Goal: Transaction & Acquisition: Purchase product/service

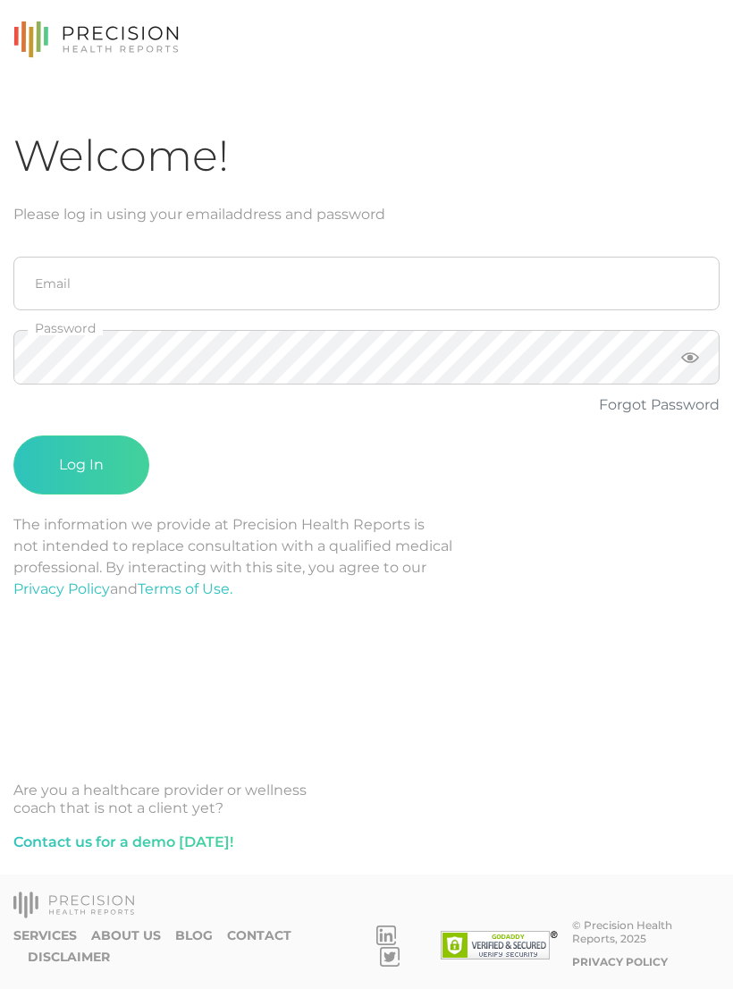
scroll to position [28, 0]
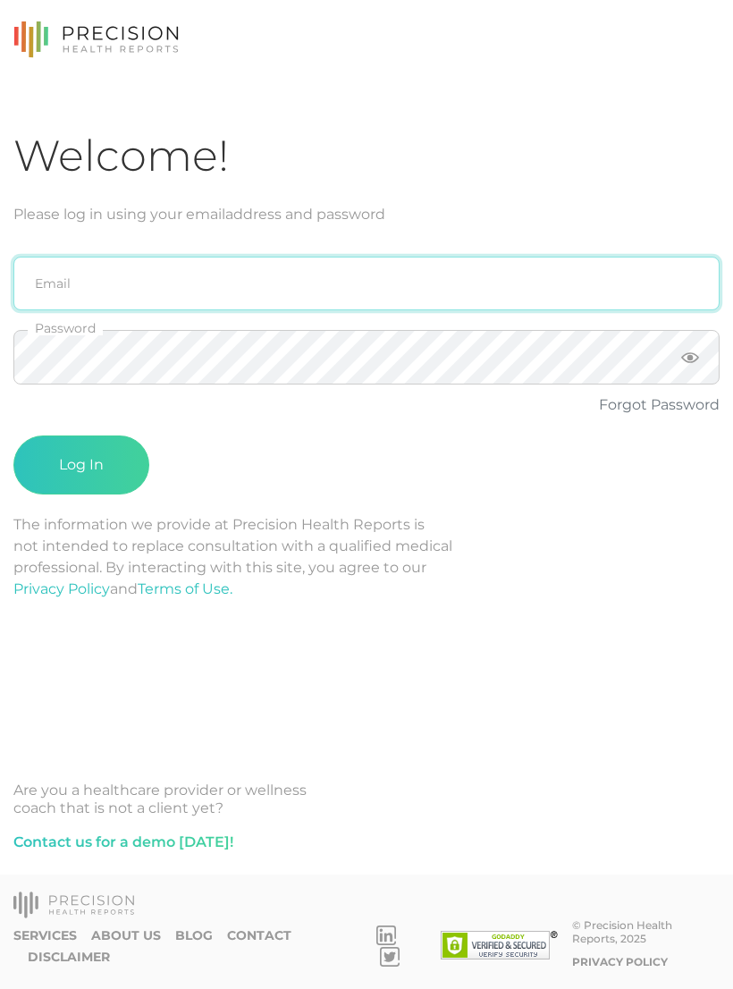
click at [548, 257] on input "email" at bounding box center [366, 284] width 706 height 54
type input "[PERSON_NAME][EMAIL_ADDRESS][DOMAIN_NAME]"
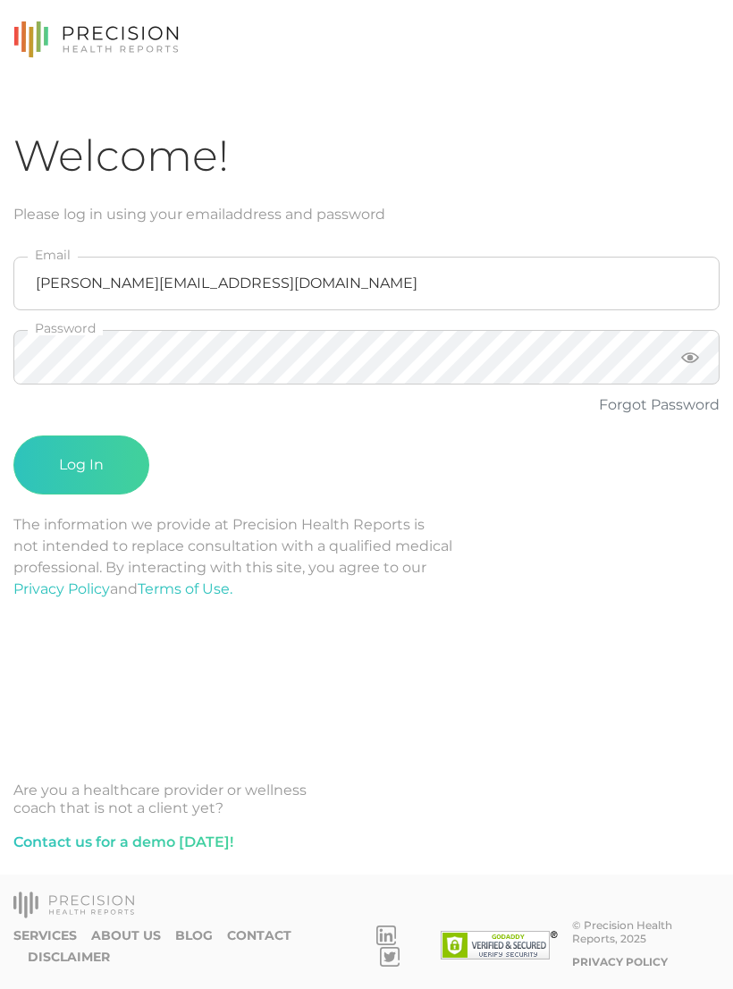
click at [81, 437] on button "Log In" at bounding box center [81, 465] width 136 height 59
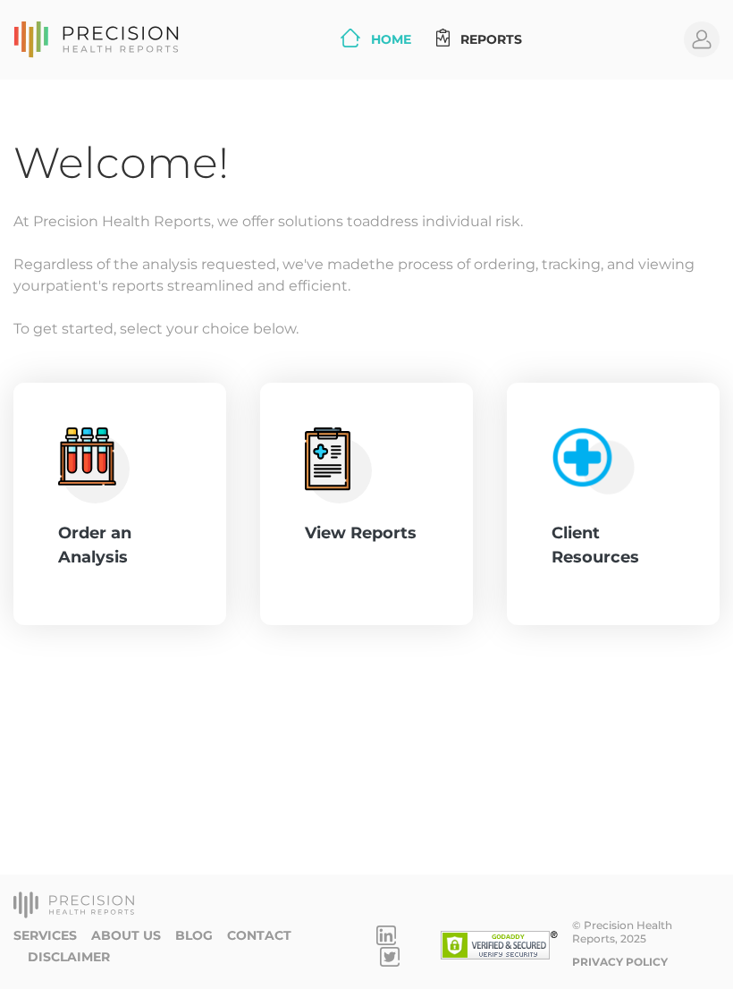
scroll to position [28, 0]
click at [156, 521] on div "Order an Analysis" at bounding box center [119, 545] width 123 height 48
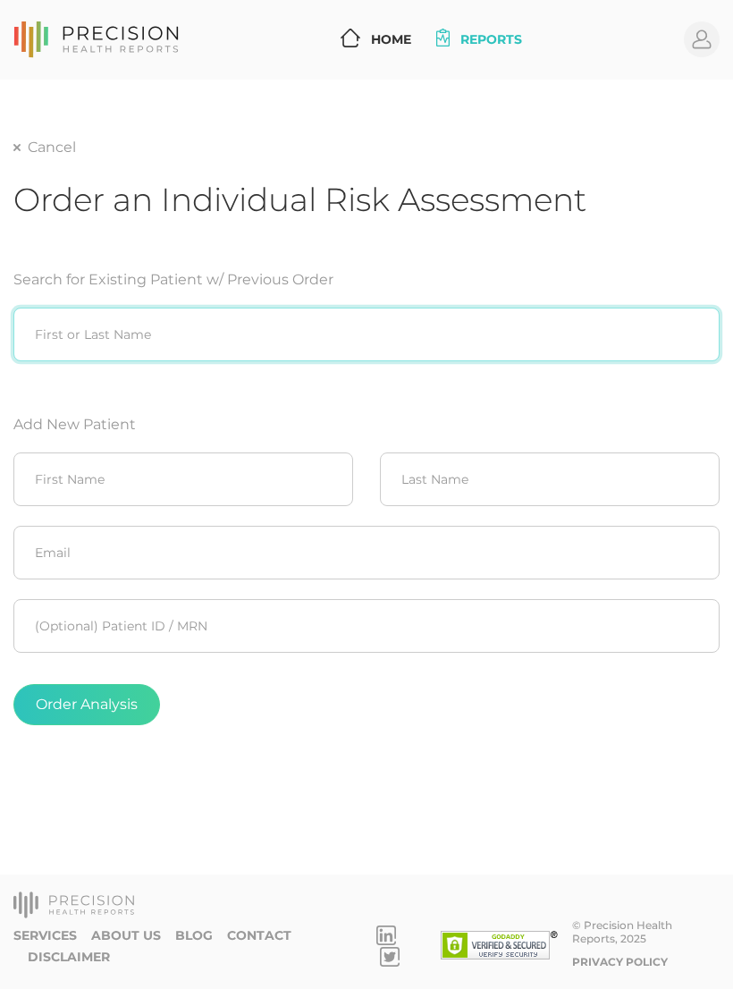
click at [386, 308] on input "search" at bounding box center [366, 335] width 706 height 54
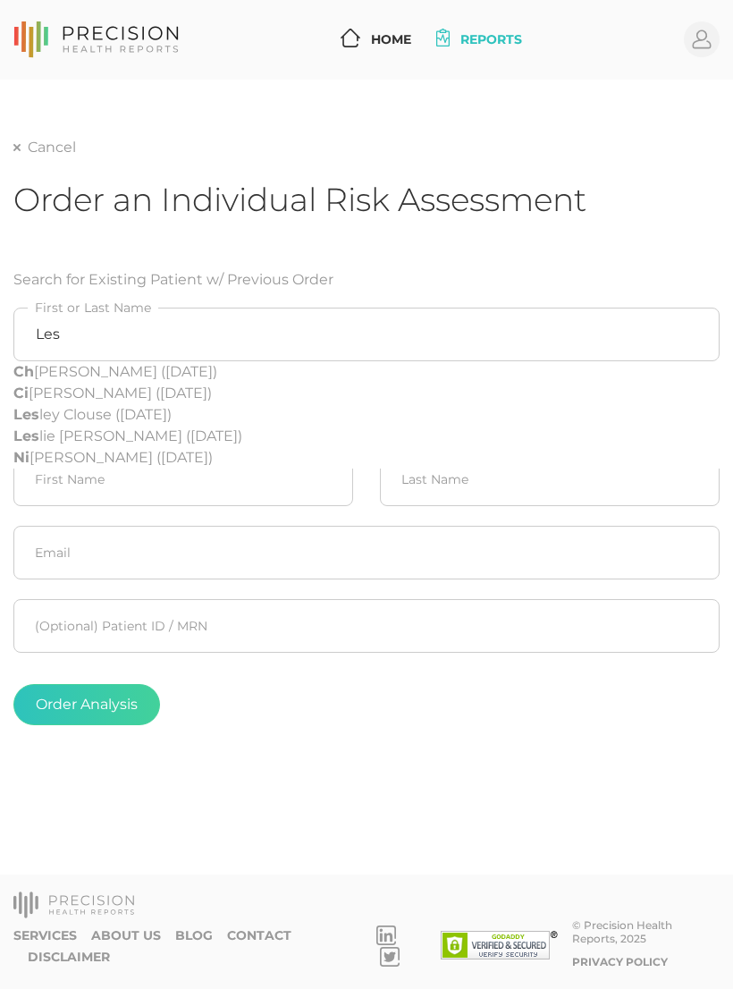
click at [165, 426] on div "Les lie Carlin (05/16/1958)" at bounding box center [366, 436] width 706 height 21
type input "[PERSON_NAME] ([DATE])"
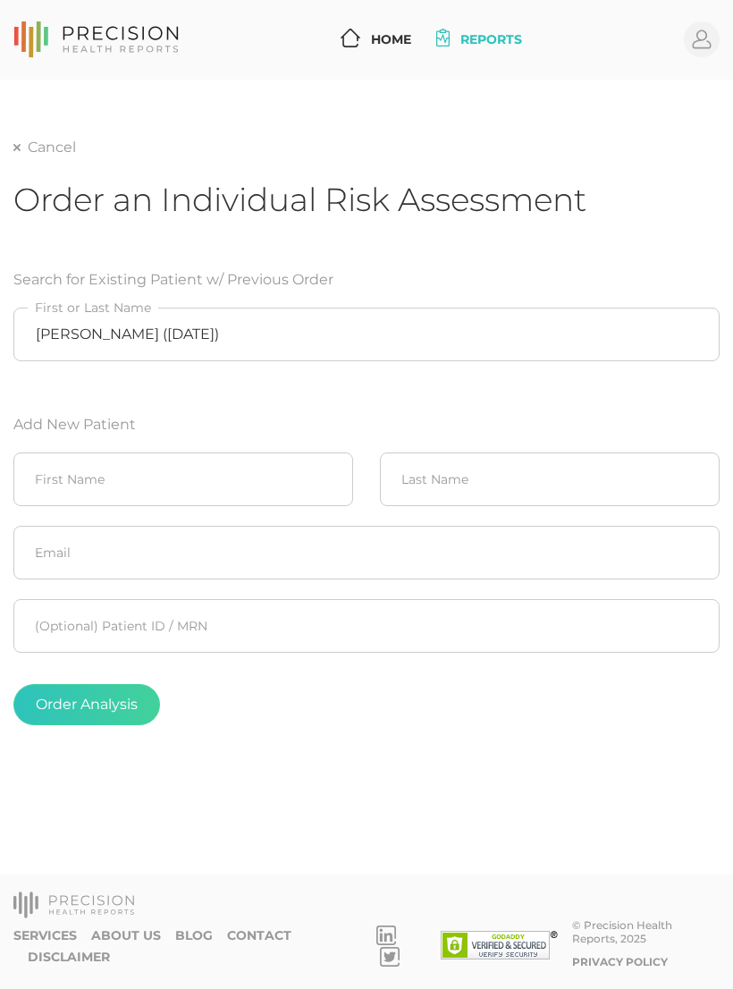
click at [88, 684] on button "Order Analysis" at bounding box center [86, 704] width 147 height 41
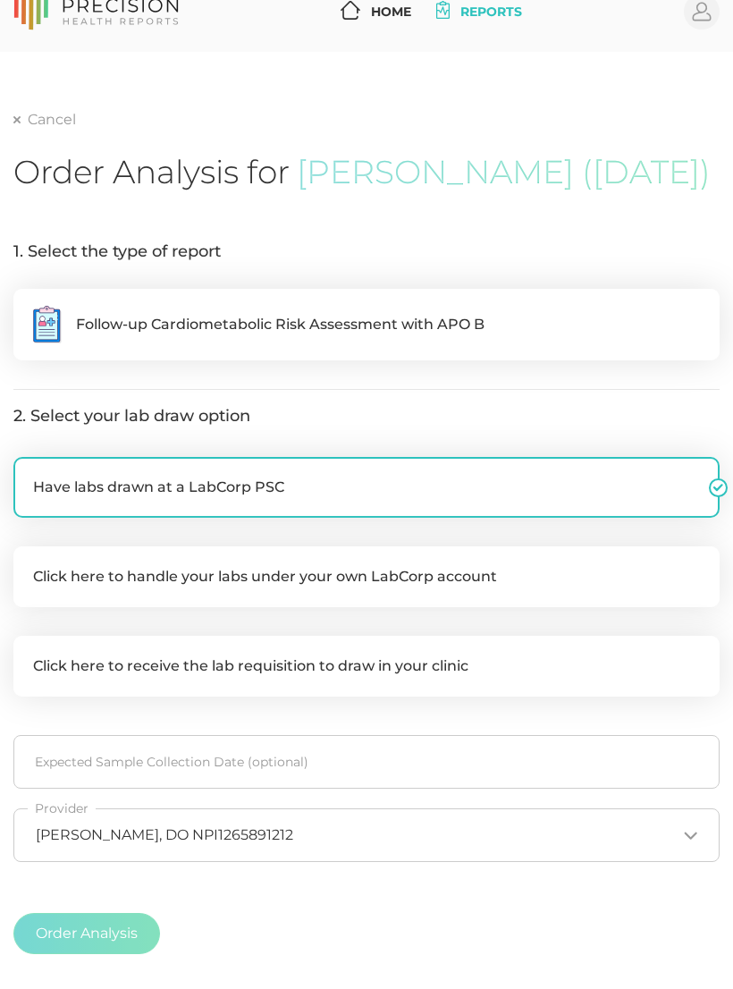
click at [595, 315] on label ".cls-5{fill:#fff}.cls-8{fill:#3a2c60} Follow-up Cardiometabolic Risk Assessment…" at bounding box center [366, 325] width 706 height 72
click at [28, 307] on input ".cls-5{fill:#fff}.cls-8{fill:#3a2c60} Follow-up Cardiometabolic Risk Assessment…" at bounding box center [20, 298] width 14 height 18
radio input "true"
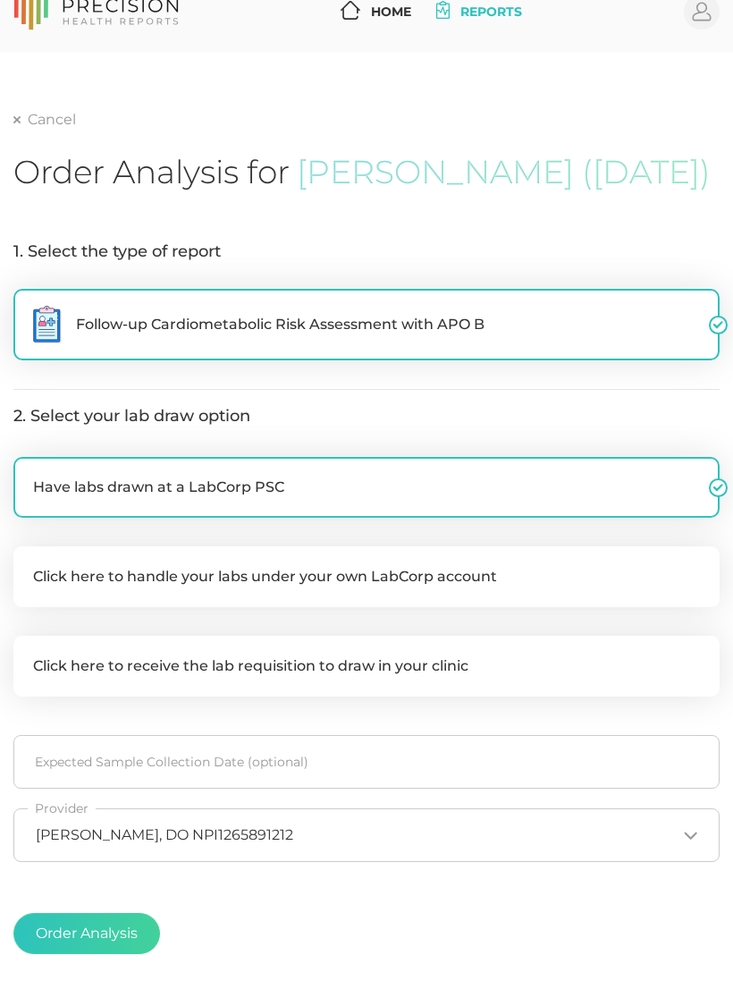
click at [635, 564] on label "Click here to handle your labs under your own LabCorp account" at bounding box center [366, 576] width 706 height 61
click at [28, 564] on input "Click here to handle your labs under your own LabCorp account" at bounding box center [20, 555] width 14 height 18
checkbox input "true"
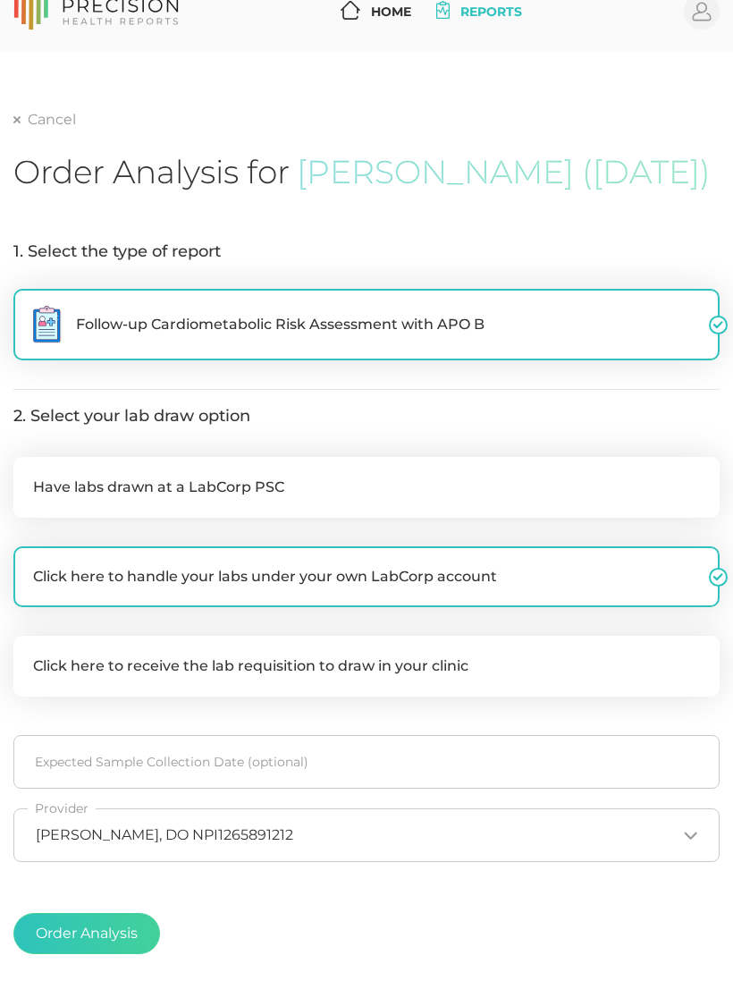
checkbox input "false"
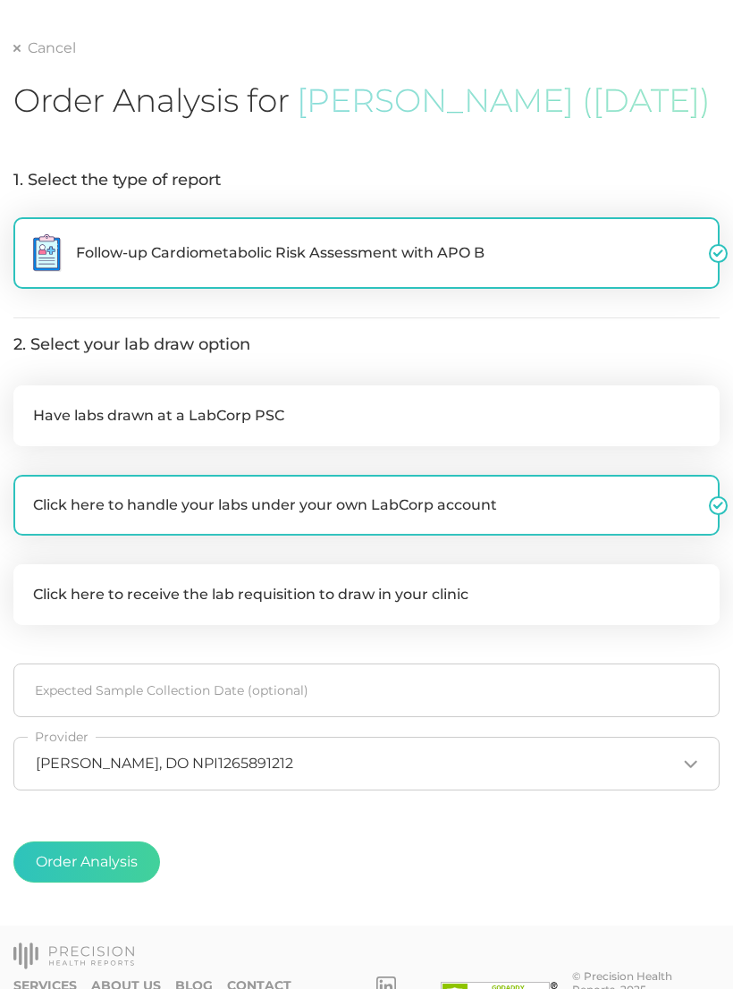
scroll to position [114, 0]
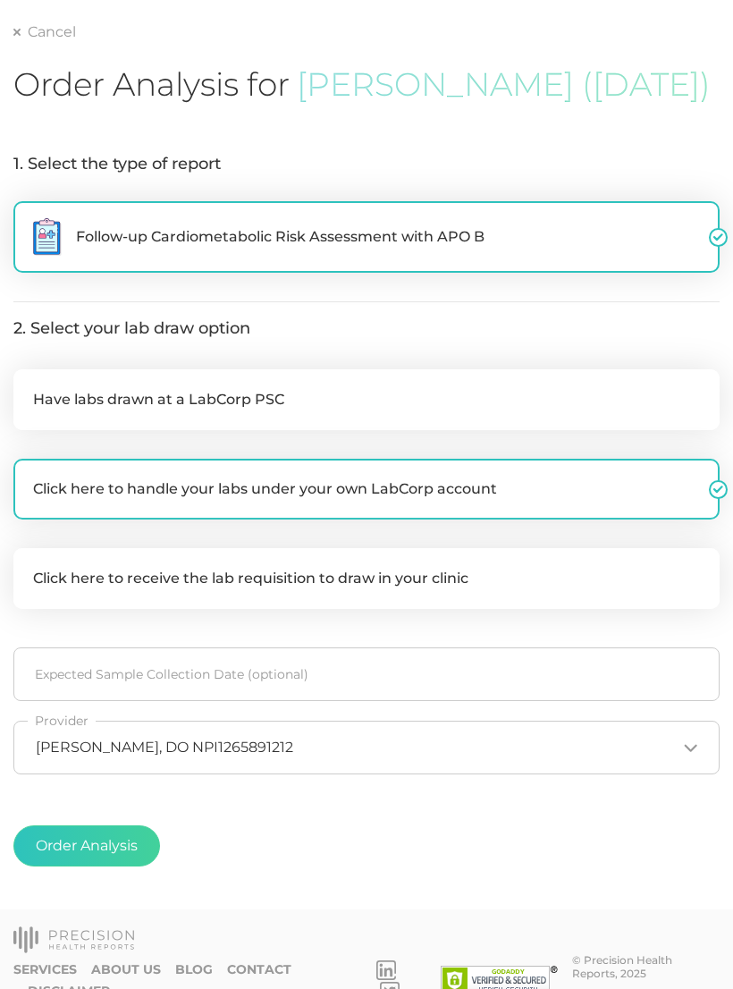
click at [118, 837] on button "Order Analysis" at bounding box center [86, 846] width 147 height 41
radio input "false"
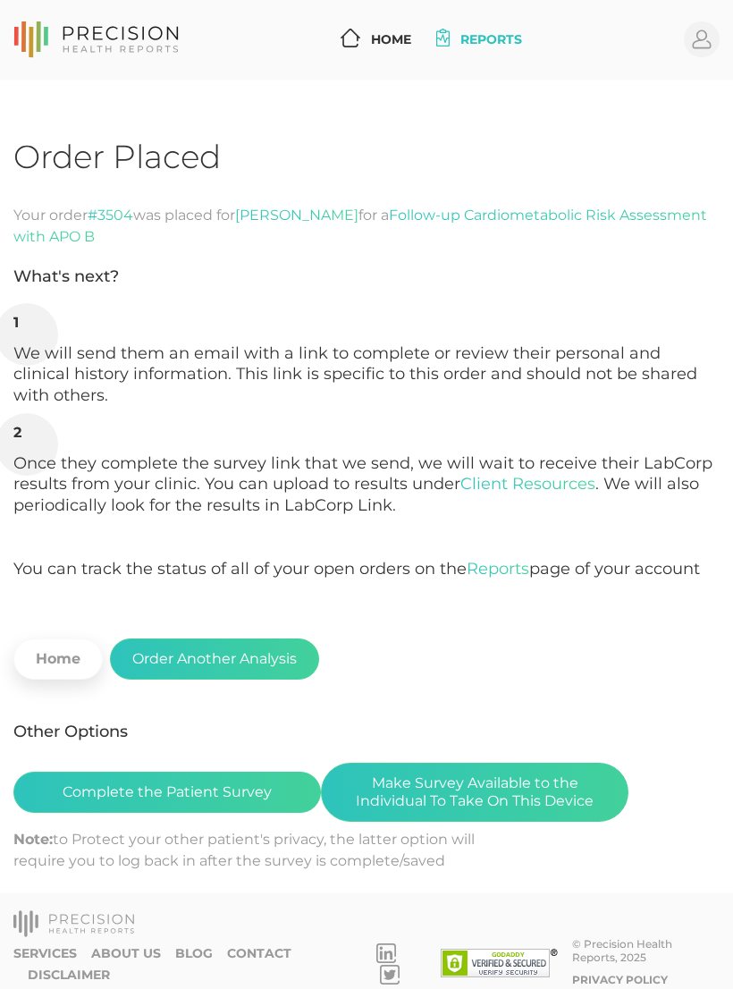
click at [227, 791] on button "Complete the Patient Survey" at bounding box center [167, 792] width 308 height 41
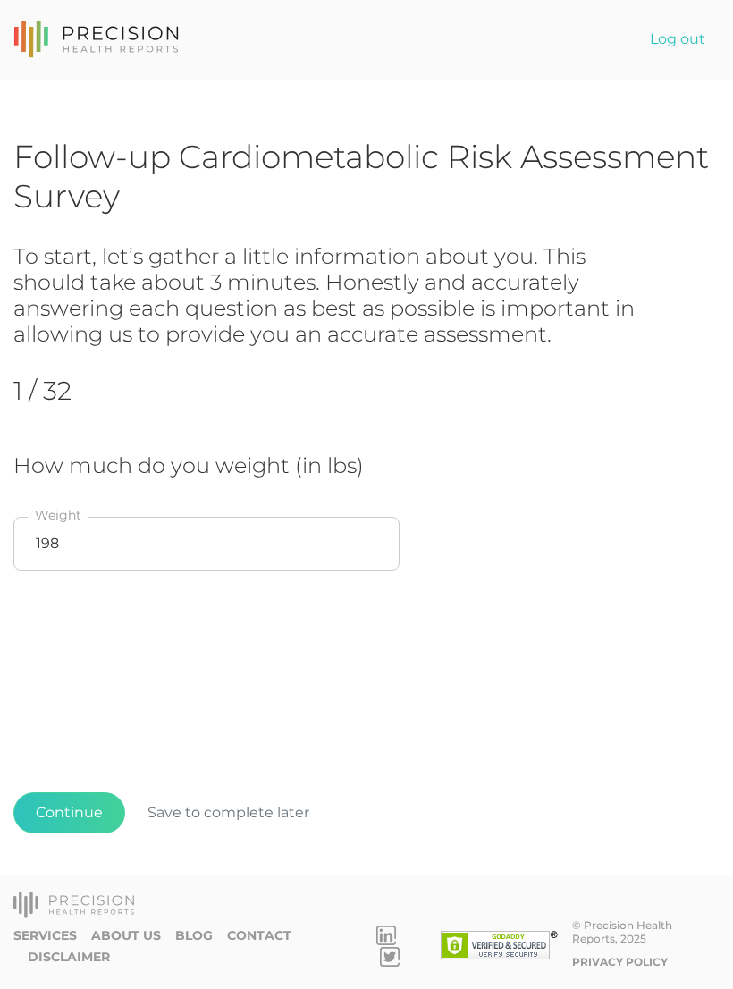
scroll to position [28, 0]
click at [107, 517] on input "198" at bounding box center [206, 544] width 386 height 54
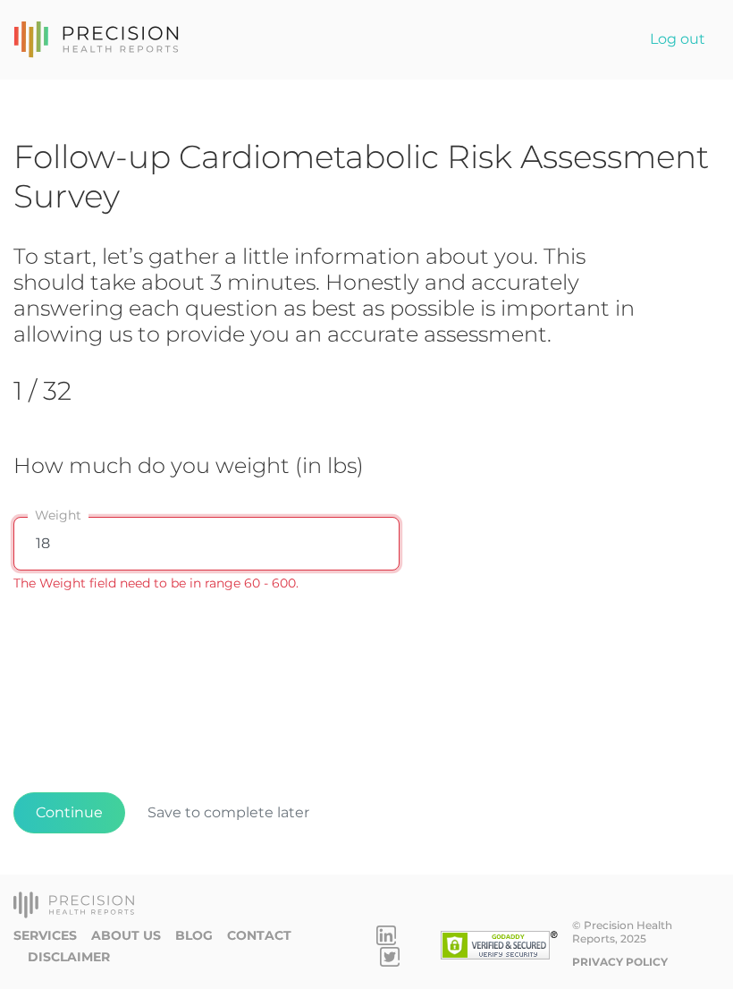
type input "183"
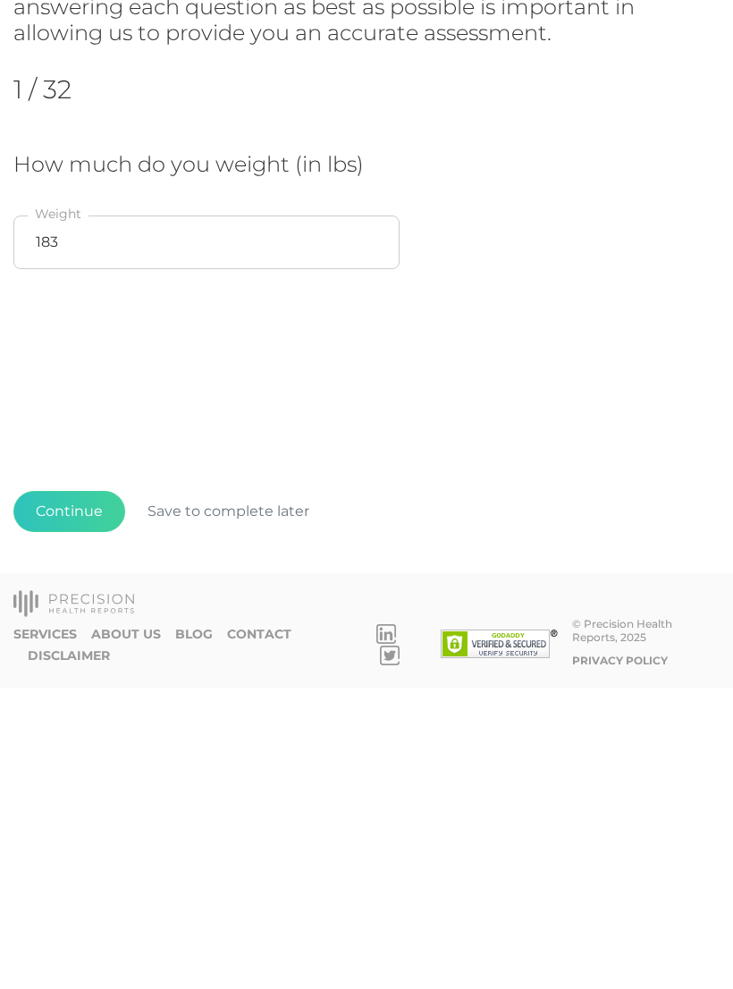
click at [71, 792] on button "Continue" at bounding box center [69, 812] width 112 height 41
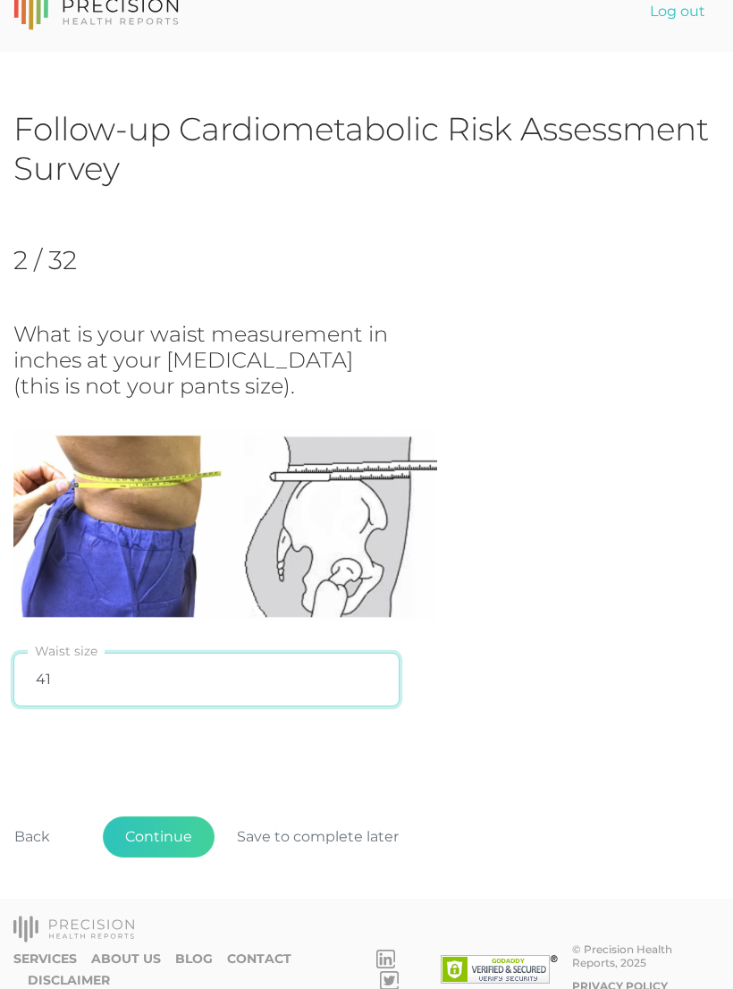
click at [83, 678] on input "41" at bounding box center [206, 680] width 386 height 54
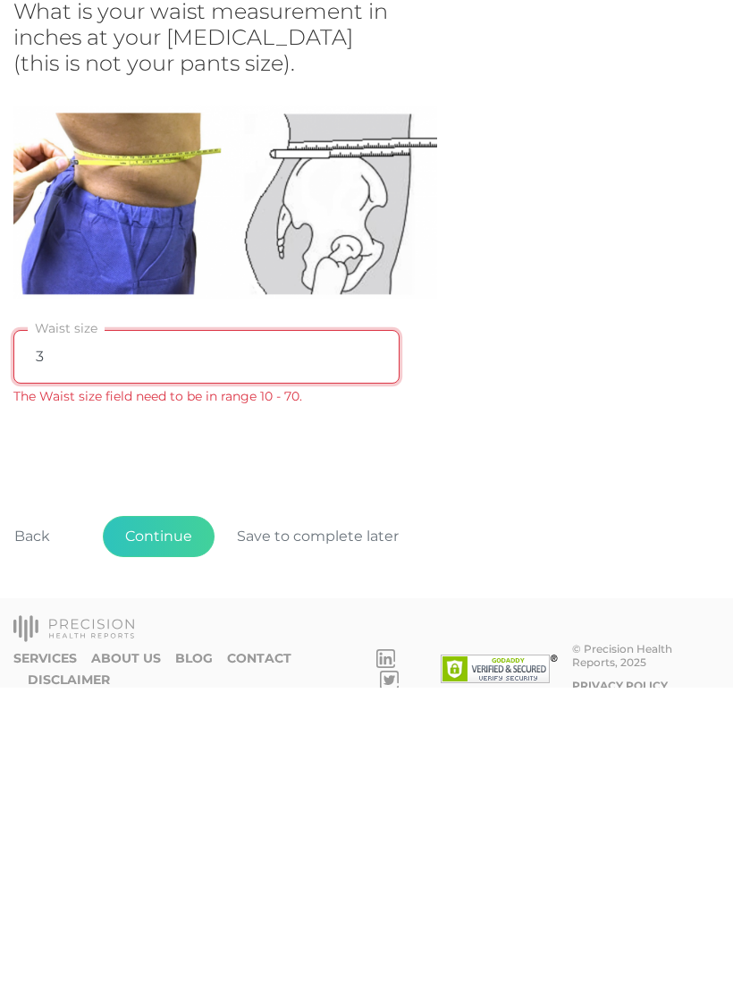
type input "39"
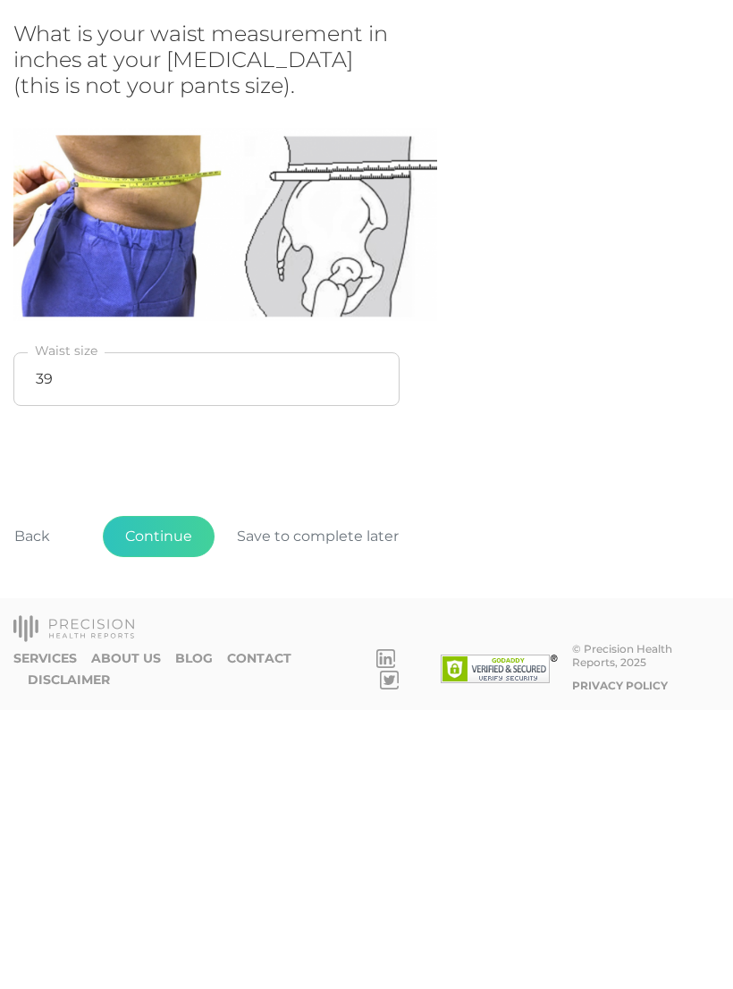
click at [167, 795] on button "Continue" at bounding box center [159, 815] width 112 height 41
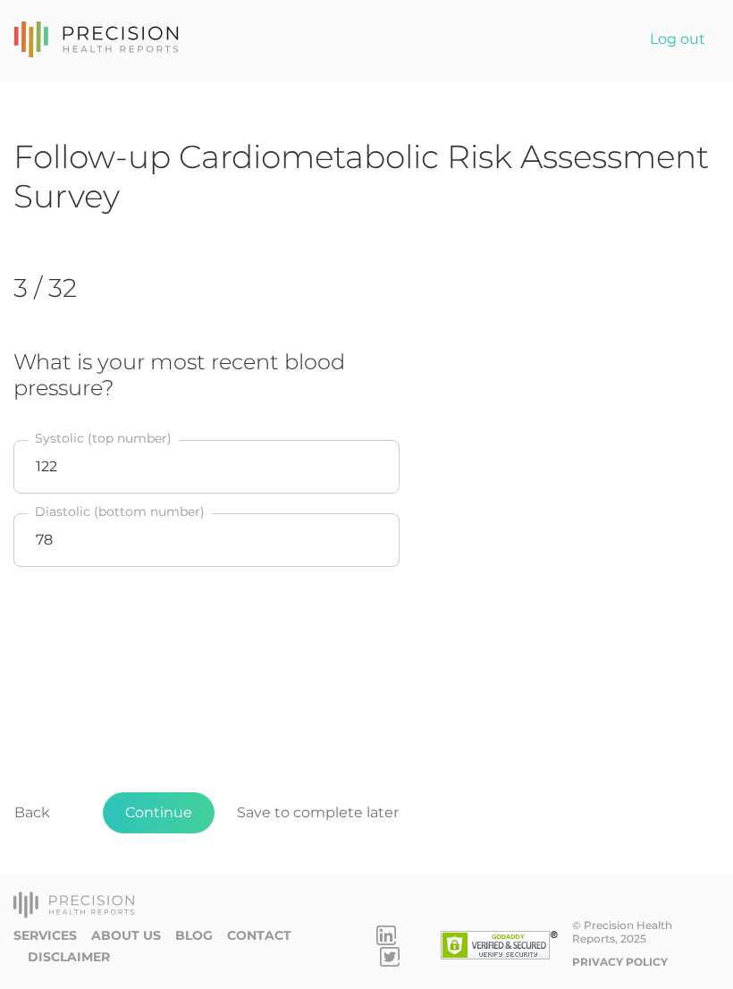
click at [165, 816] on button "Continue" at bounding box center [159, 812] width 112 height 41
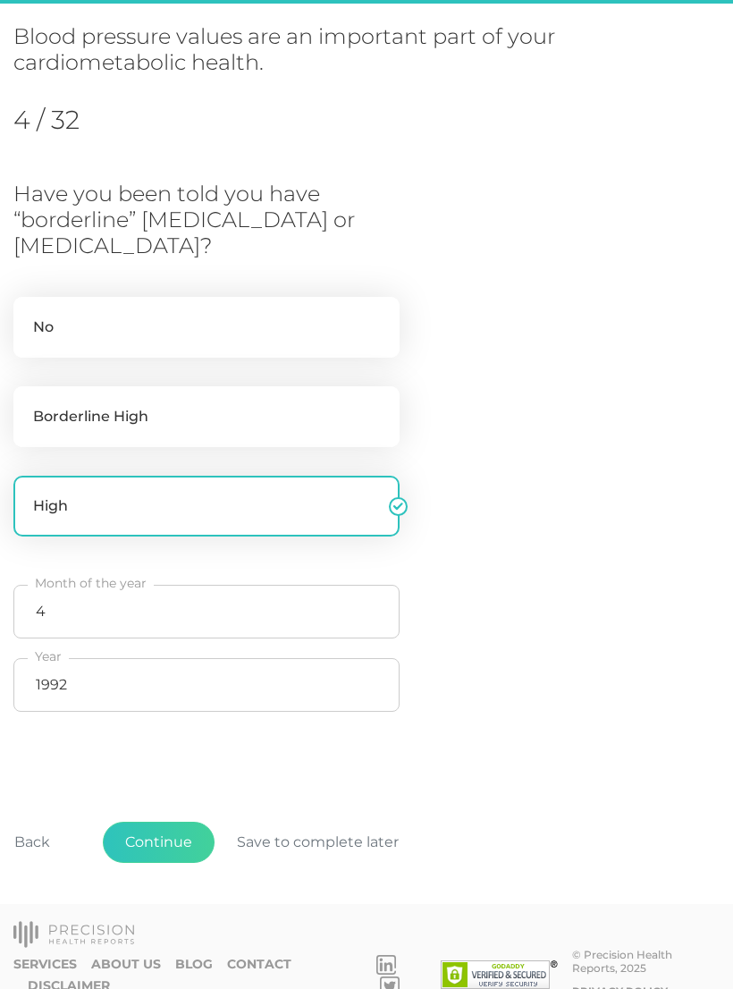
scroll to position [244, 0]
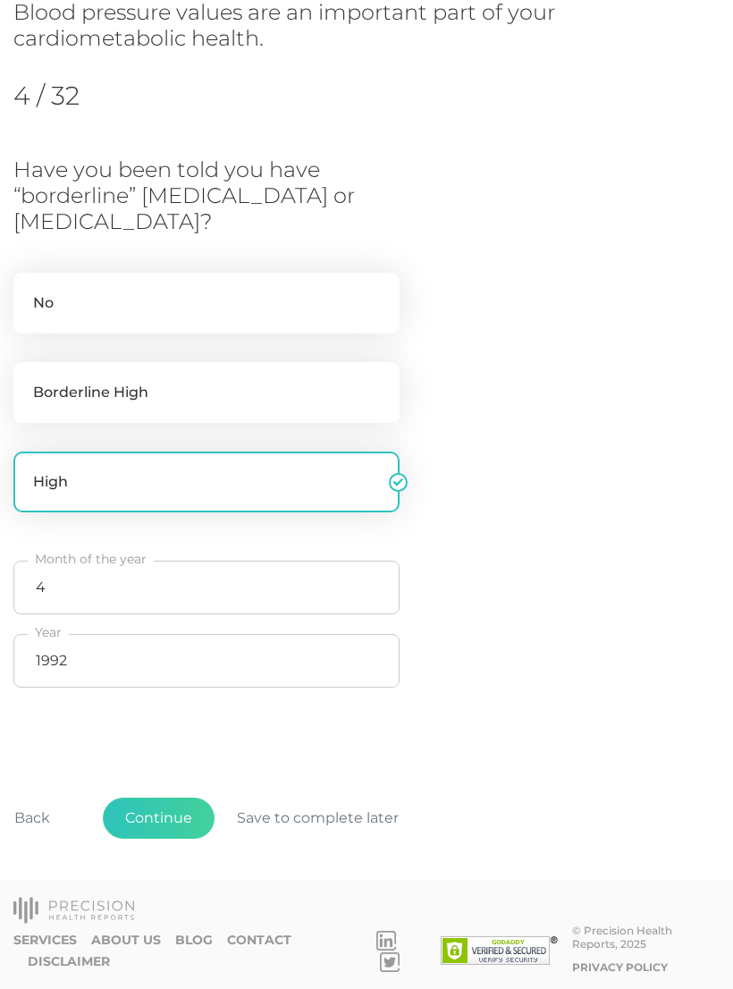
click at [281, 395] on label "Borderline High" at bounding box center [206, 392] width 386 height 61
click at [28, 380] on input "Borderline High" at bounding box center [20, 371] width 14 height 18
radio input "true"
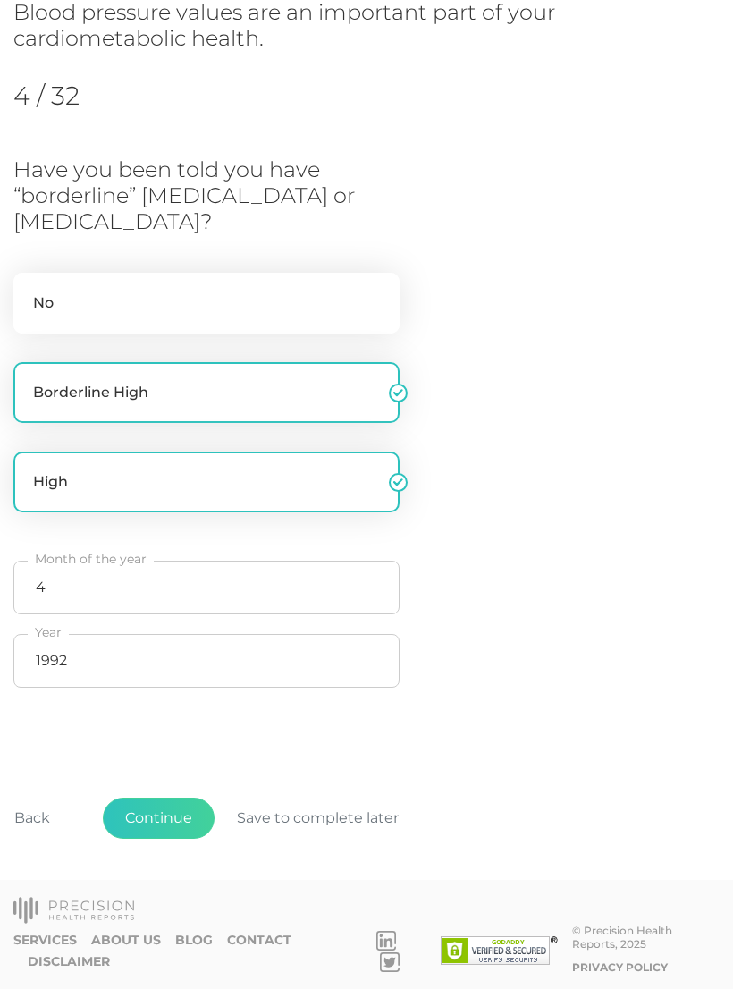
radio input "false"
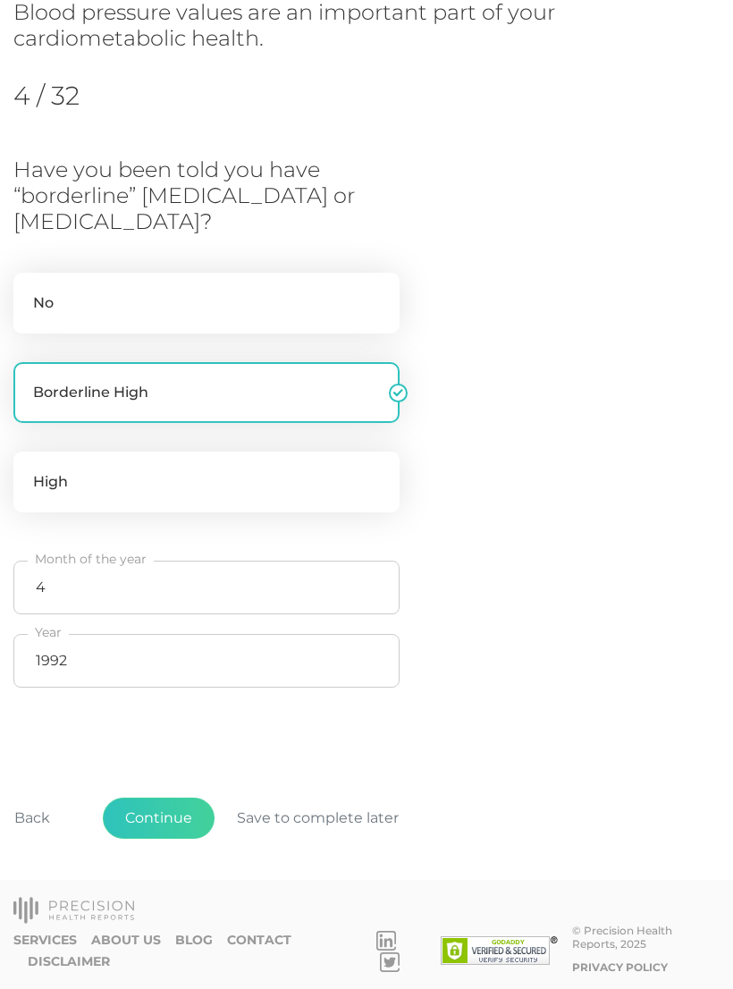
click at [168, 821] on button "Continue" at bounding box center [159, 818] width 112 height 41
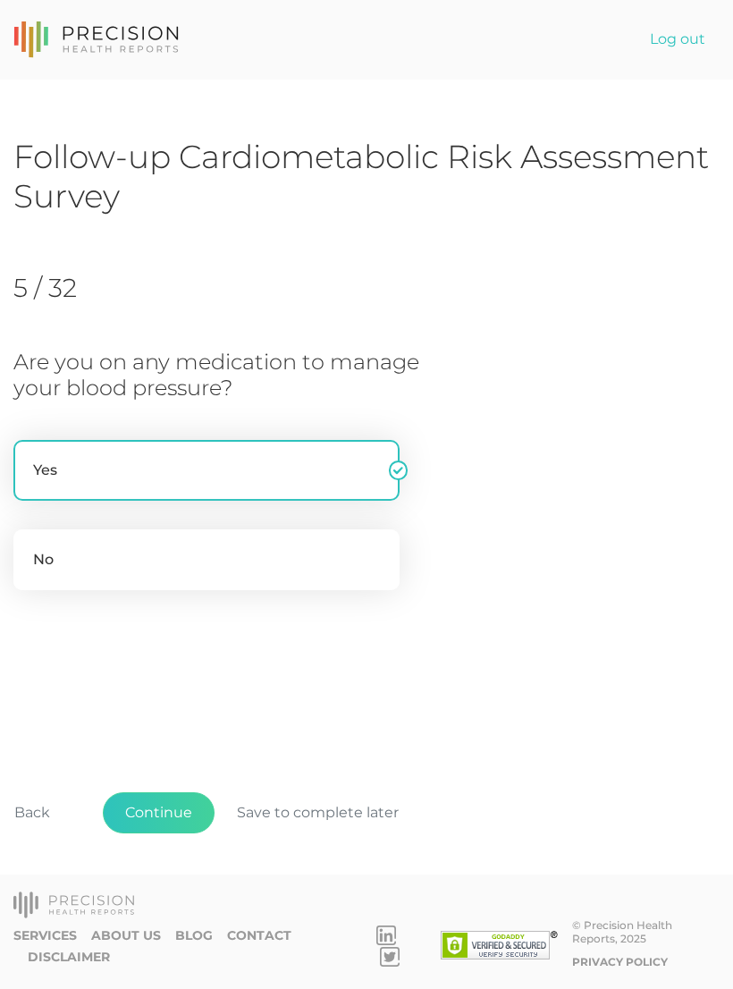
click at [176, 816] on button "Continue" at bounding box center [159, 812] width 112 height 41
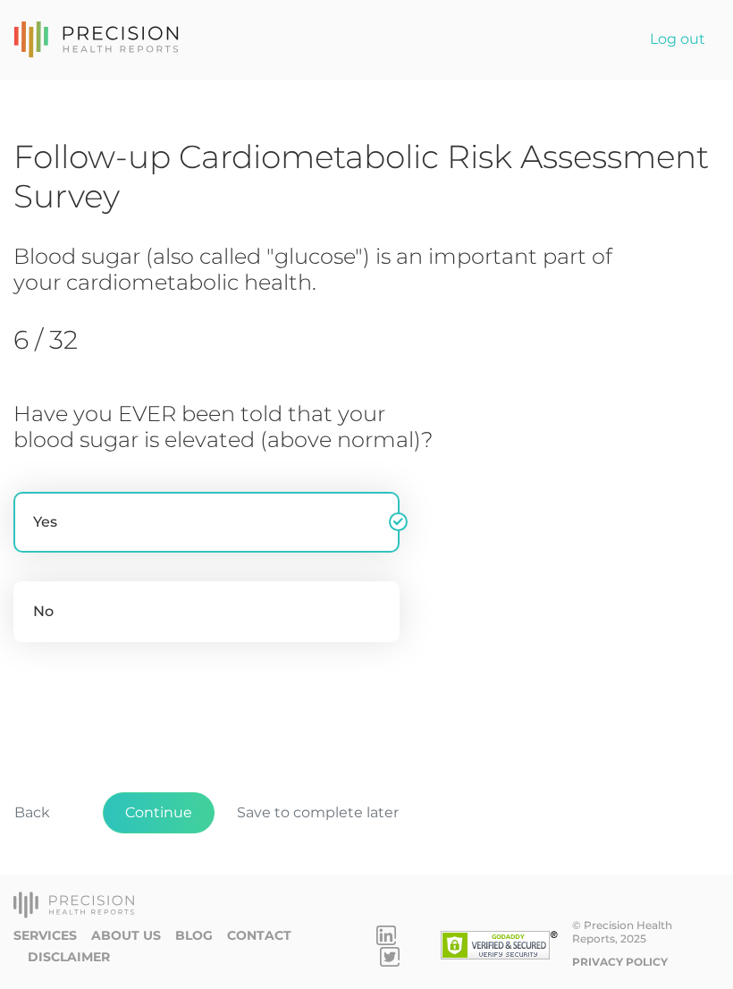
click at [173, 809] on button "Continue" at bounding box center [159, 812] width 112 height 41
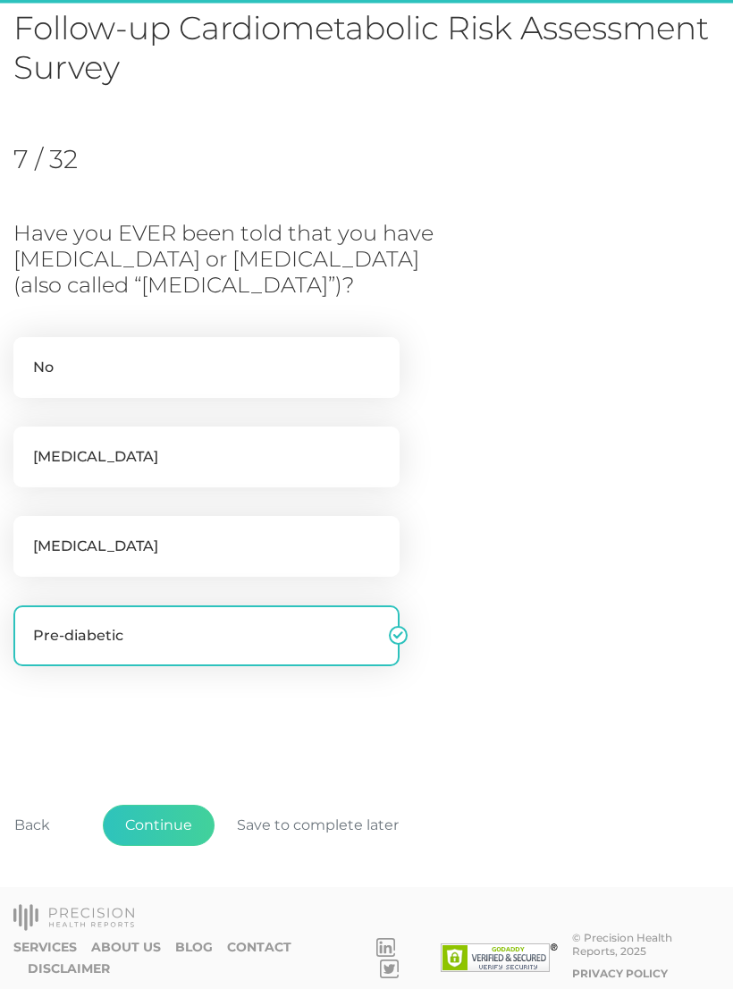
scroll to position [138, 0]
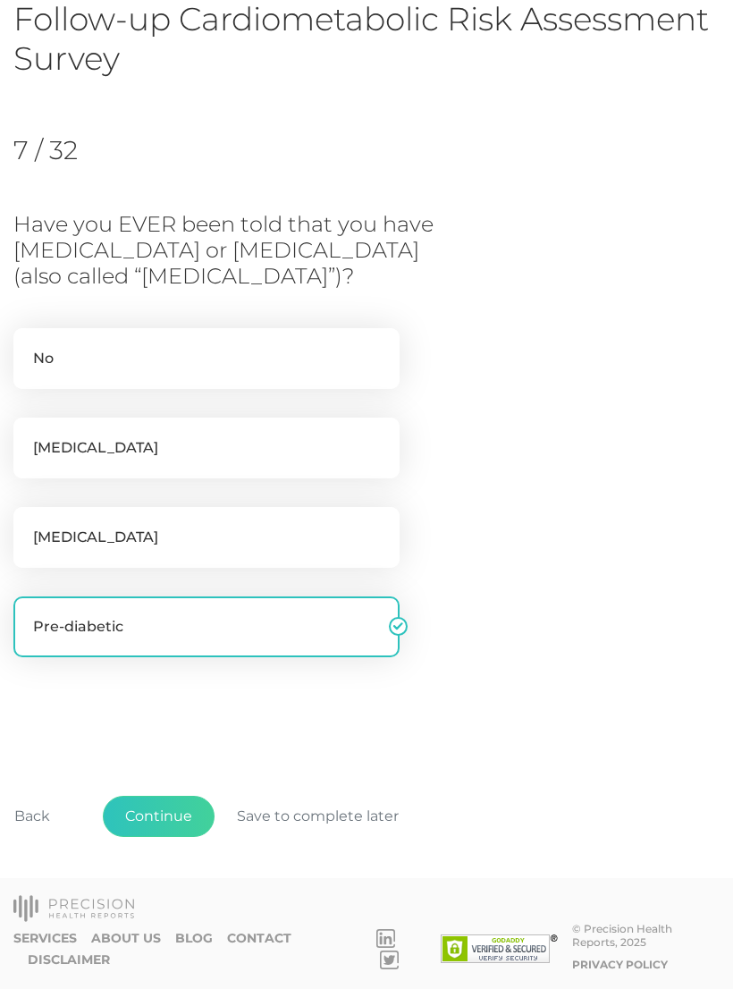
click at [177, 817] on button "Continue" at bounding box center [159, 816] width 112 height 41
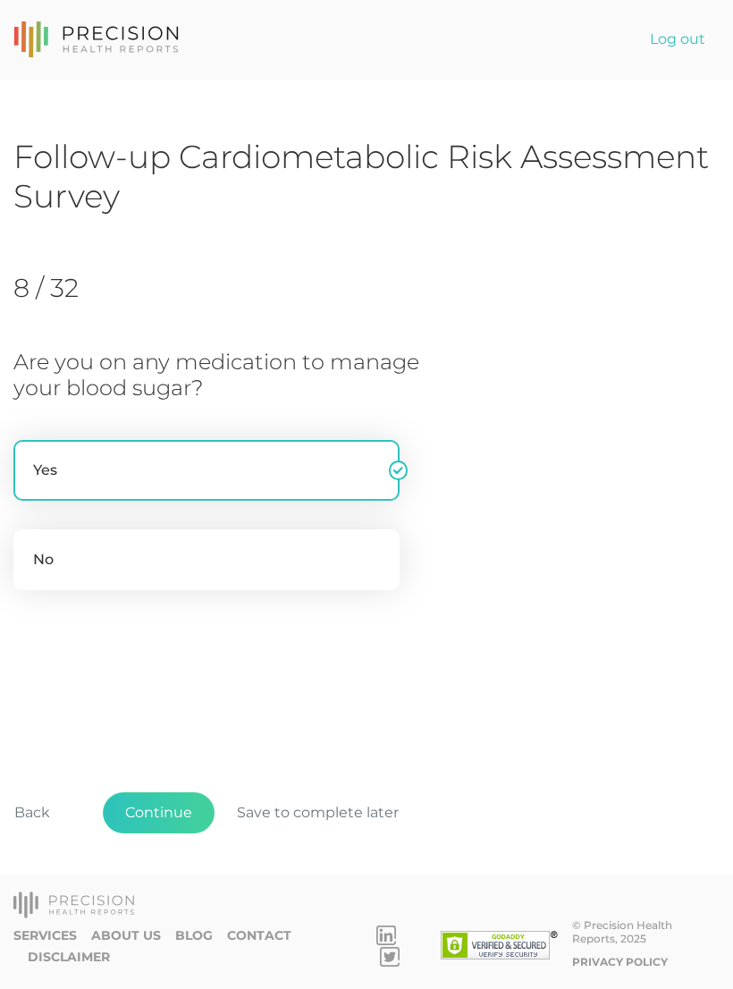
click at [174, 813] on button "Continue" at bounding box center [159, 812] width 112 height 41
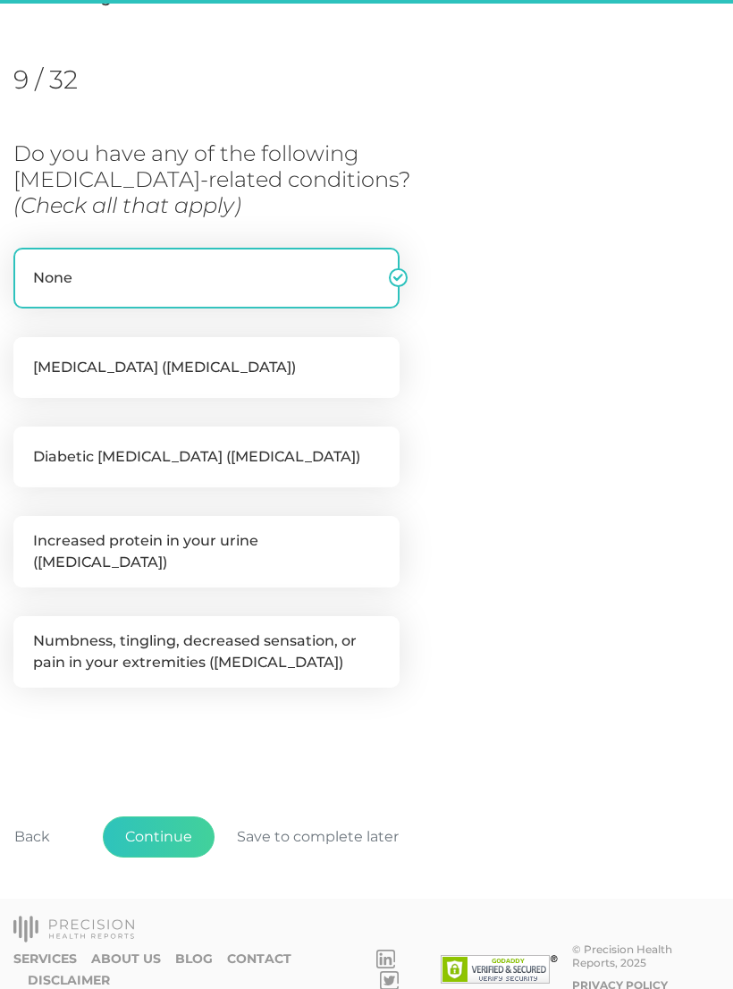
scroll to position [218, 0]
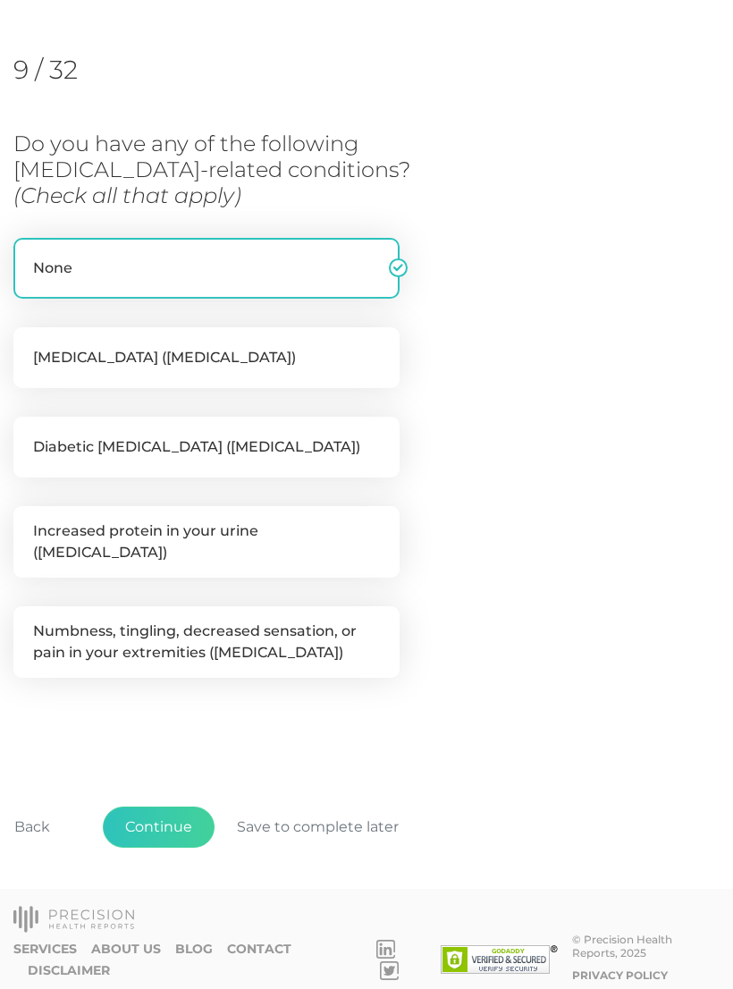
click at [168, 810] on button "Continue" at bounding box center [159, 827] width 112 height 41
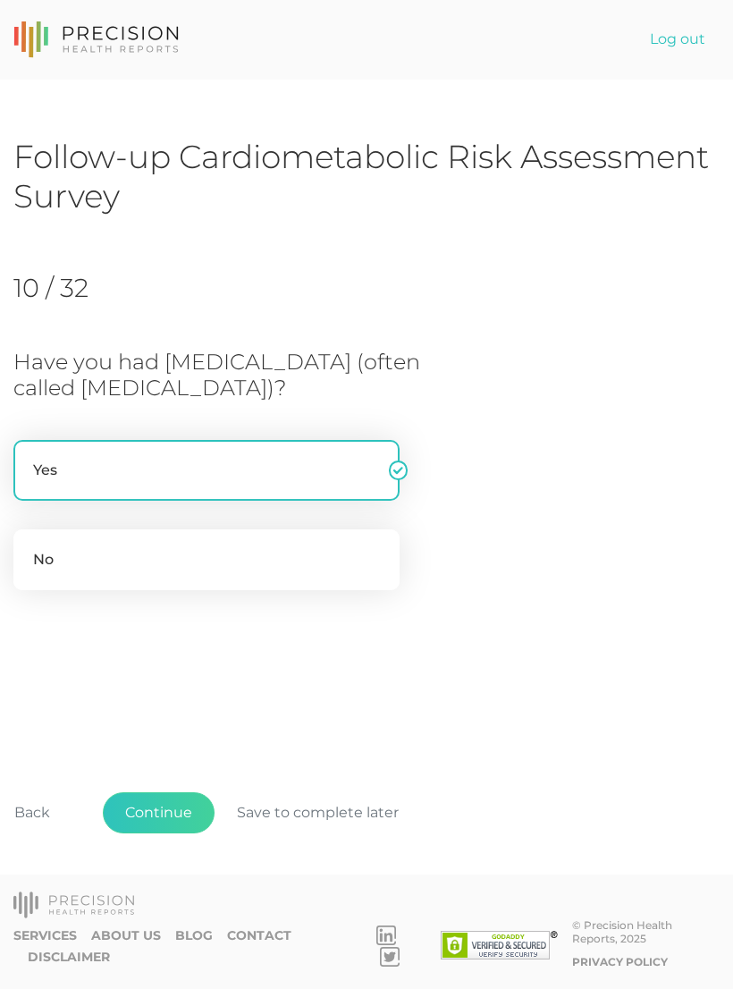
click at [168, 820] on button "Continue" at bounding box center [159, 812] width 112 height 41
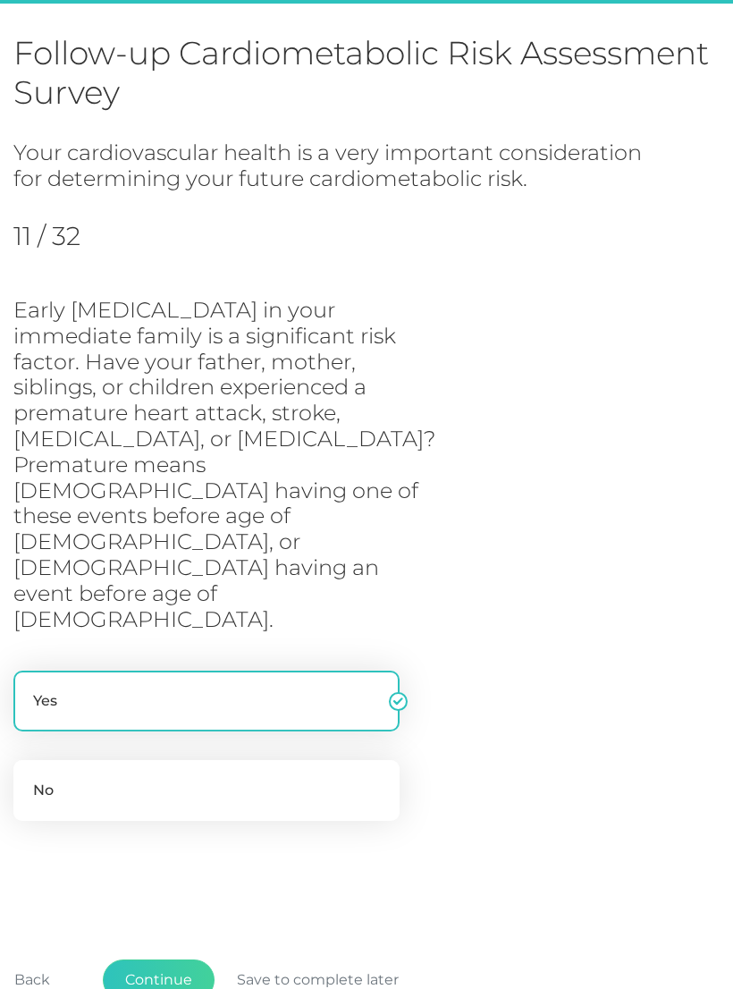
scroll to position [159, 0]
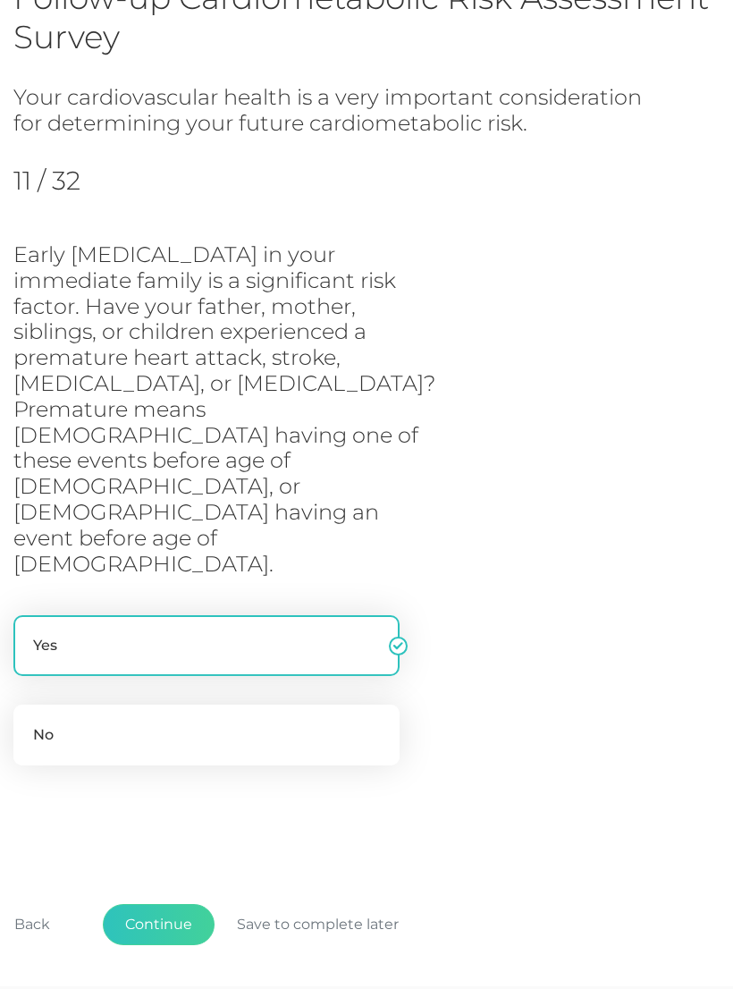
click at [172, 904] on button "Continue" at bounding box center [159, 924] width 112 height 41
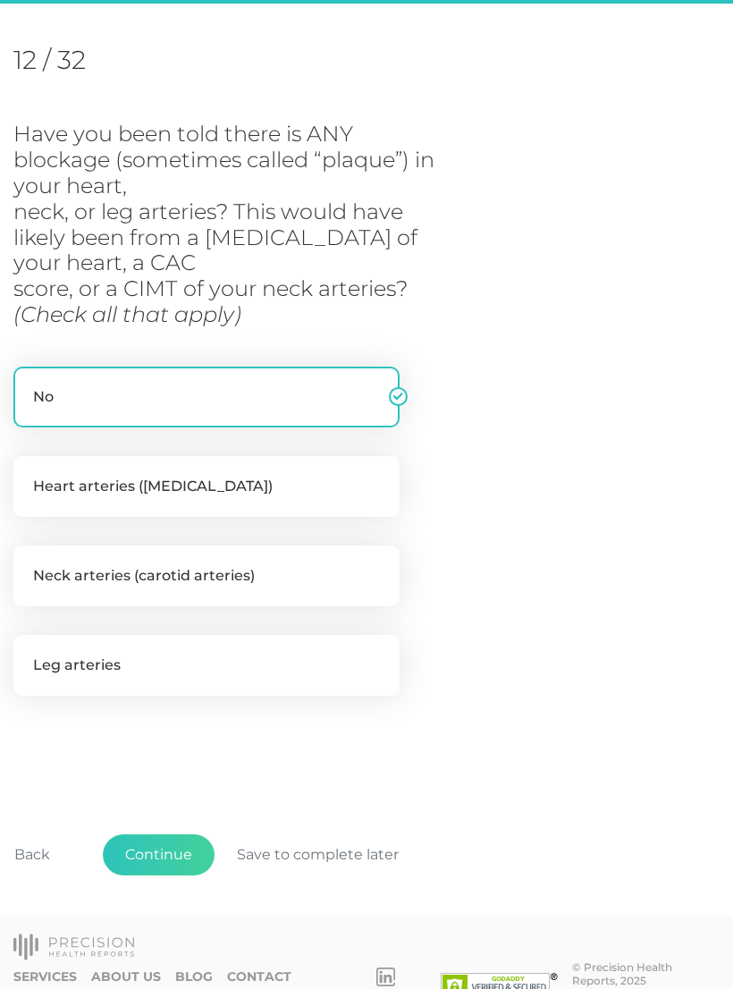
scroll to position [244, 0]
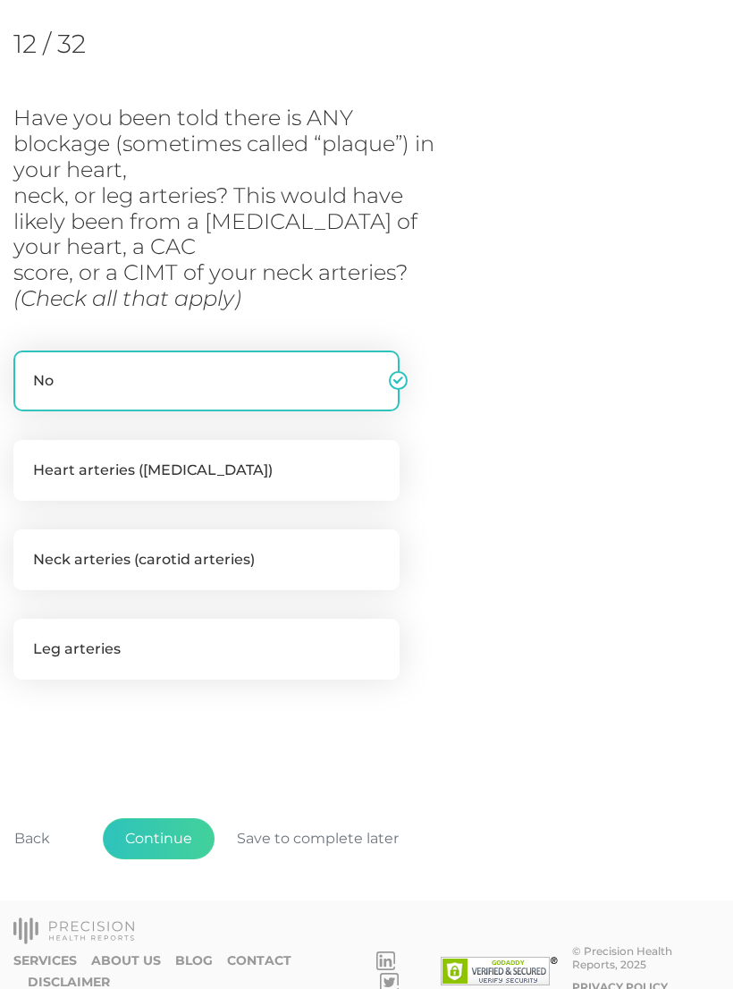
click at [158, 833] on button "Continue" at bounding box center [159, 838] width 112 height 41
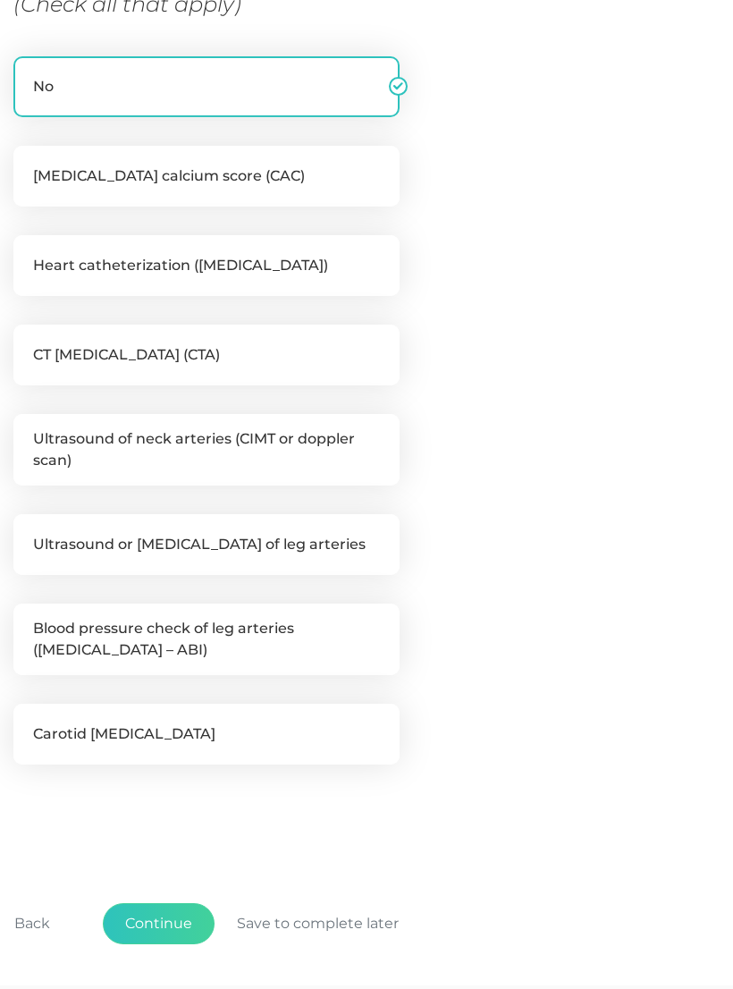
scroll to position [514, 0]
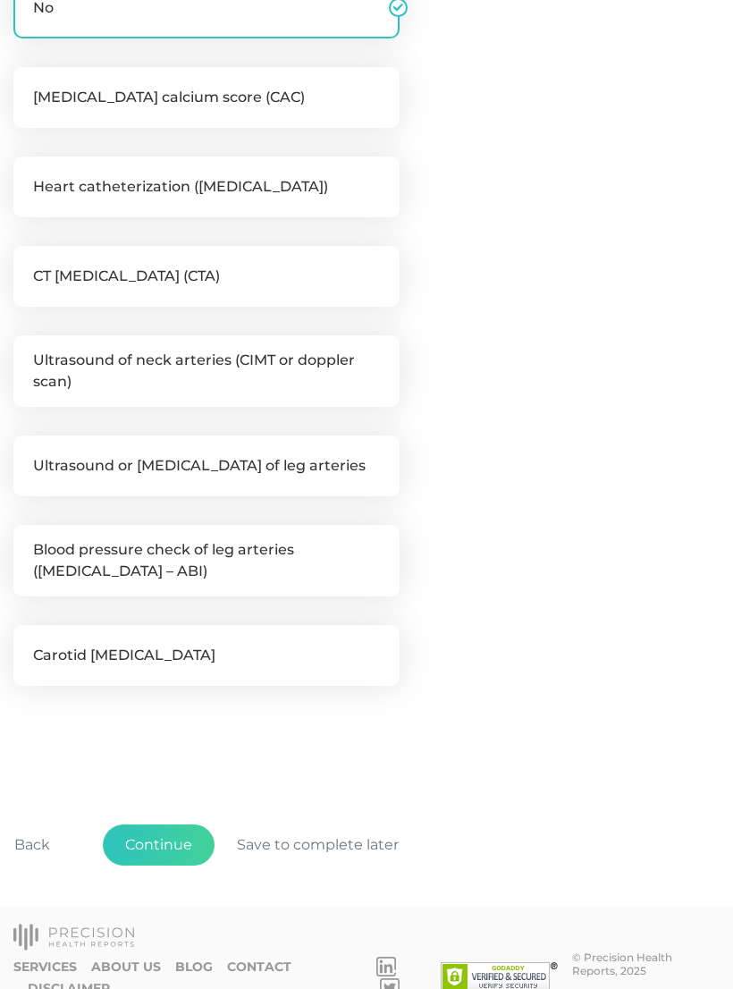
click at [155, 851] on button "Continue" at bounding box center [159, 845] width 112 height 41
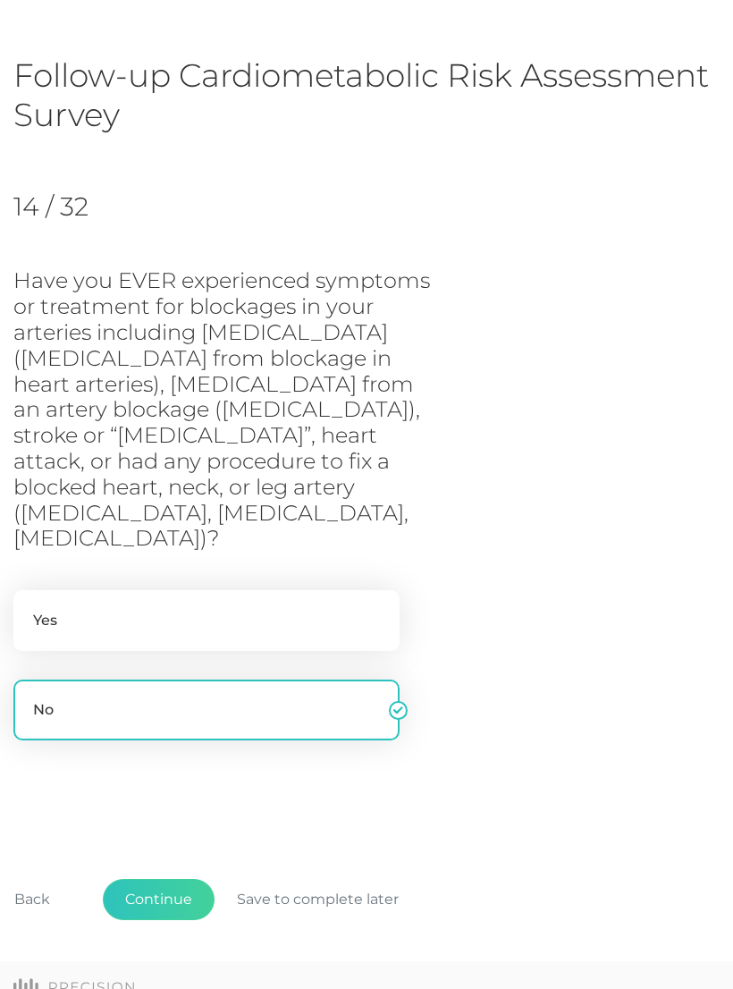
click at [170, 879] on button "Continue" at bounding box center [159, 899] width 112 height 41
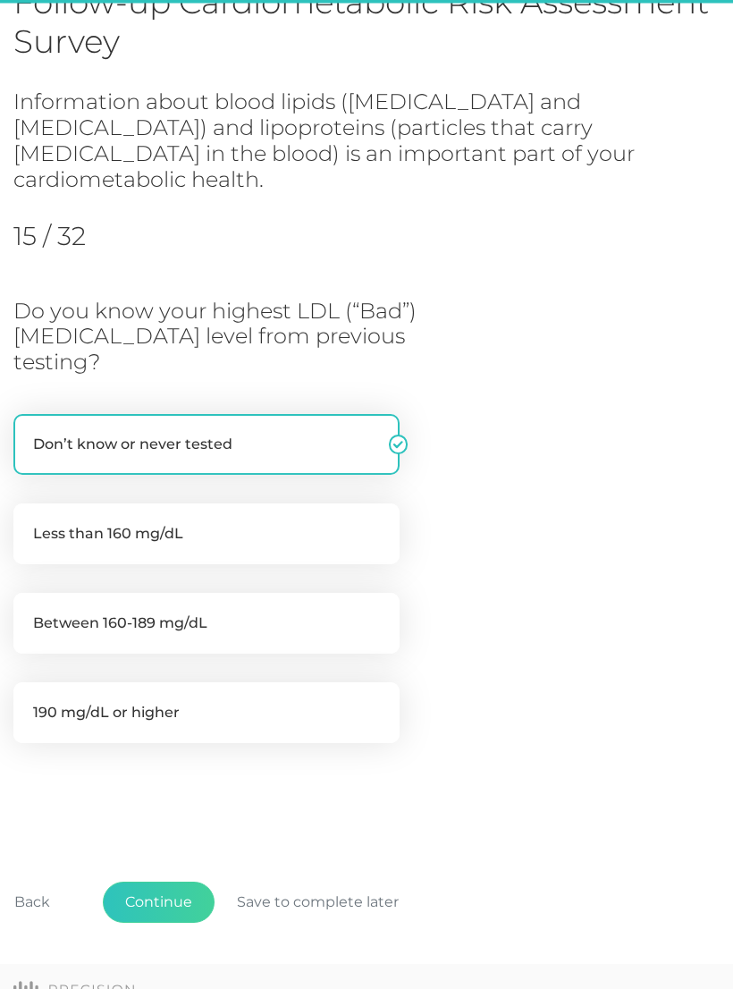
scroll to position [160, 0]
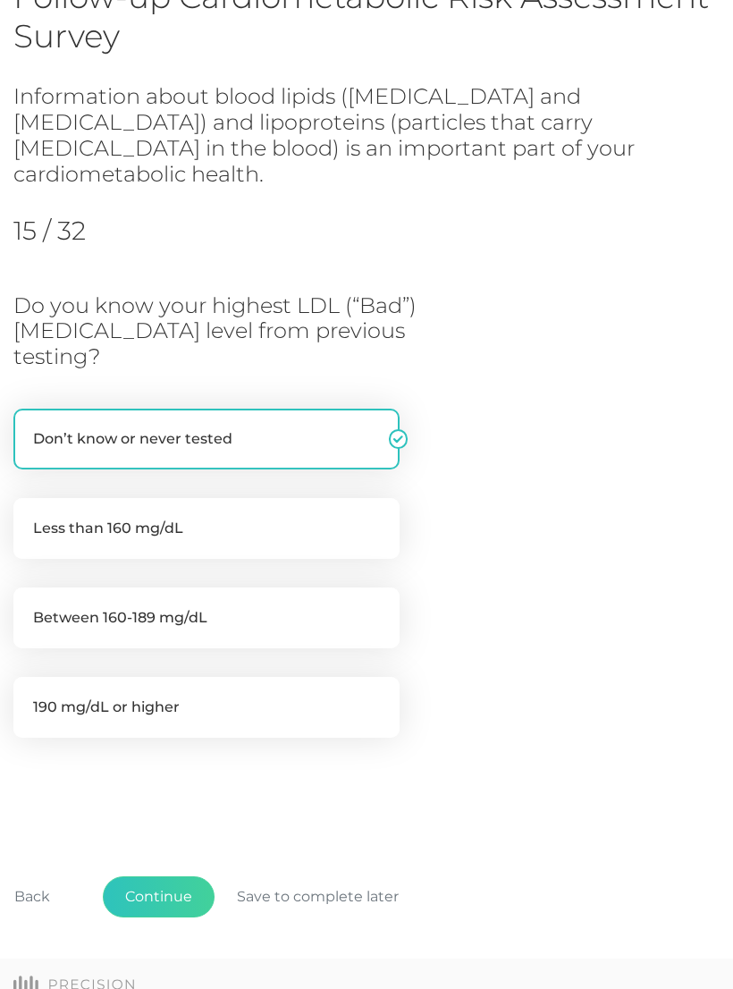
click at [169, 876] on button "Continue" at bounding box center [159, 896] width 112 height 41
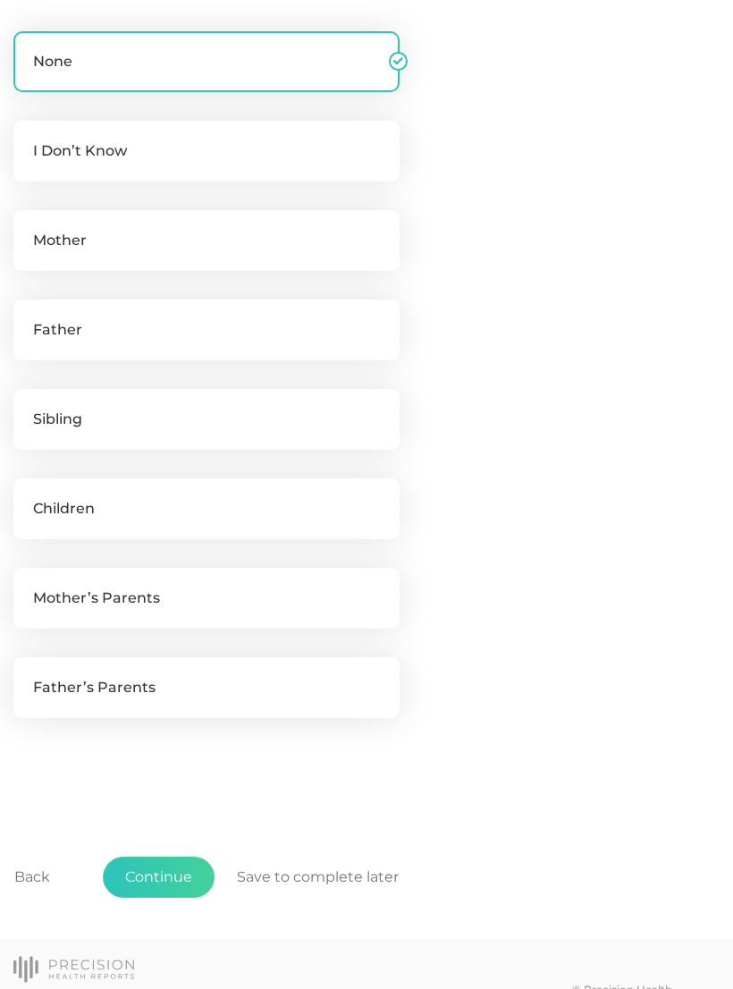
scroll to position [579, 0]
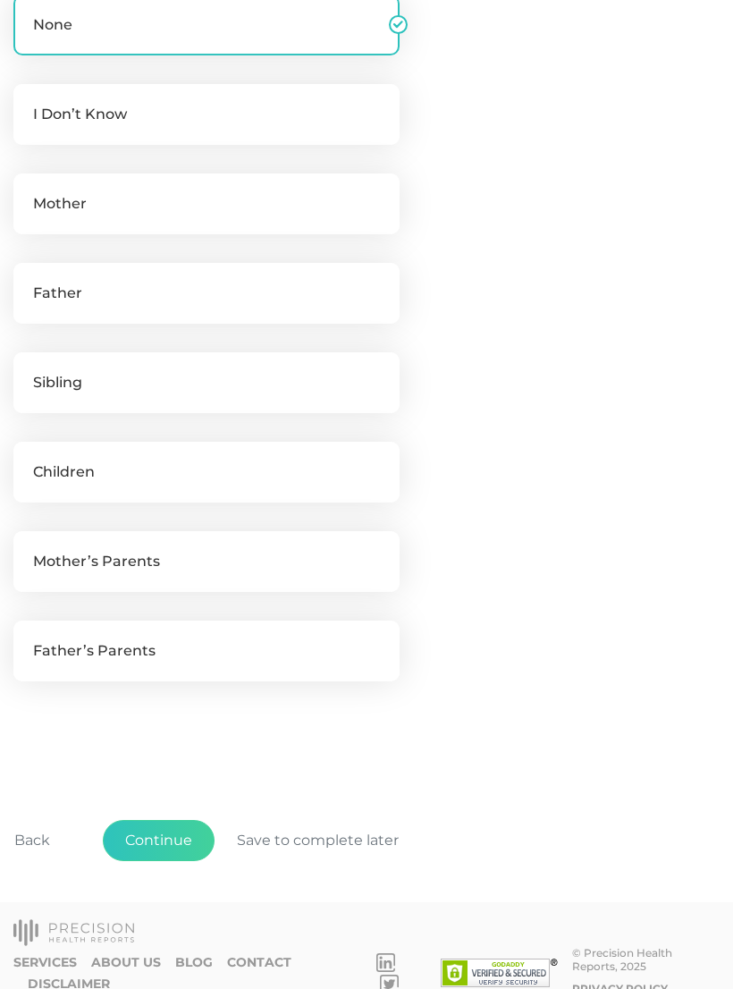
click at [168, 850] on button "Continue" at bounding box center [159, 840] width 112 height 41
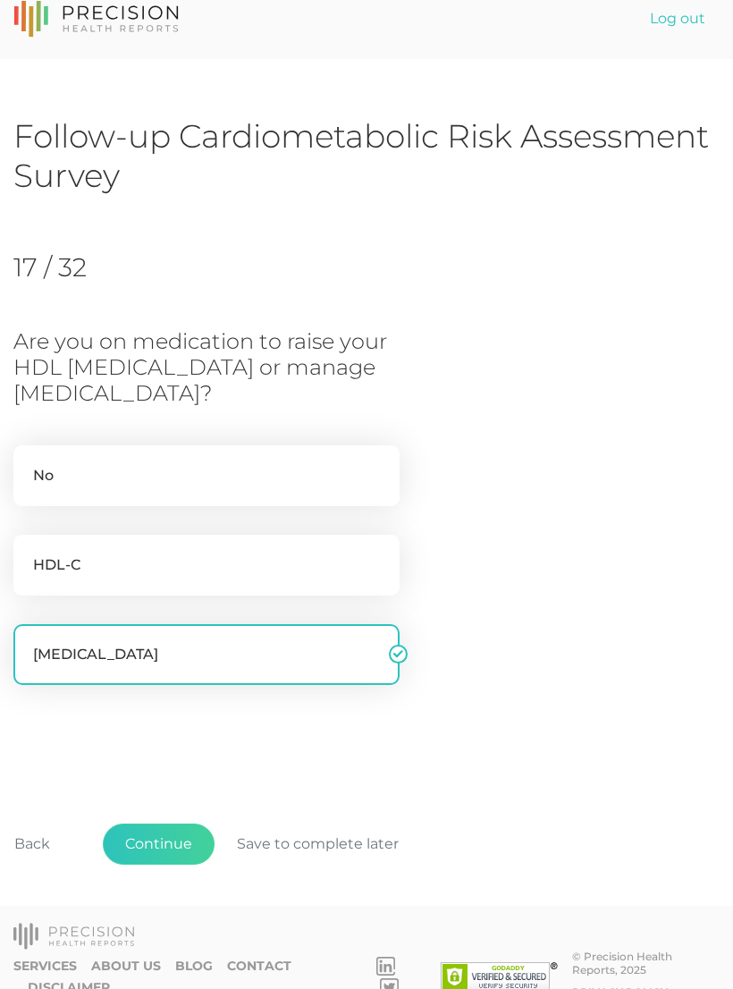
click at [170, 840] on button "Continue" at bounding box center [159, 844] width 112 height 41
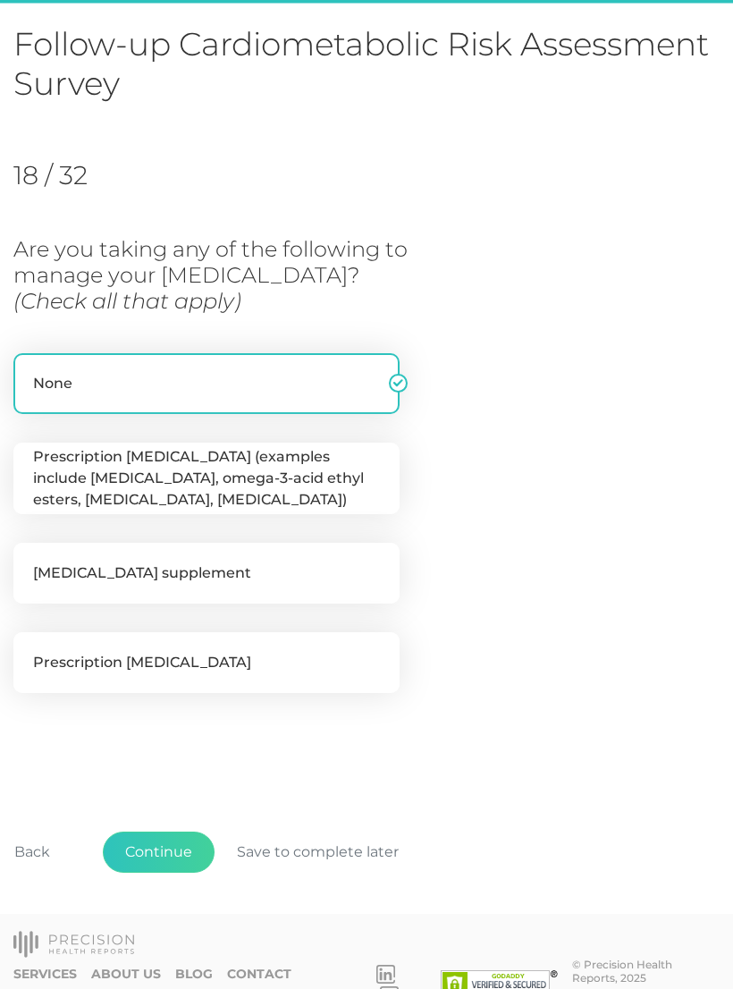
scroll to position [121, 0]
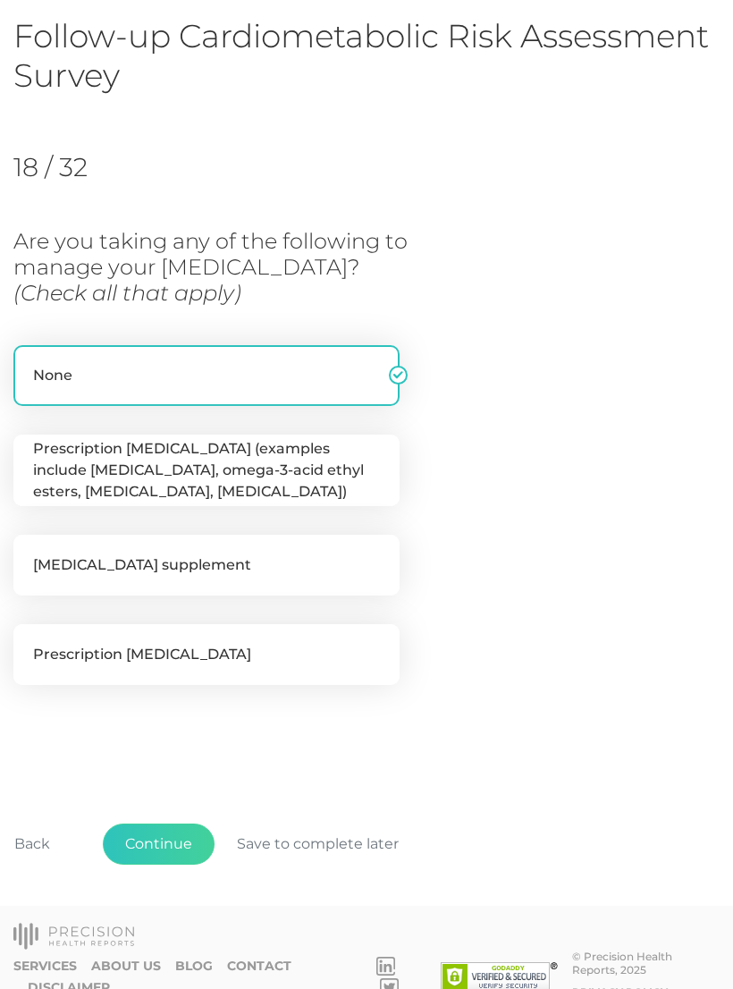
click at [175, 841] on button "Continue" at bounding box center [159, 844] width 112 height 41
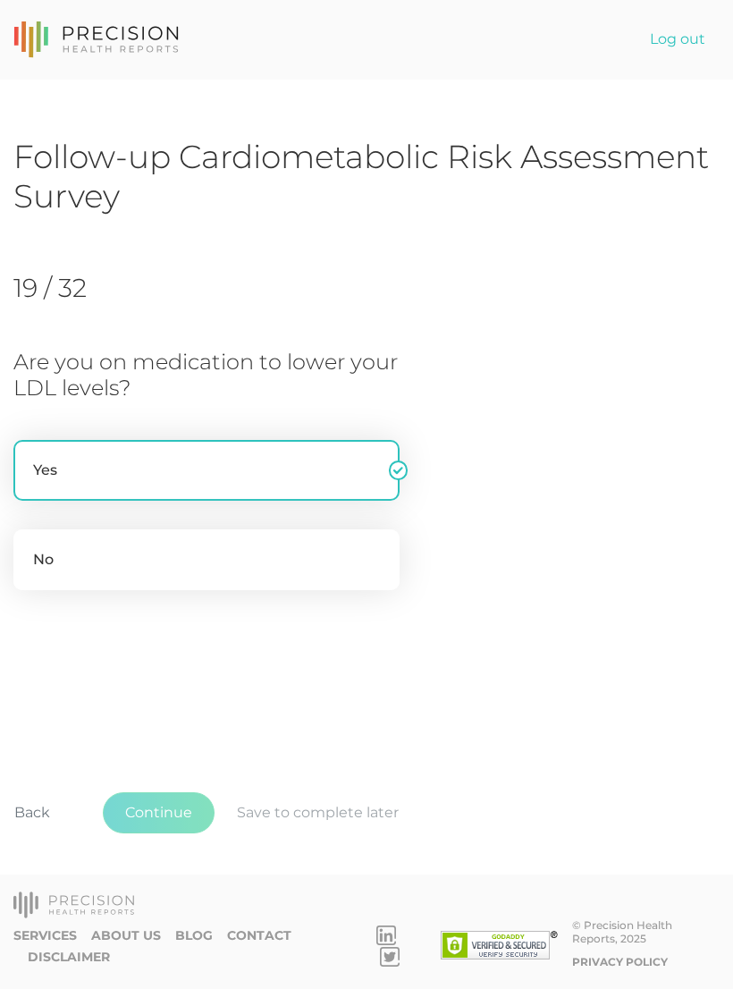
scroll to position [0, 0]
click at [182, 833] on button "Continue" at bounding box center [159, 812] width 112 height 41
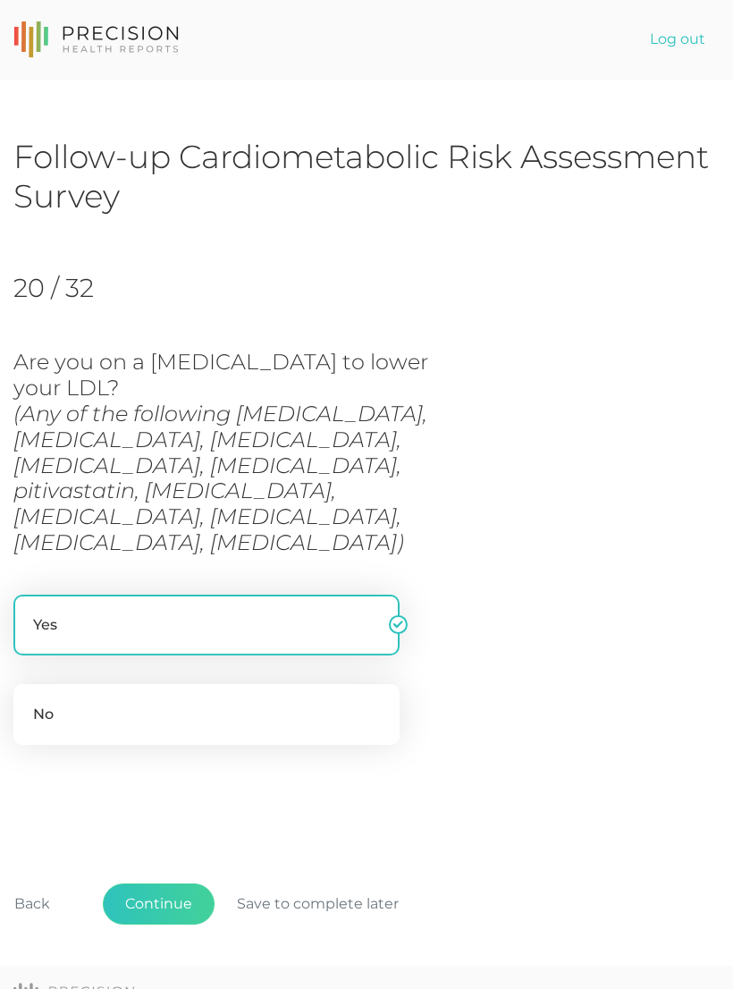
click at [182, 884] on button "Continue" at bounding box center [159, 904] width 112 height 41
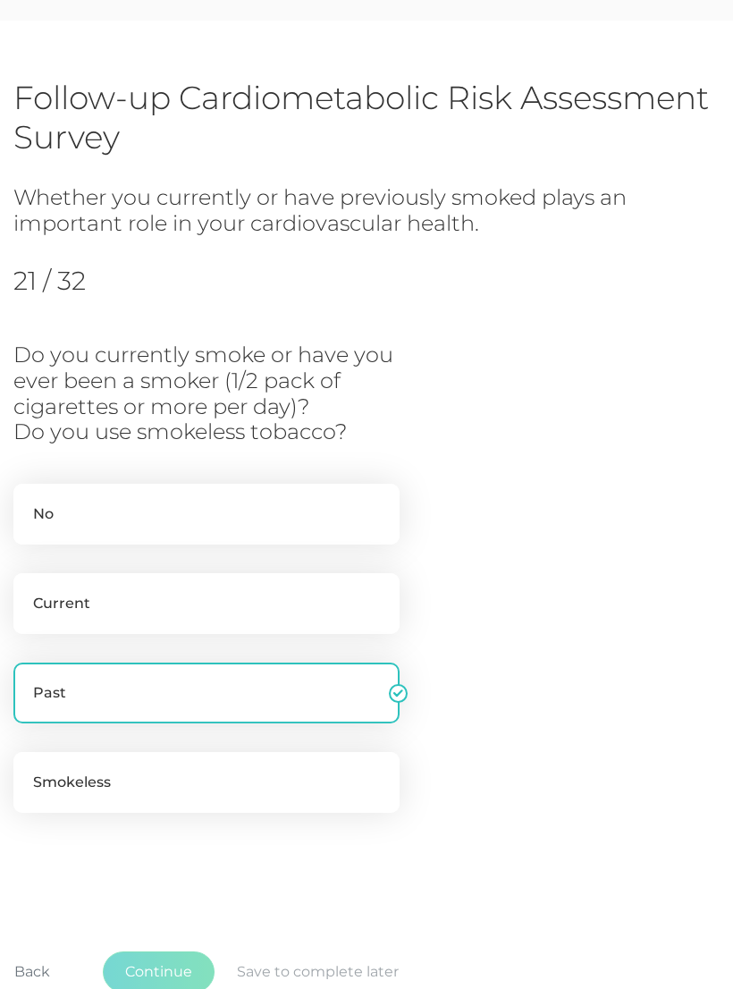
scroll to position [185, 0]
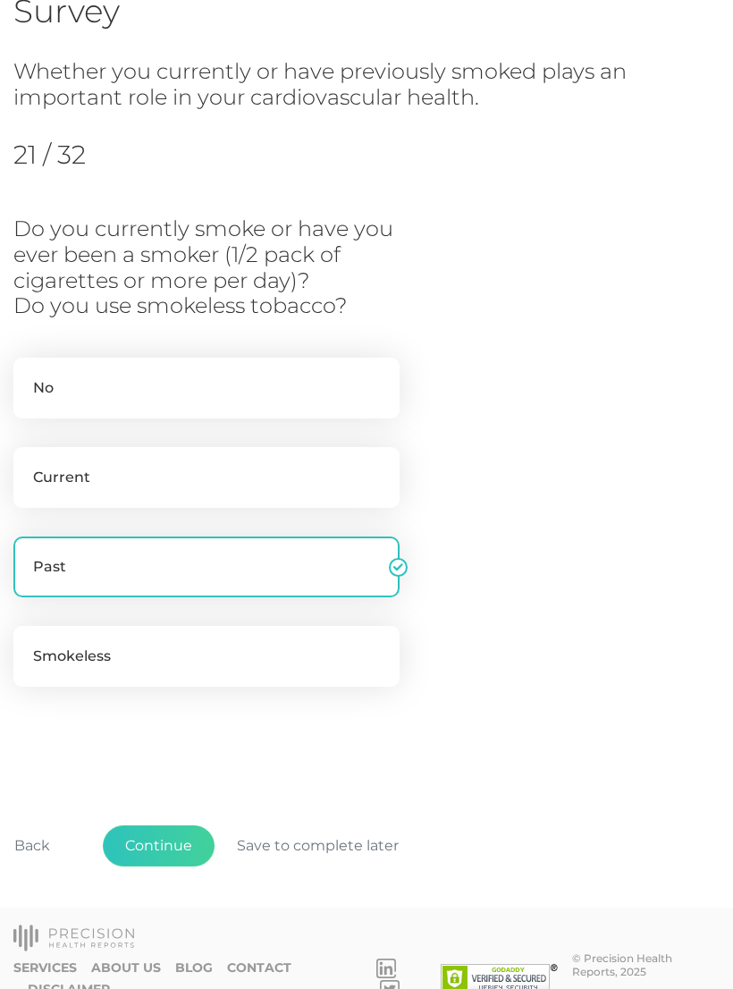
click at [161, 838] on button "Continue" at bounding box center [159, 845] width 112 height 41
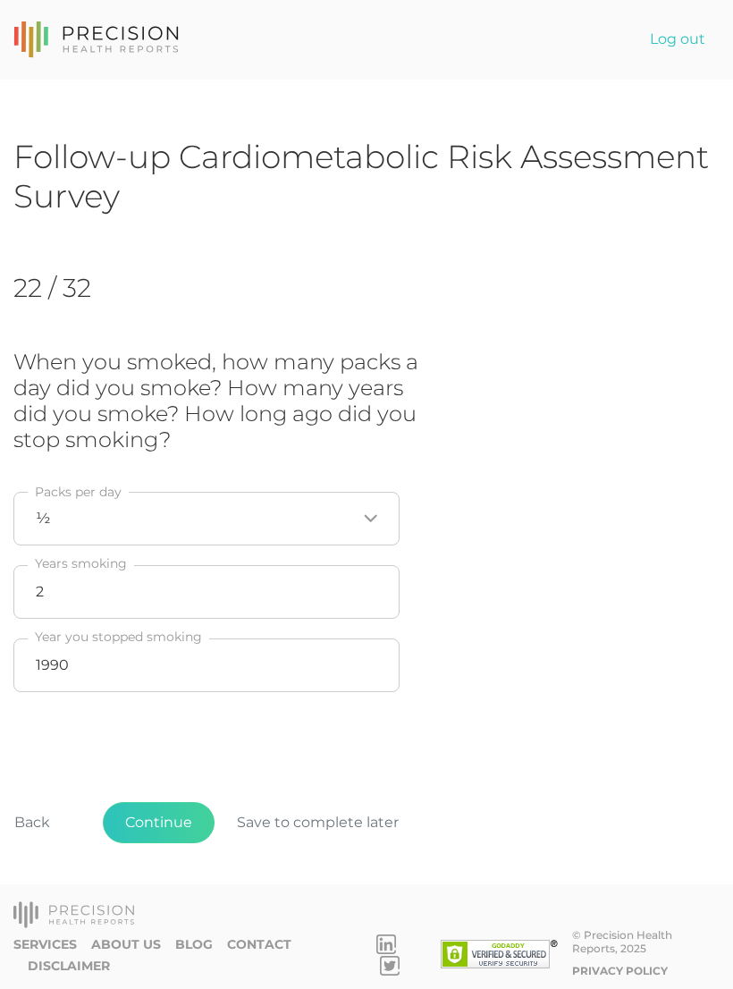
click at [173, 843] on button "Continue" at bounding box center [159, 822] width 112 height 41
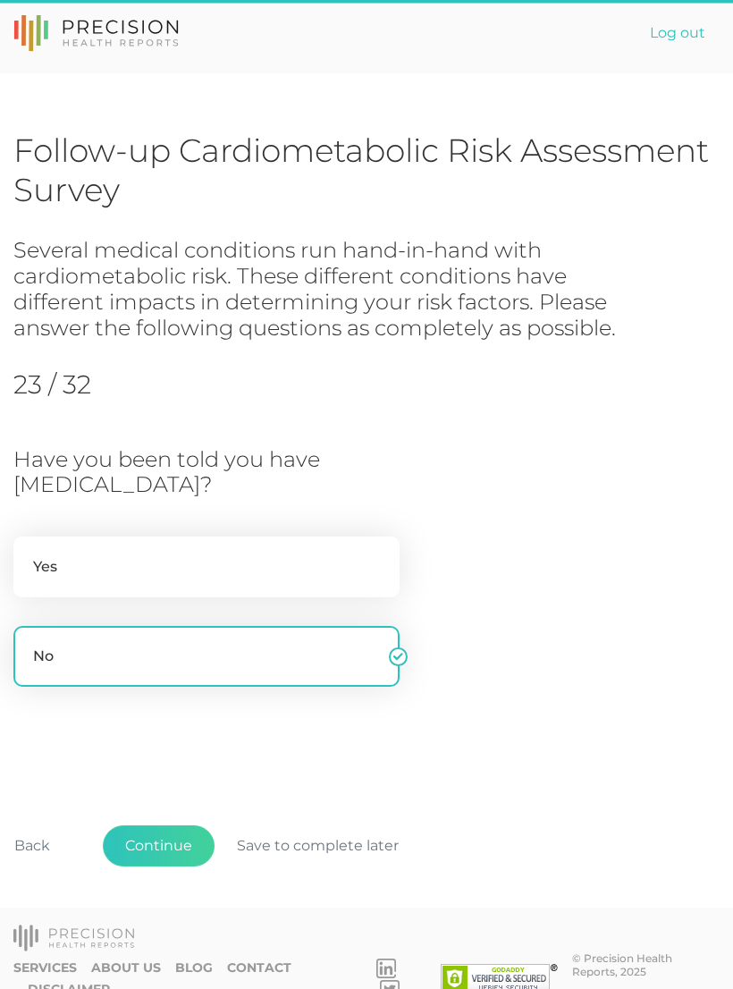
scroll to position [6, 0]
click at [169, 845] on button "Continue" at bounding box center [159, 845] width 112 height 41
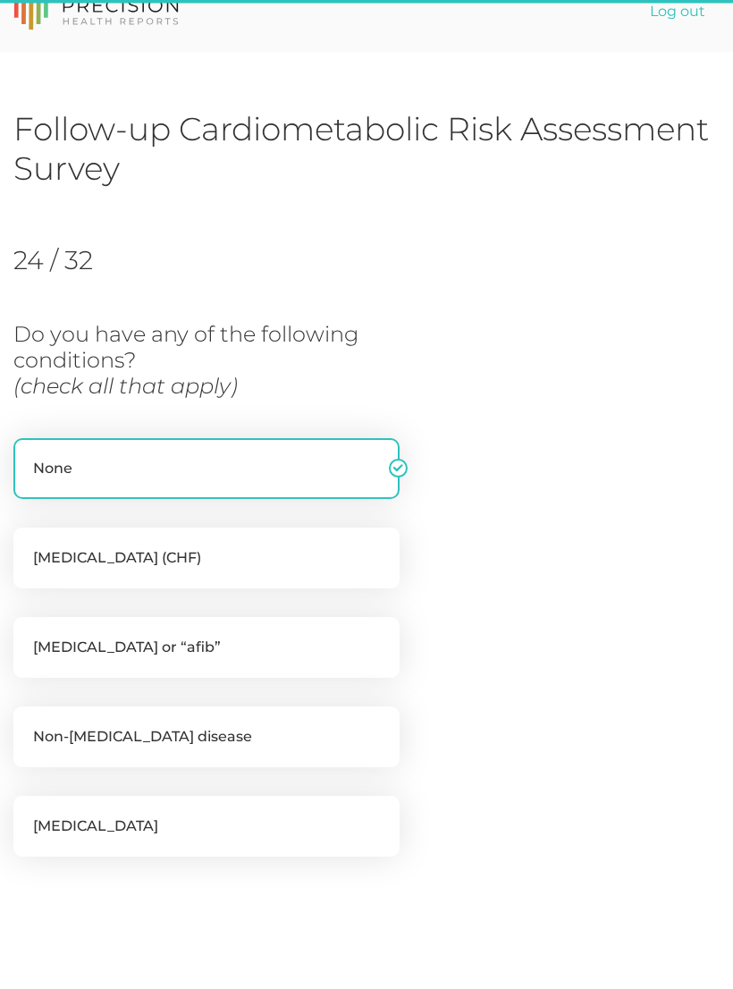
scroll to position [199, 0]
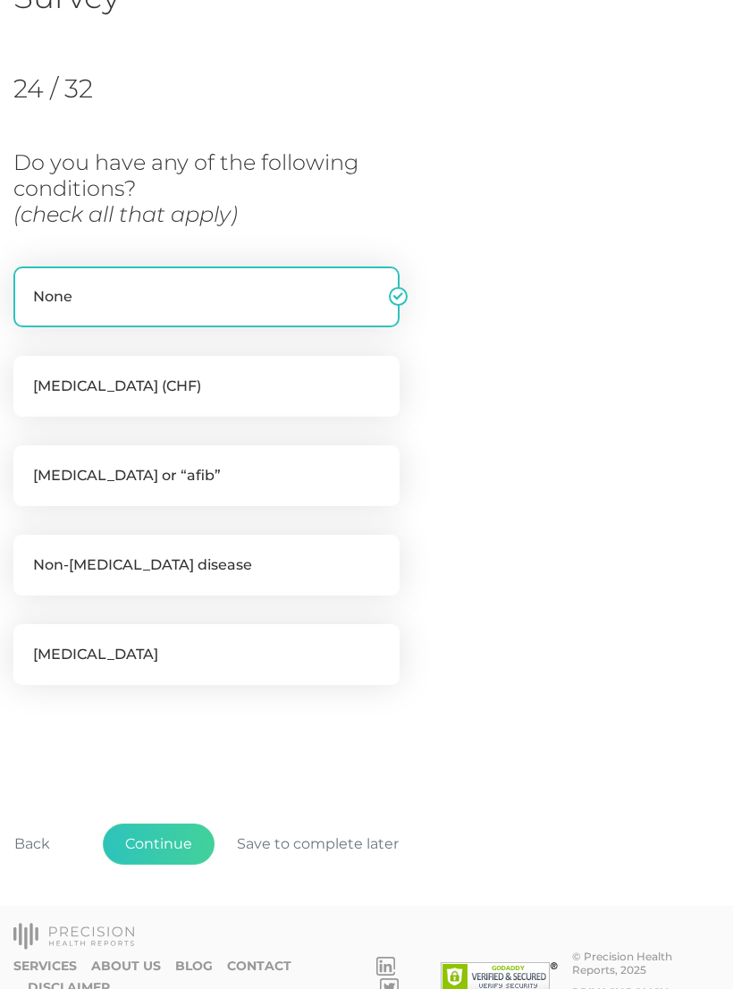
click at [175, 850] on button "Continue" at bounding box center [159, 844] width 112 height 41
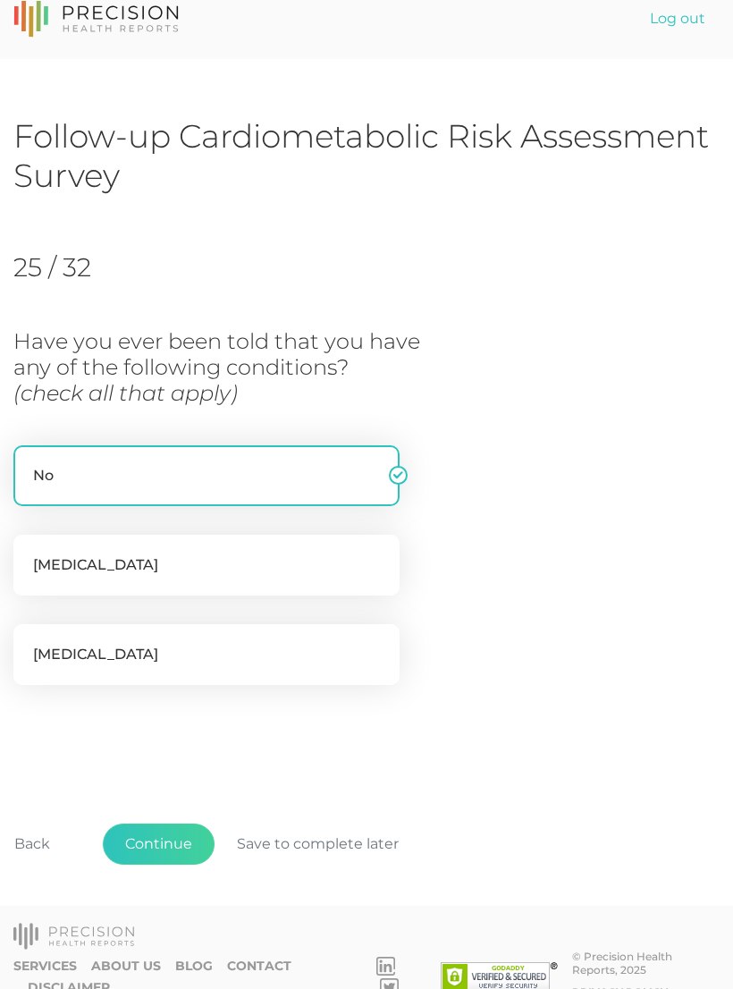
click at [166, 857] on button "Continue" at bounding box center [159, 844] width 112 height 41
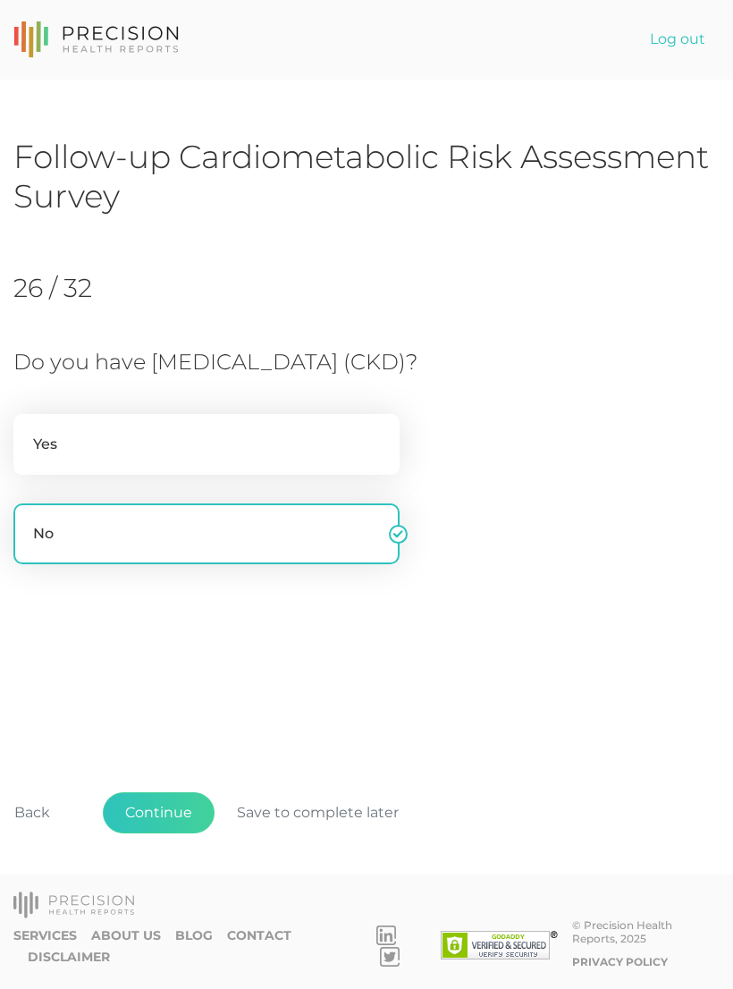
click at [181, 833] on button "Continue" at bounding box center [159, 812] width 112 height 41
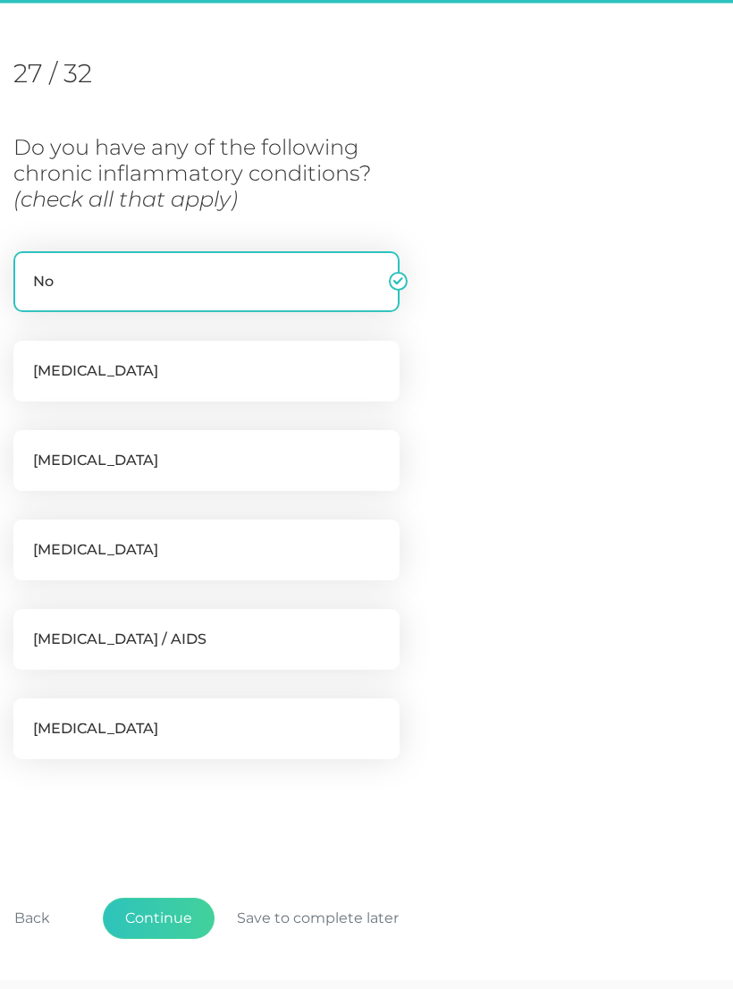
scroll to position [244, 0]
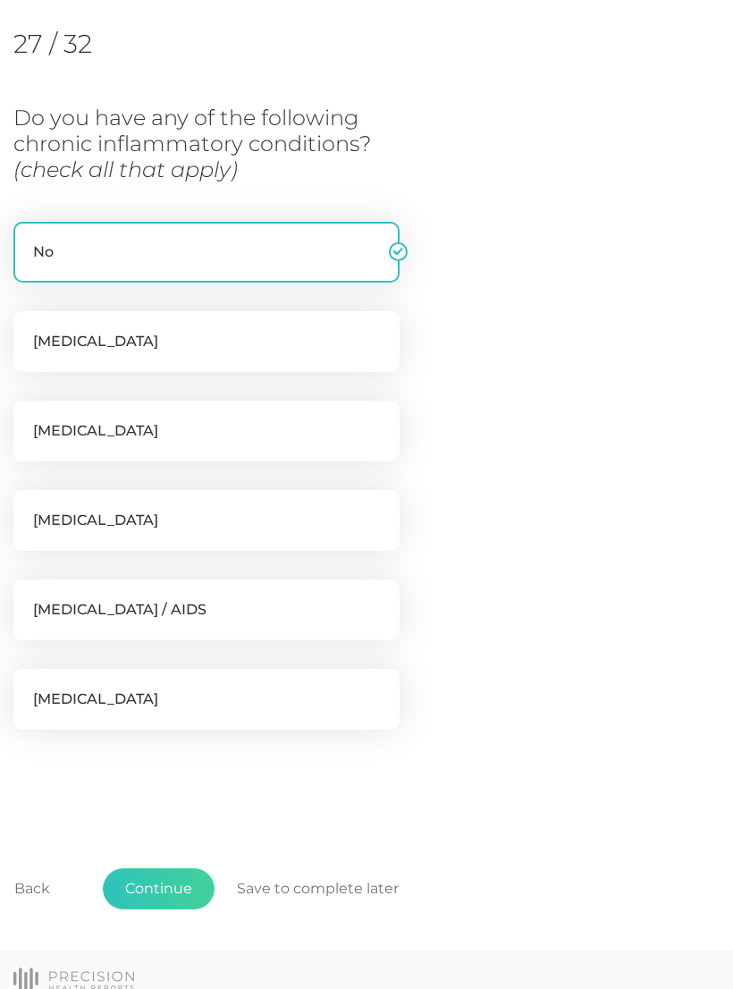
click at [163, 893] on button "Continue" at bounding box center [159, 888] width 112 height 41
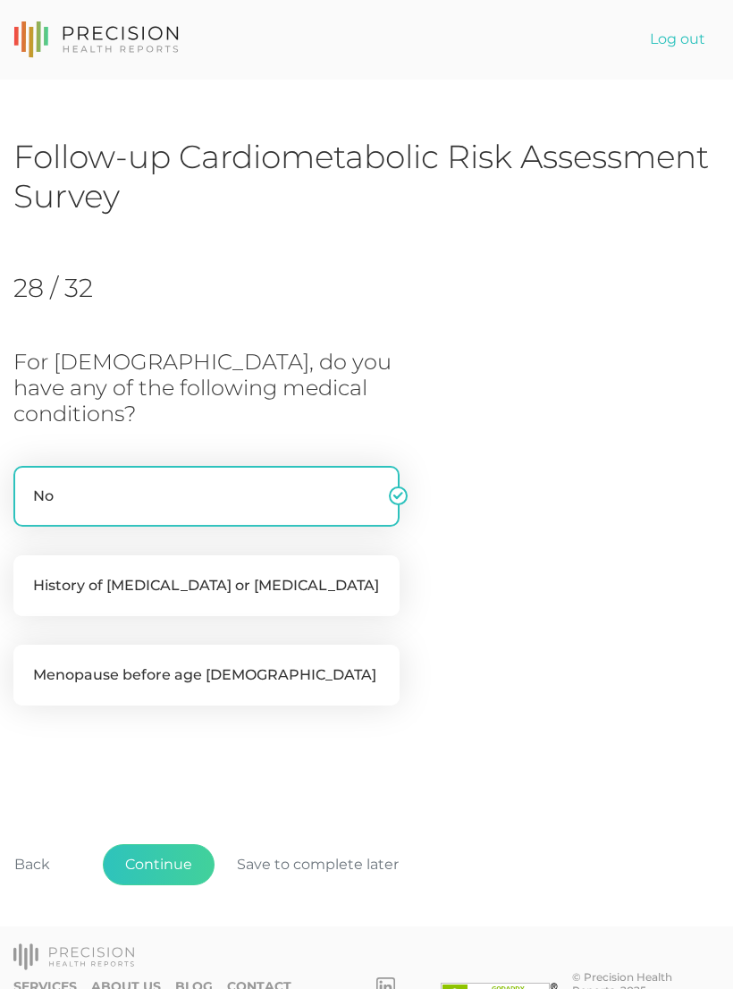
click at [171, 844] on button "Continue" at bounding box center [159, 864] width 112 height 41
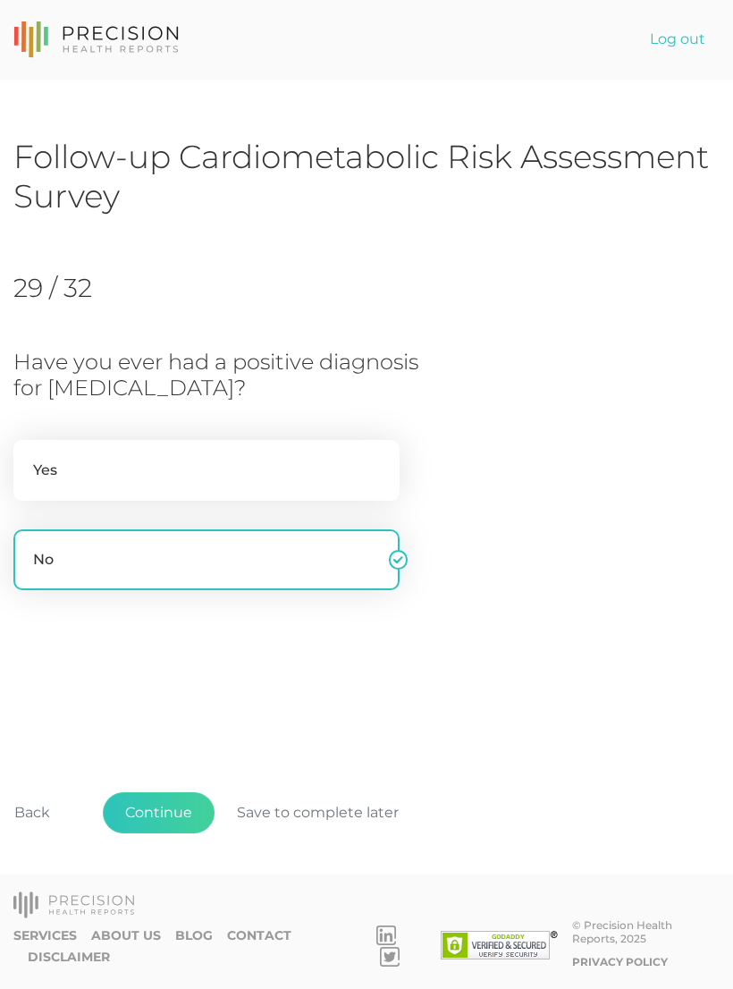
click at [165, 833] on button "Continue" at bounding box center [159, 812] width 112 height 41
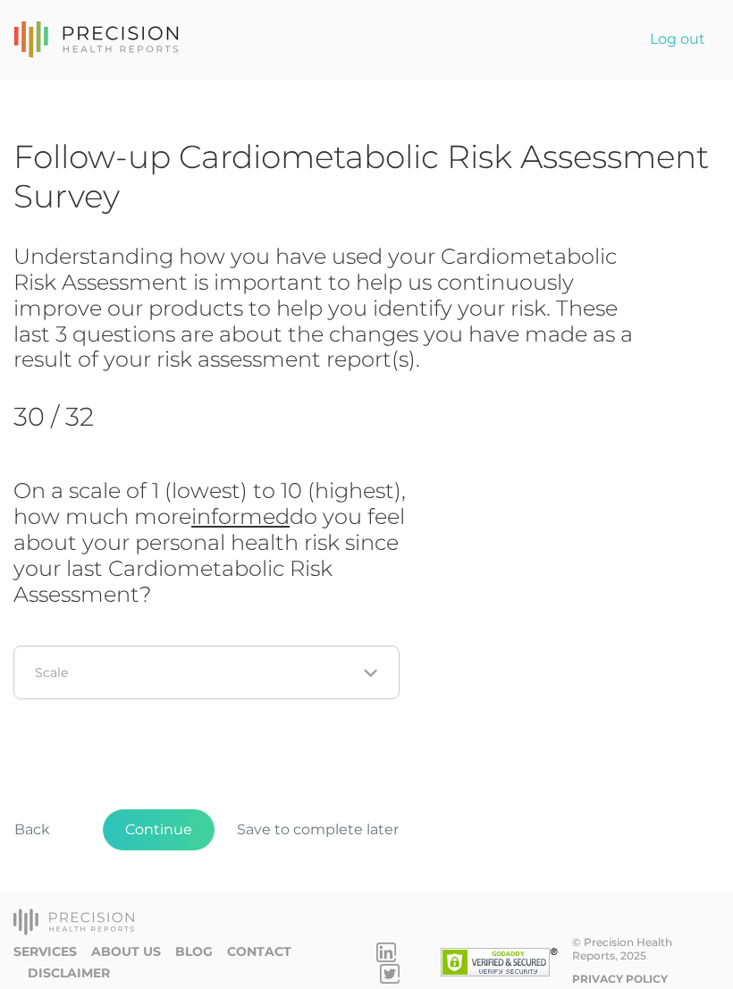
click at [374, 672] on icon "Search for option" at bounding box center [371, 673] width 14 height 14
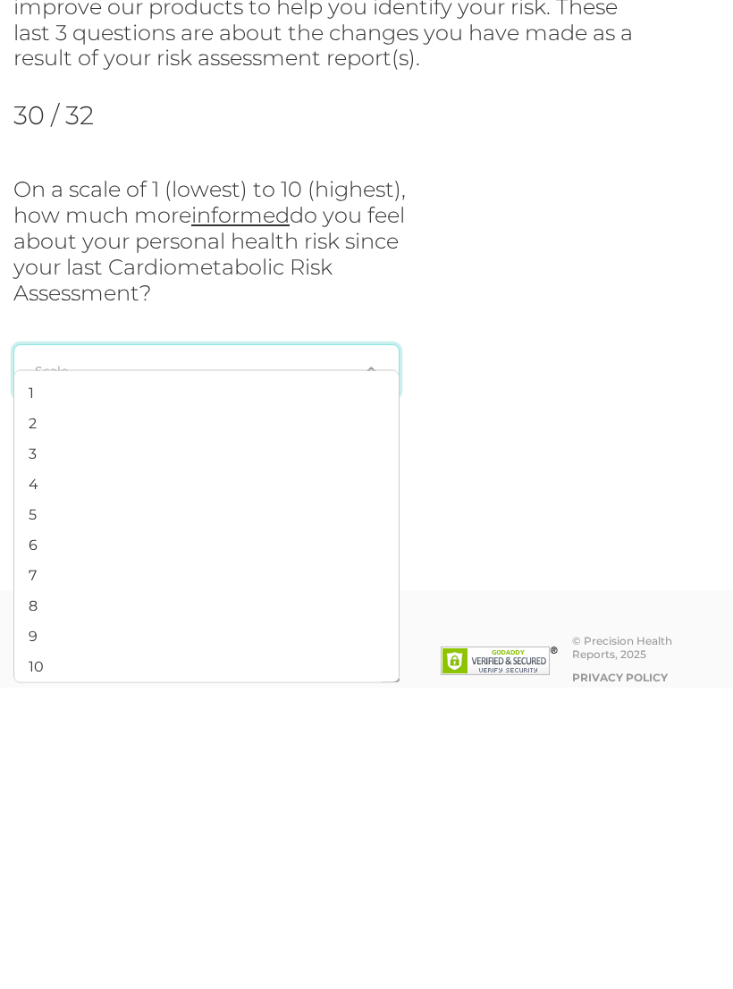
scroll to position [28, 0]
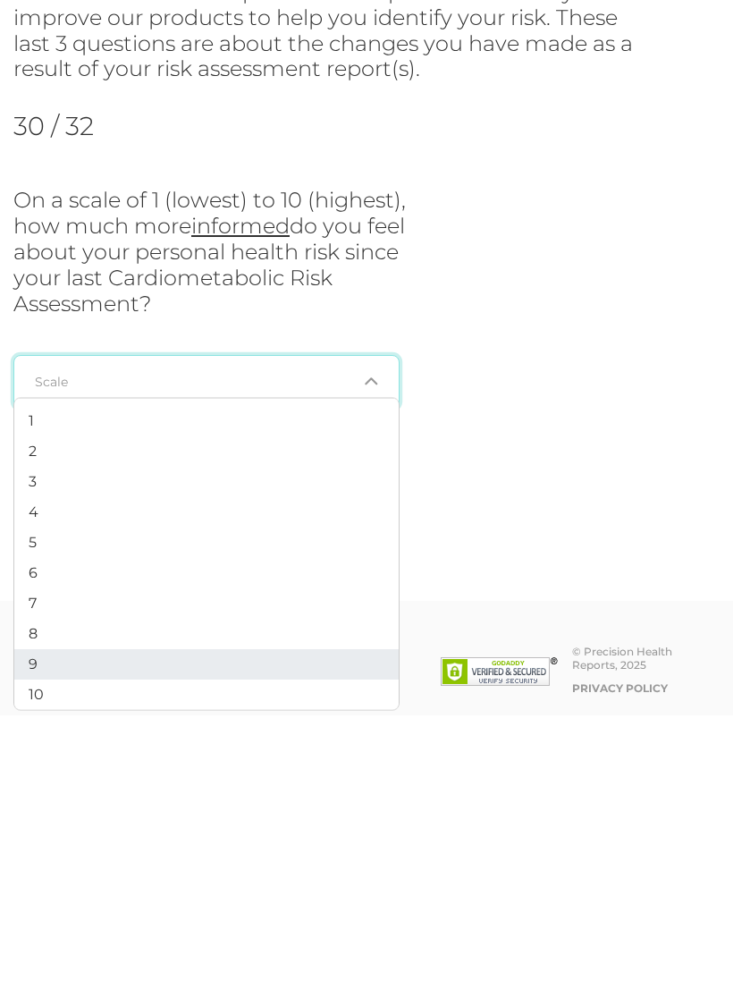
click at [50, 923] on li "9" at bounding box center [206, 938] width 385 height 30
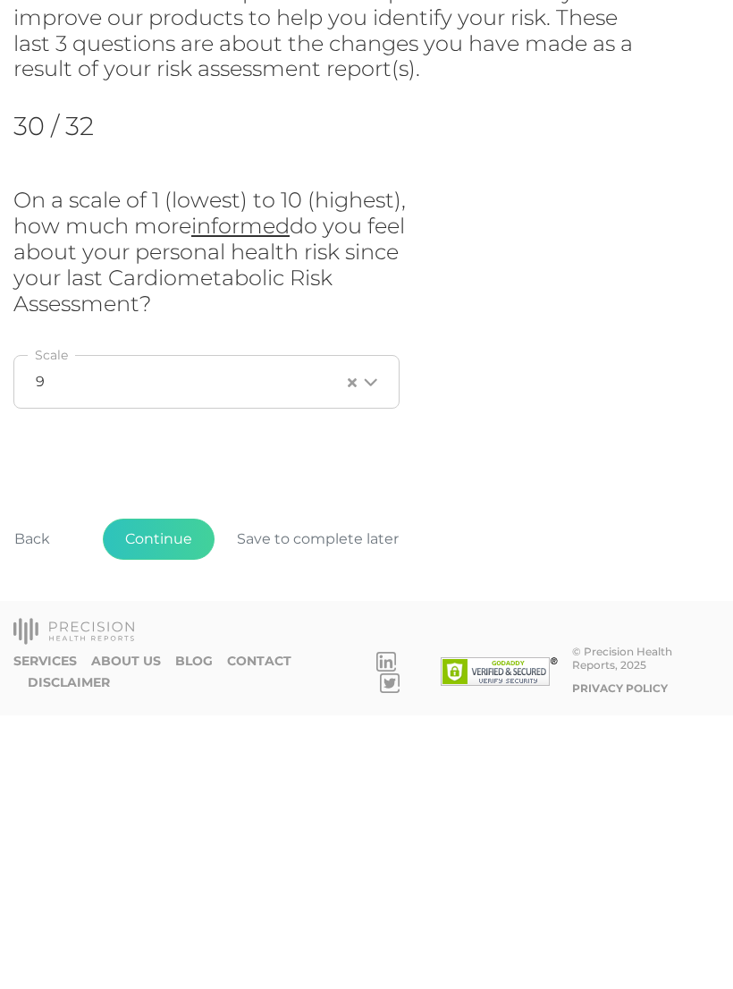
click at [150, 792] on button "Continue" at bounding box center [159, 812] width 112 height 41
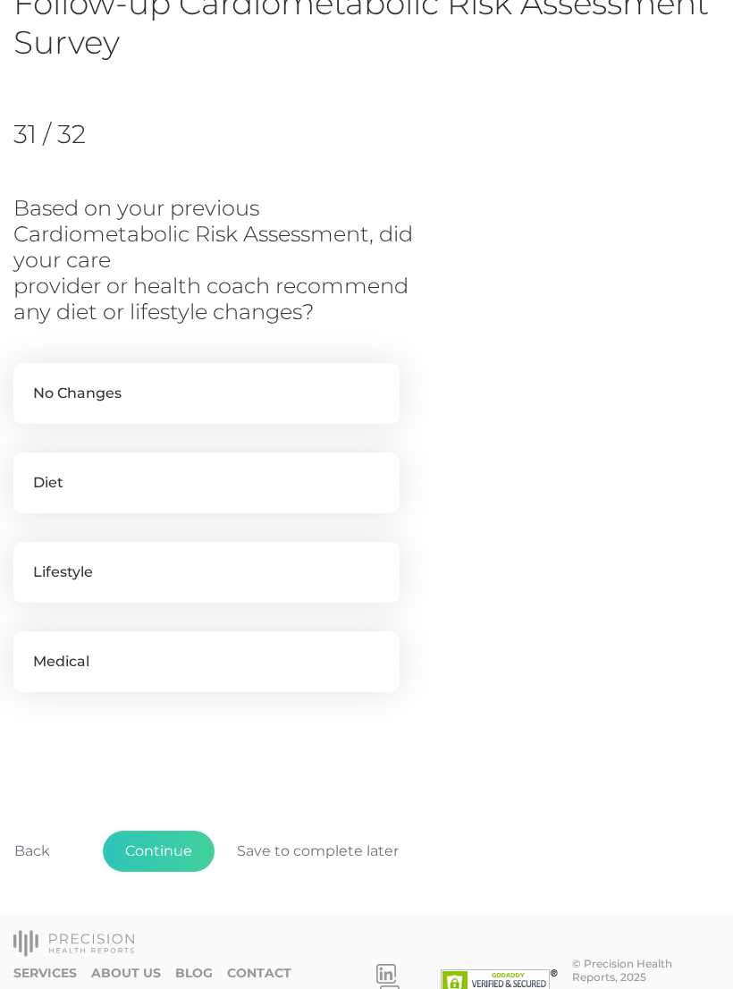
scroll to position [160, 0]
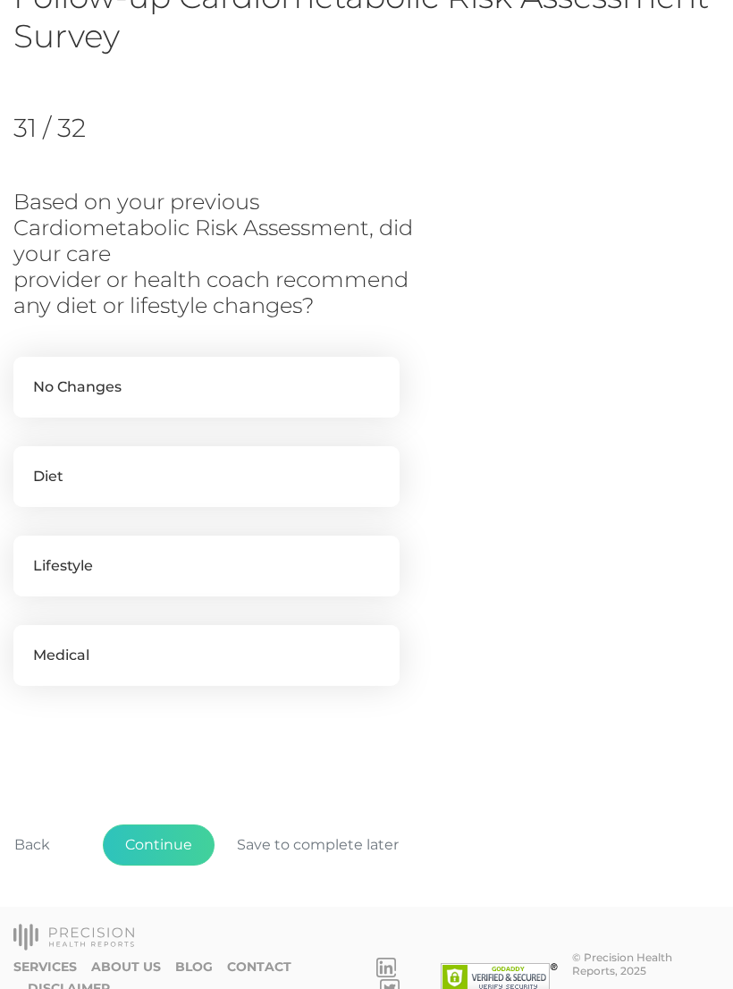
click at [199, 476] on label "Diet" at bounding box center [206, 476] width 386 height 61
click at [28, 464] on input "Diet" at bounding box center [20, 455] width 14 height 18
checkbox input "true"
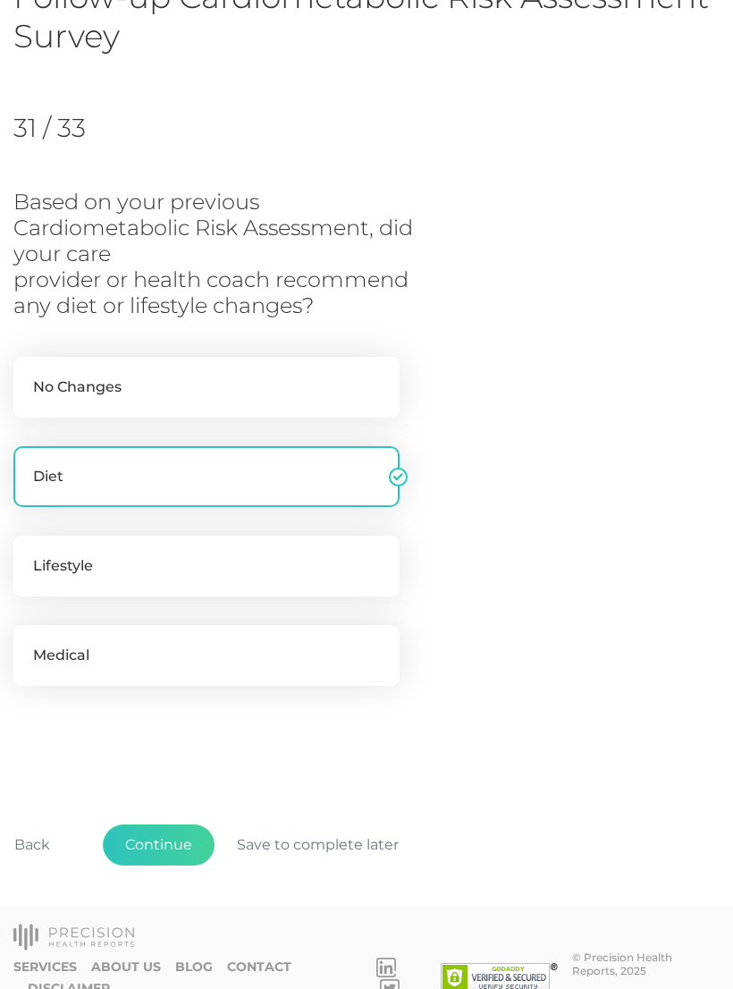
click at [163, 842] on button "Continue" at bounding box center [159, 845] width 112 height 41
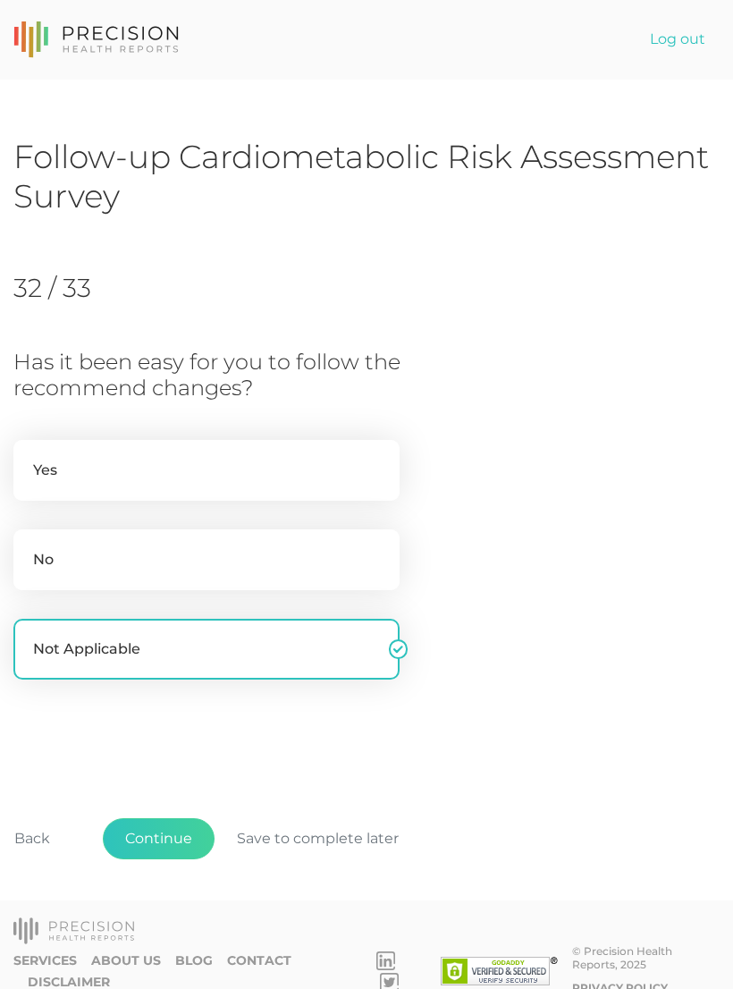
click at [192, 474] on label "Yes" at bounding box center [206, 470] width 386 height 61
click at [28, 458] on input "Yes" at bounding box center [20, 449] width 14 height 18
radio input "true"
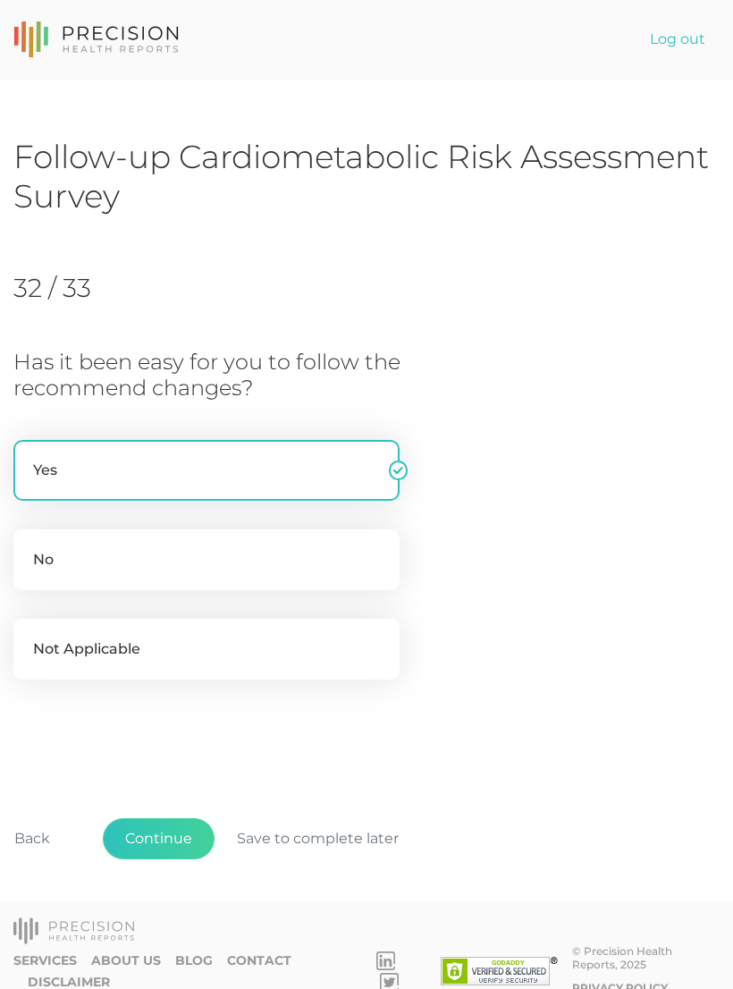
click at [166, 845] on button "Continue" at bounding box center [159, 838] width 112 height 41
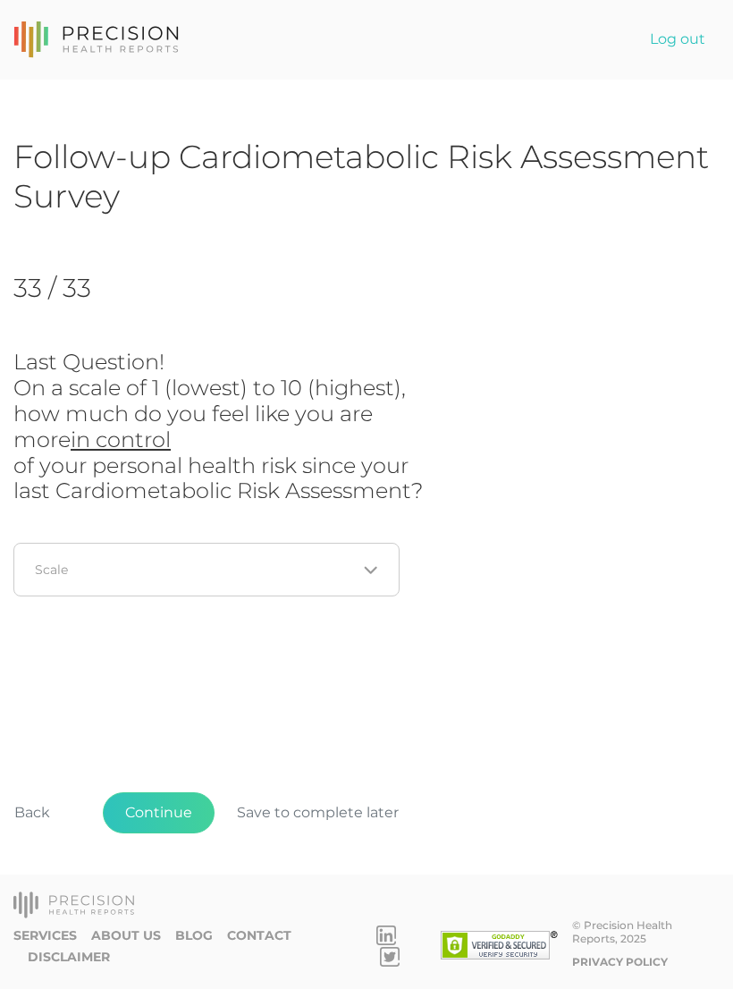
click at [376, 568] on icon "Search for option" at bounding box center [371, 570] width 14 height 14
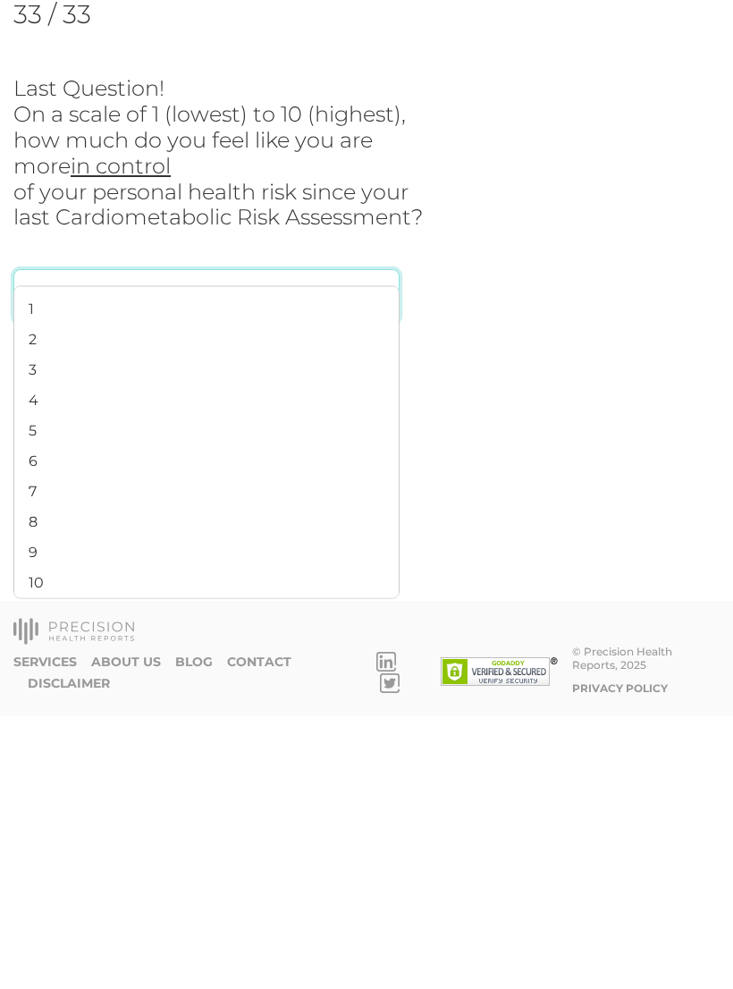
scroll to position [28, 0]
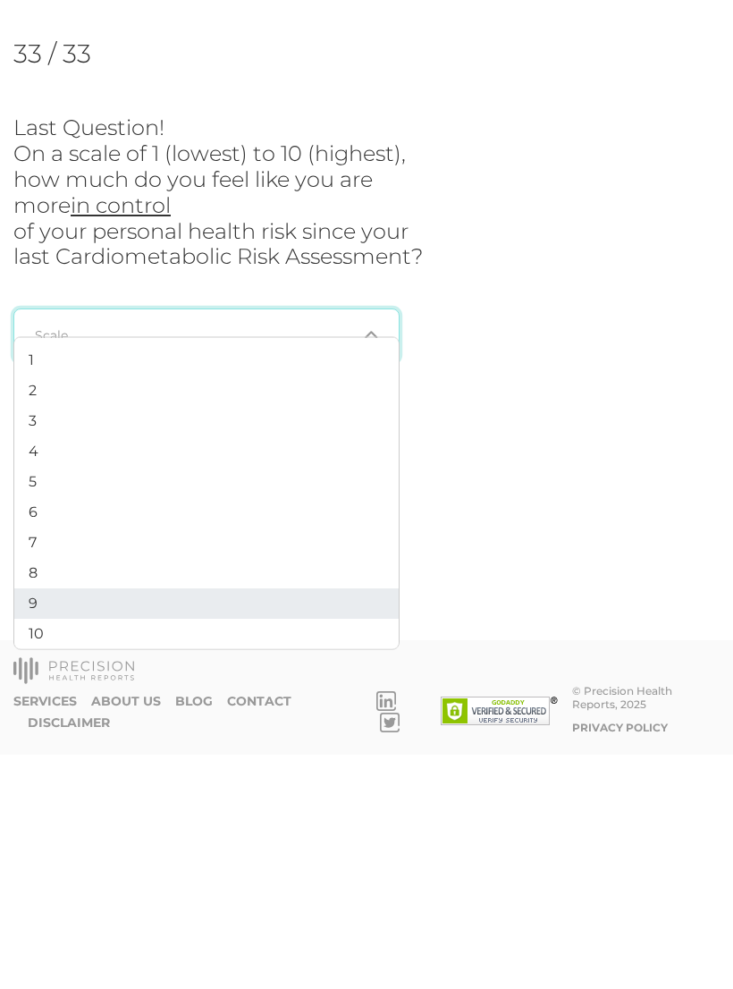
click at [45, 823] on li "9" at bounding box center [206, 838] width 385 height 30
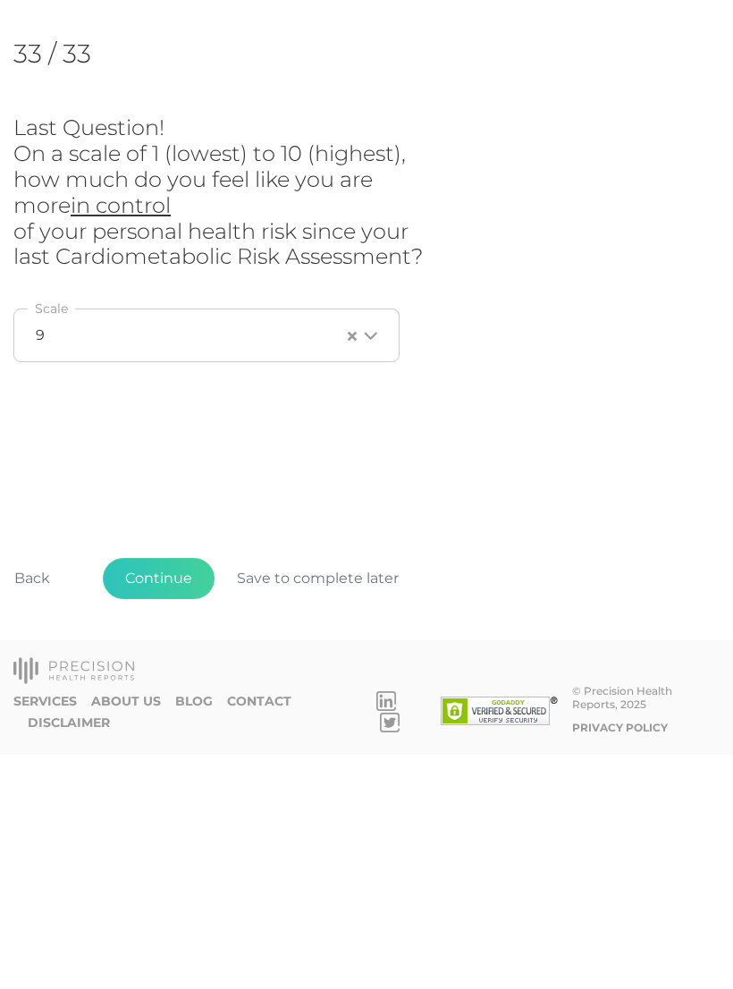
click at [163, 792] on button "Continue" at bounding box center [159, 812] width 112 height 41
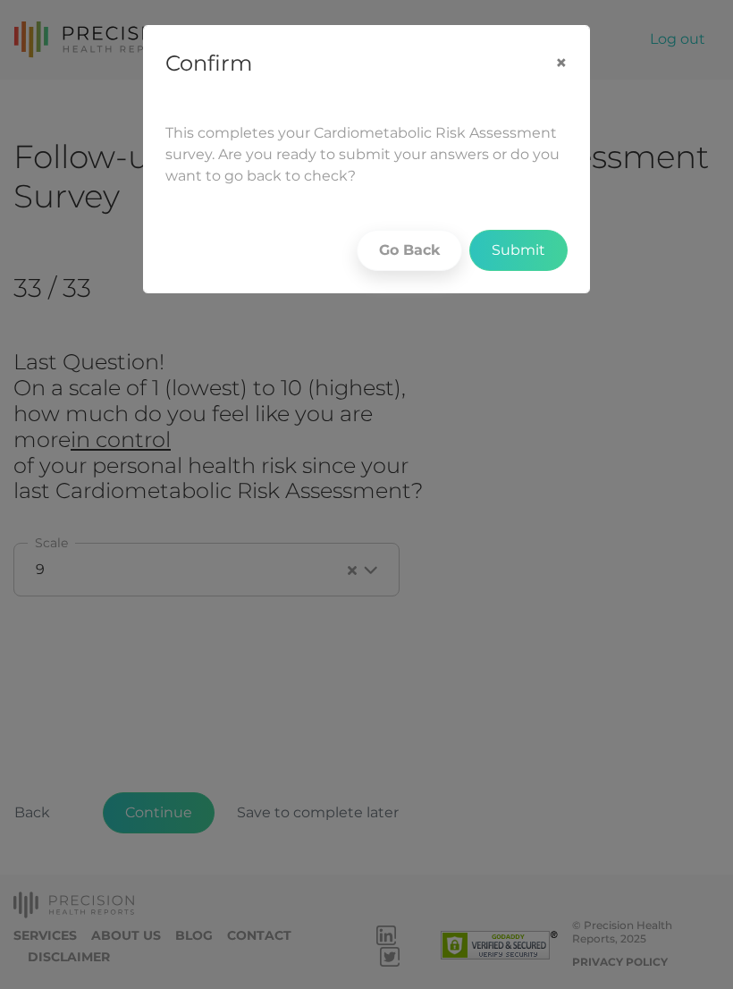
click at [520, 251] on button "Submit" at bounding box center [518, 250] width 98 height 41
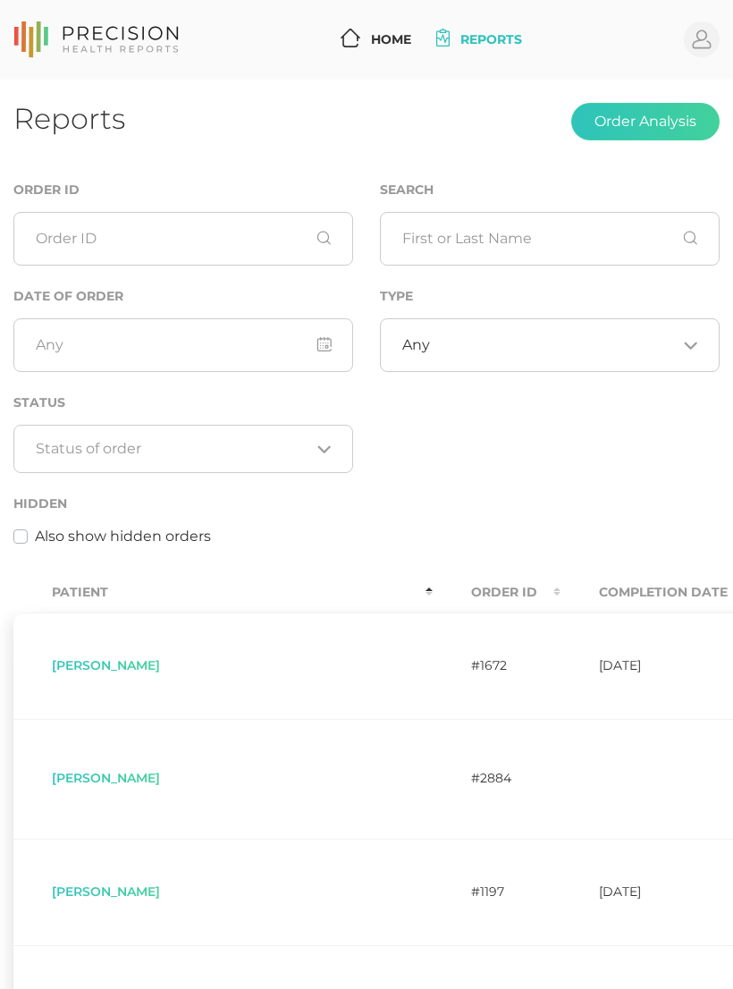
click at [668, 108] on button "Order Analysis" at bounding box center [645, 122] width 148 height 38
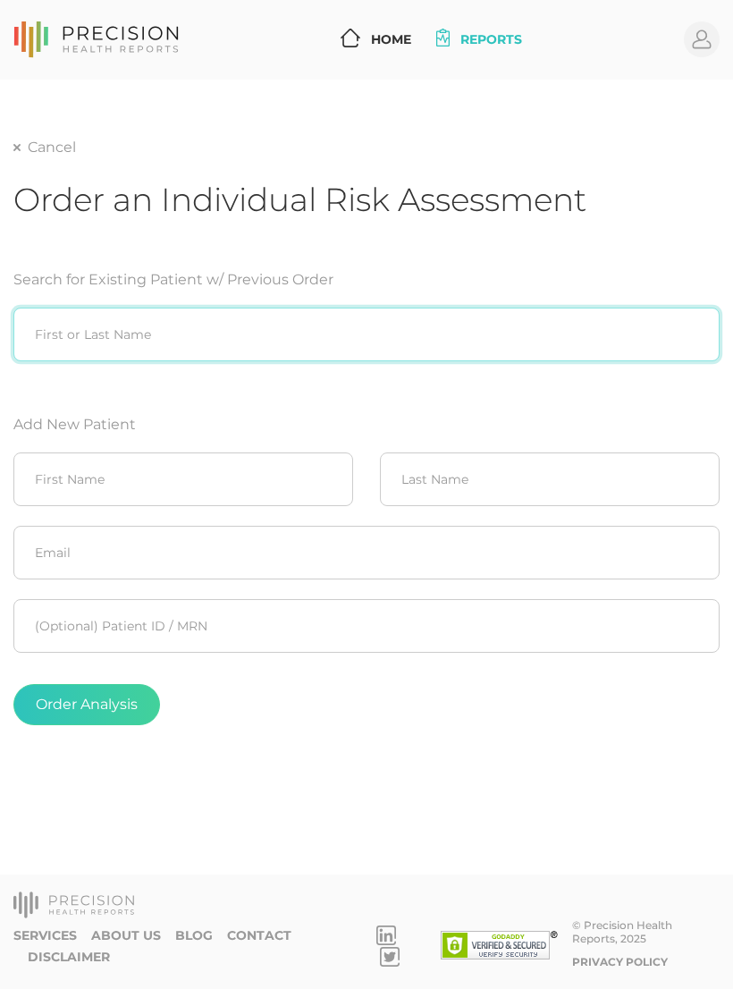
click at [543, 324] on input "search" at bounding box center [366, 335] width 706 height 54
type input "R"
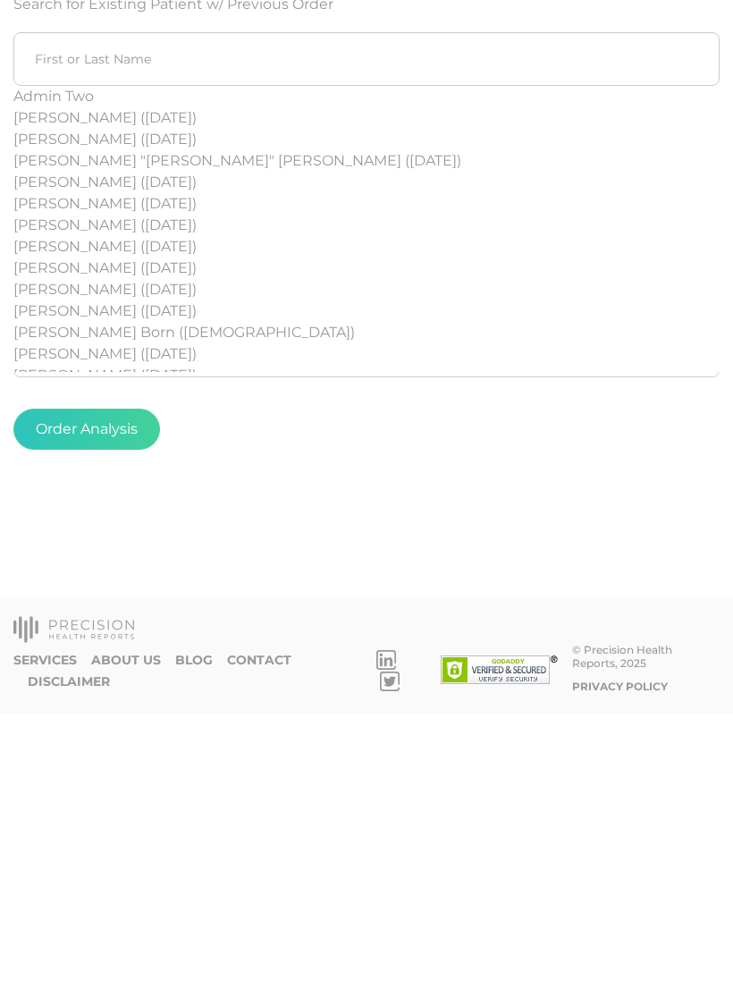
click at [465, 684] on div "Order Analysis" at bounding box center [366, 704] width 706 height 41
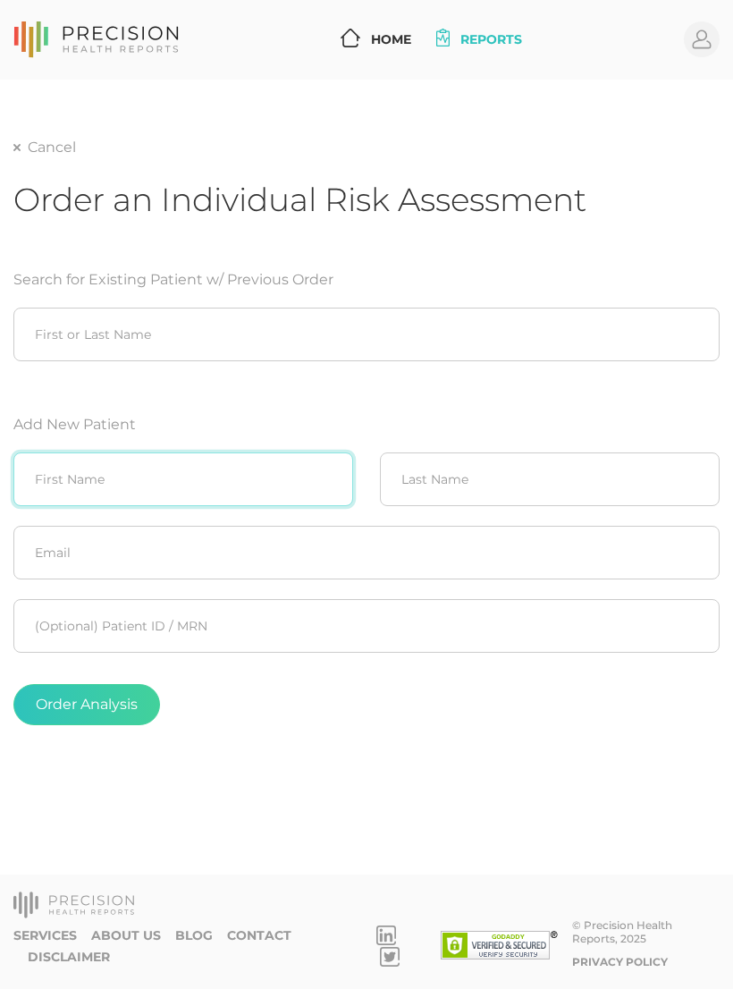
click at [246, 459] on input "text" at bounding box center [183, 480] width 340 height 54
type input "Will"
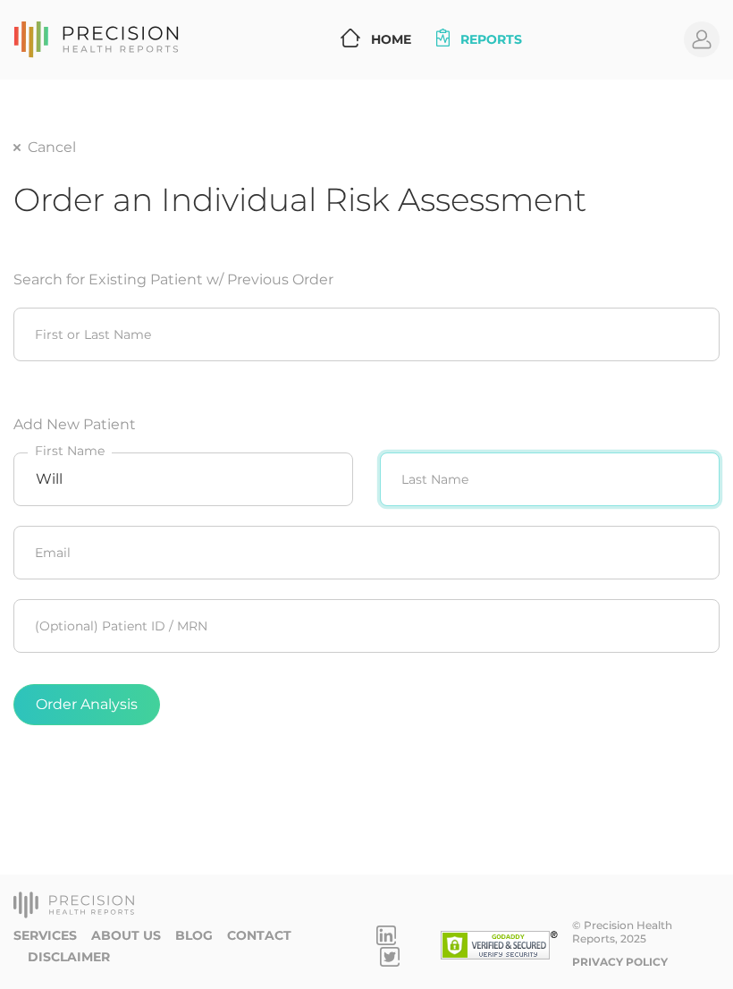
click at [641, 453] on input "text" at bounding box center [550, 480] width 340 height 54
type input "Riddle"
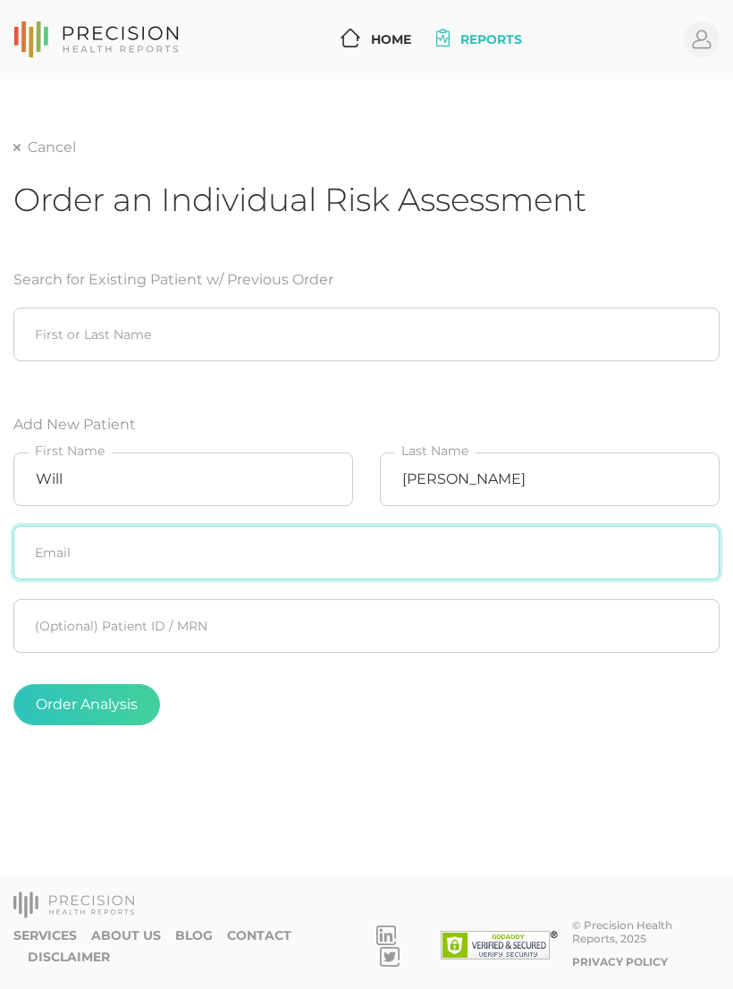
click at [574, 526] on input "text" at bounding box center [366, 553] width 706 height 54
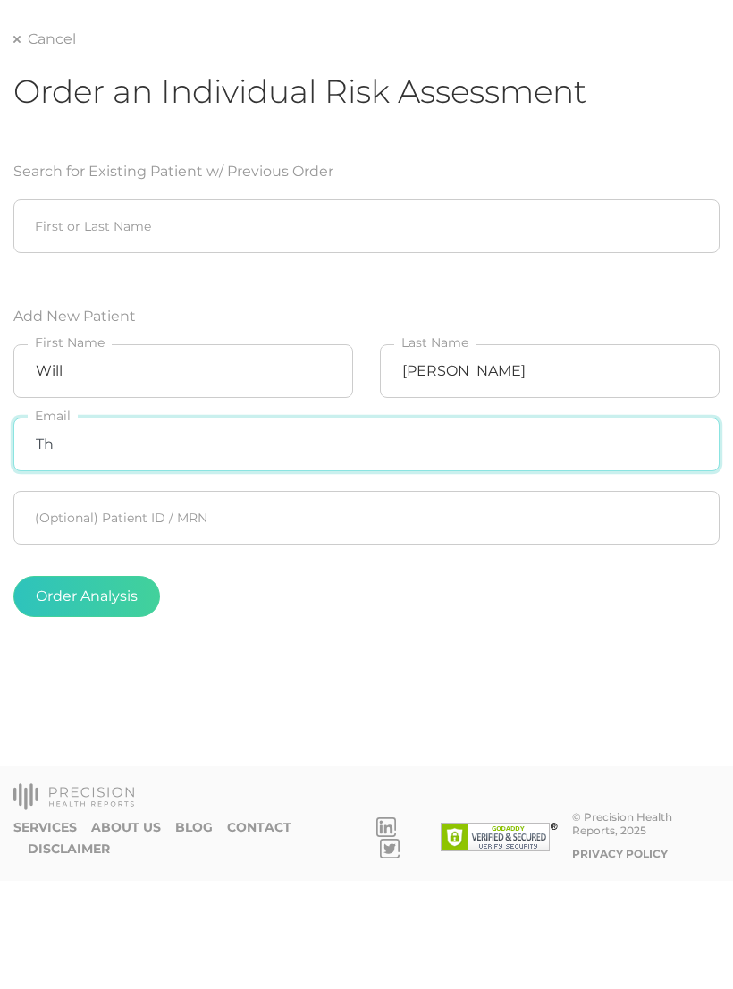
type input "T"
type input "Thinkingriddles@gmail.com"
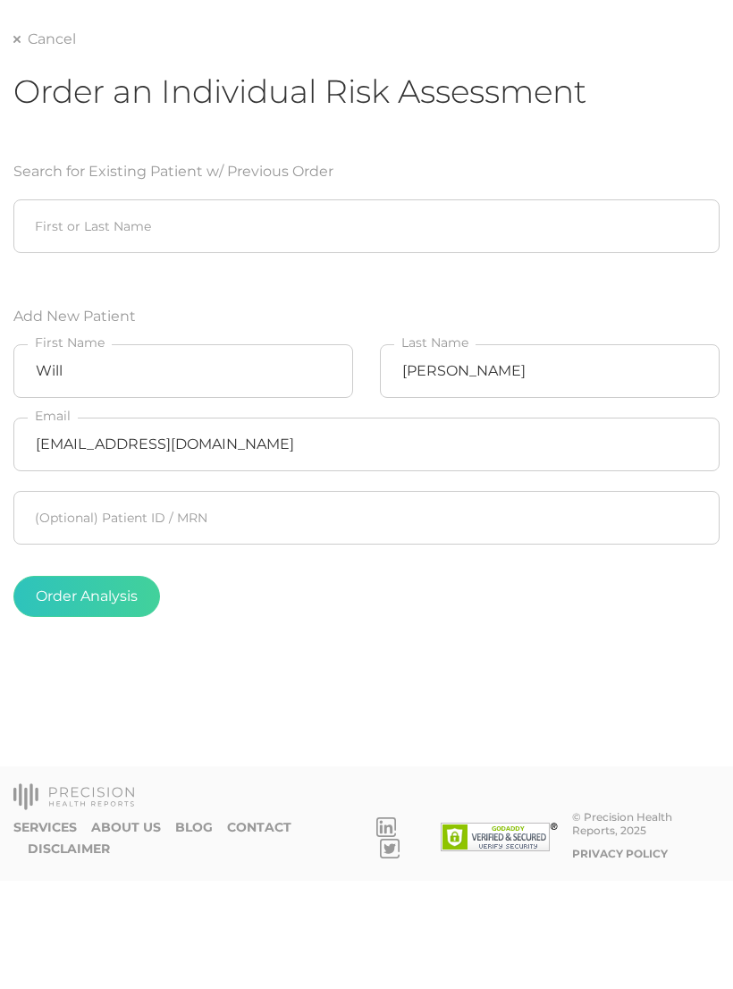
click at [71, 684] on button "Order Analysis" at bounding box center [86, 704] width 147 height 41
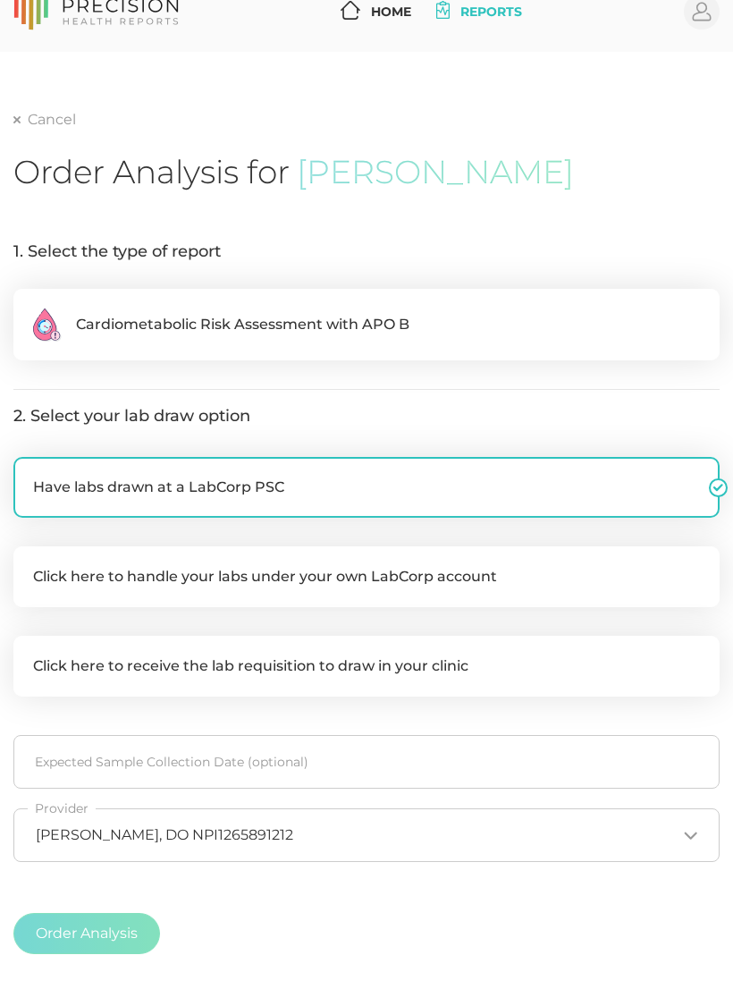
click at [658, 303] on label ".cls-2{fill:#fa759e}.cls-4{fill:#ffd7e5}.cls-8{fill:#3a2c60} Cardiometabolic Ri…" at bounding box center [366, 325] width 706 height 72
click at [28, 303] on input ".cls-2{fill:#fa759e}.cls-4{fill:#ffd7e5}.cls-8{fill:#3a2c60} Cardiometabolic Ri…" at bounding box center [20, 298] width 14 height 18
radio input "true"
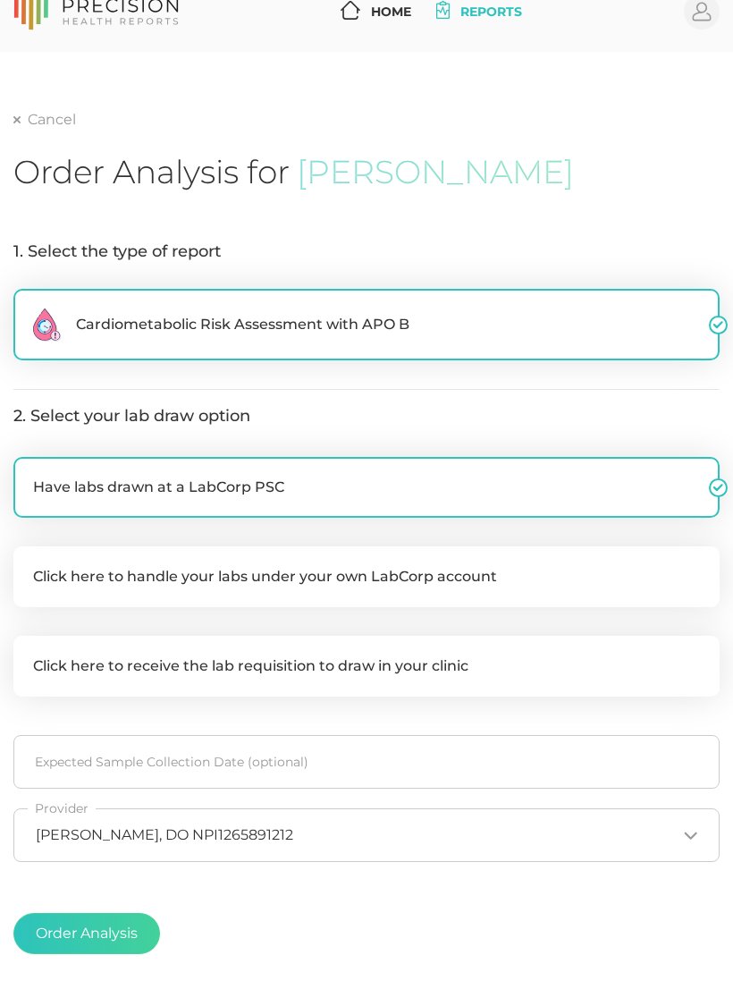
click at [640, 582] on label "Click here to handle your labs under your own LabCorp account" at bounding box center [366, 576] width 706 height 61
click at [28, 564] on input "Click here to handle your labs under your own LabCorp account" at bounding box center [20, 555] width 14 height 18
checkbox input "true"
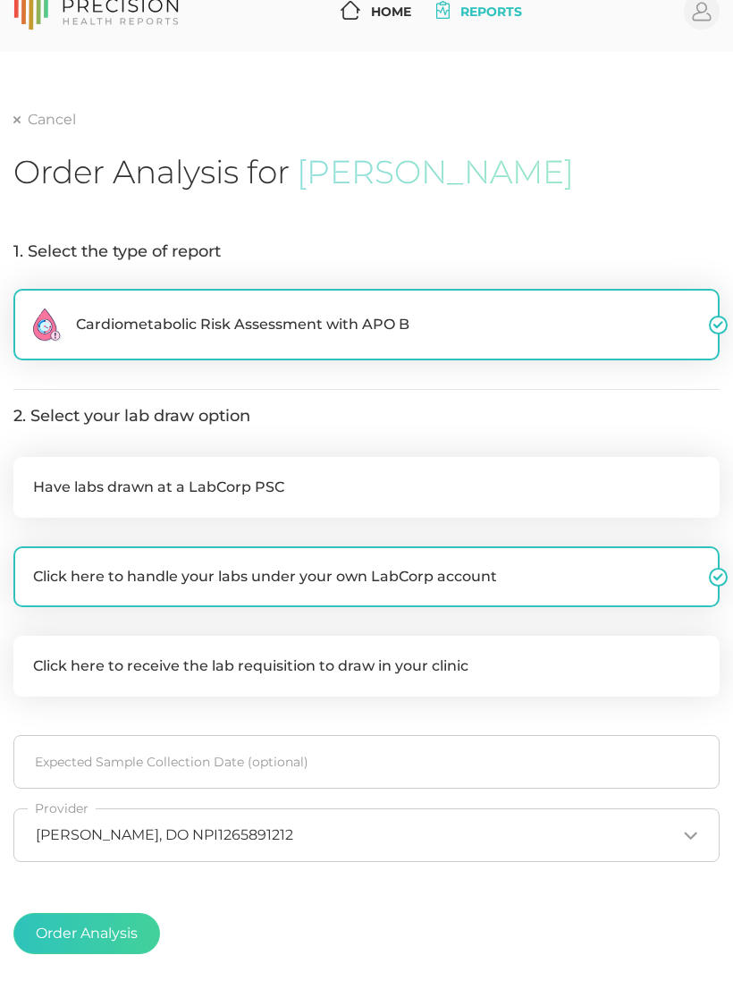
checkbox input "false"
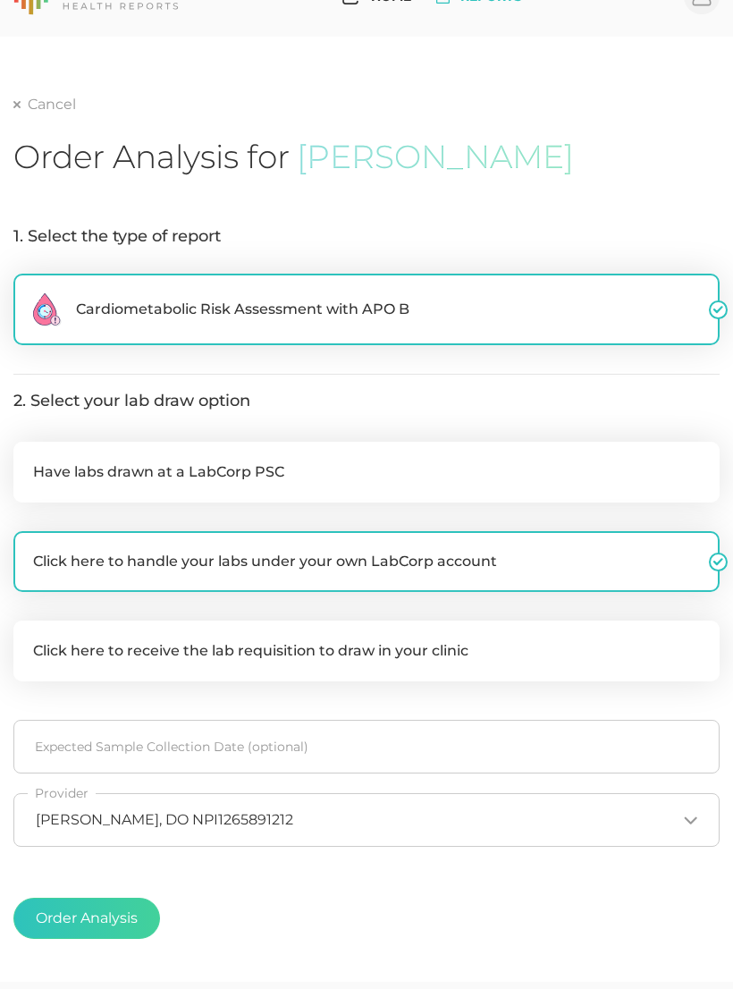
click at [74, 922] on button "Order Analysis" at bounding box center [86, 919] width 147 height 41
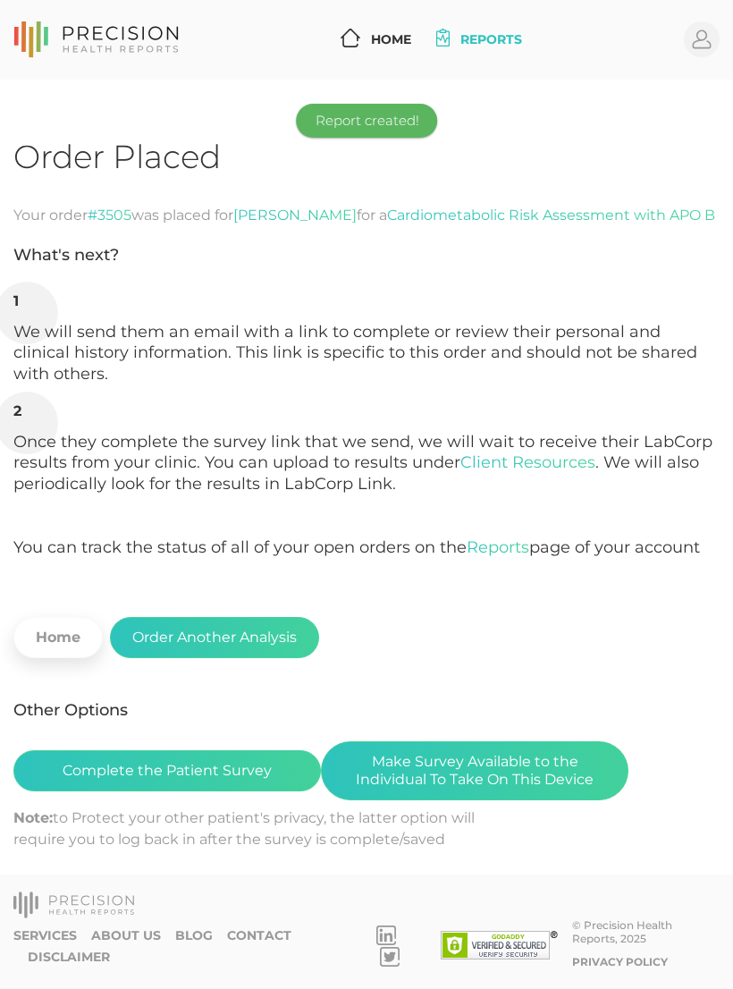
click at [97, 763] on button "Complete the Patient Survey" at bounding box center [167, 770] width 308 height 41
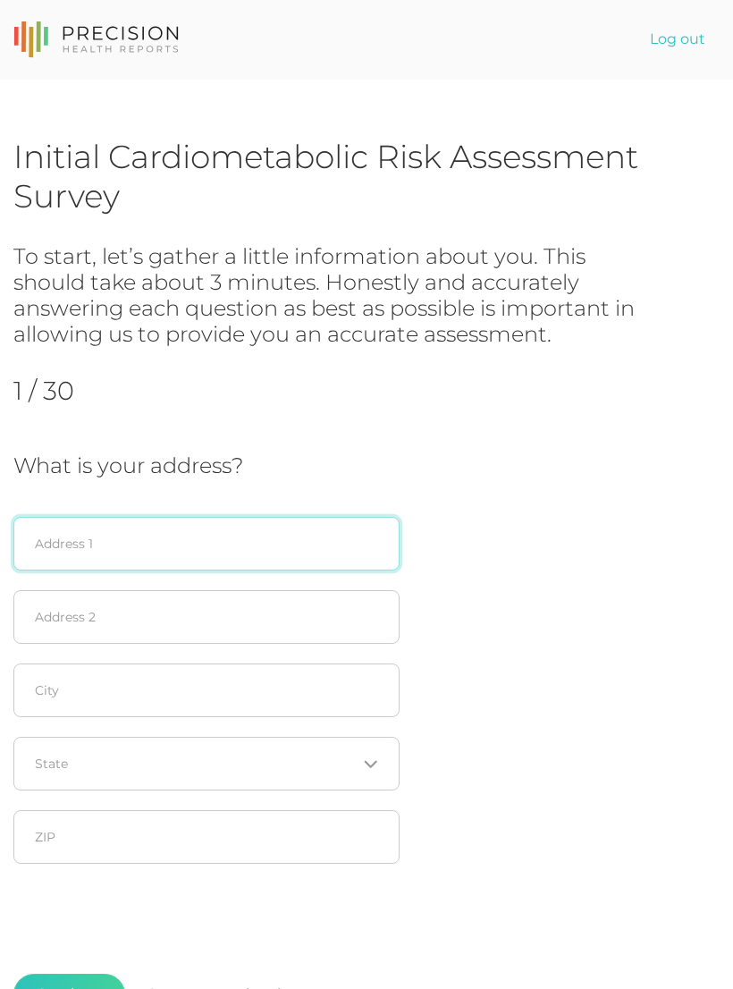
click at [69, 537] on input "text" at bounding box center [206, 544] width 386 height 54
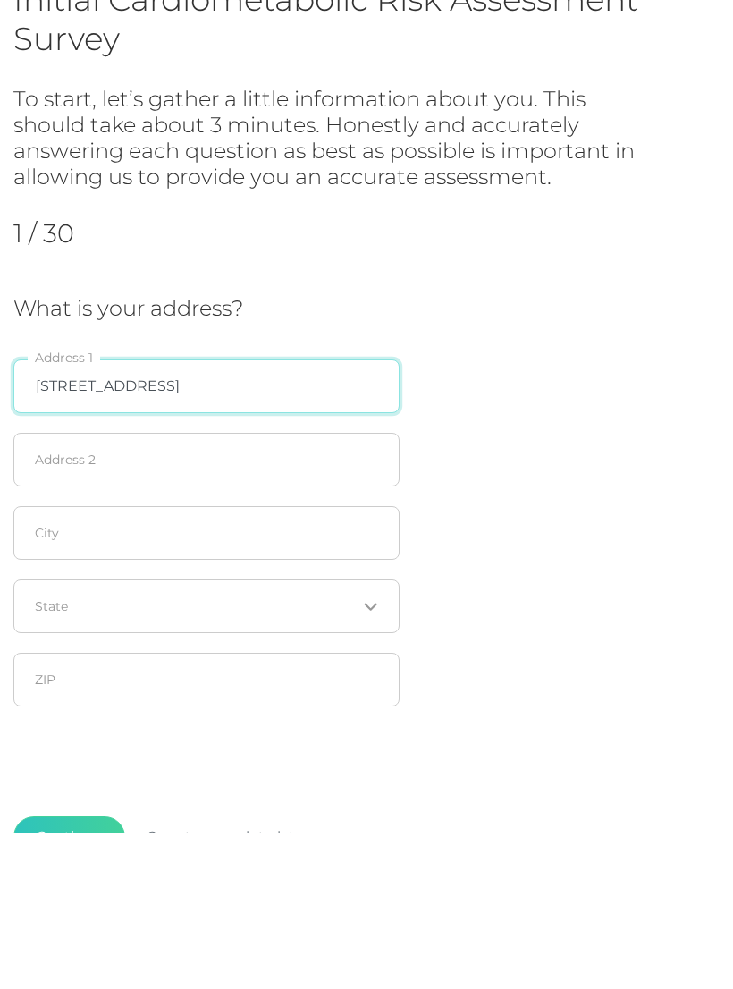
type input "9221 e 80th pl"
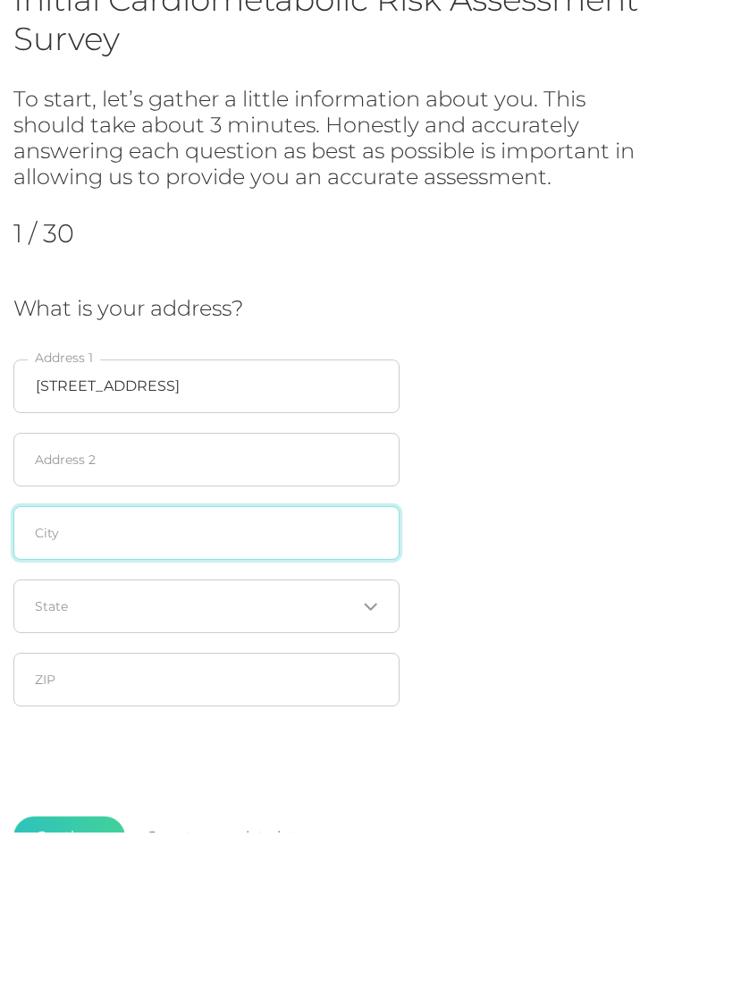
click at [65, 664] on input "text" at bounding box center [206, 691] width 386 height 54
type input "Tulsa"
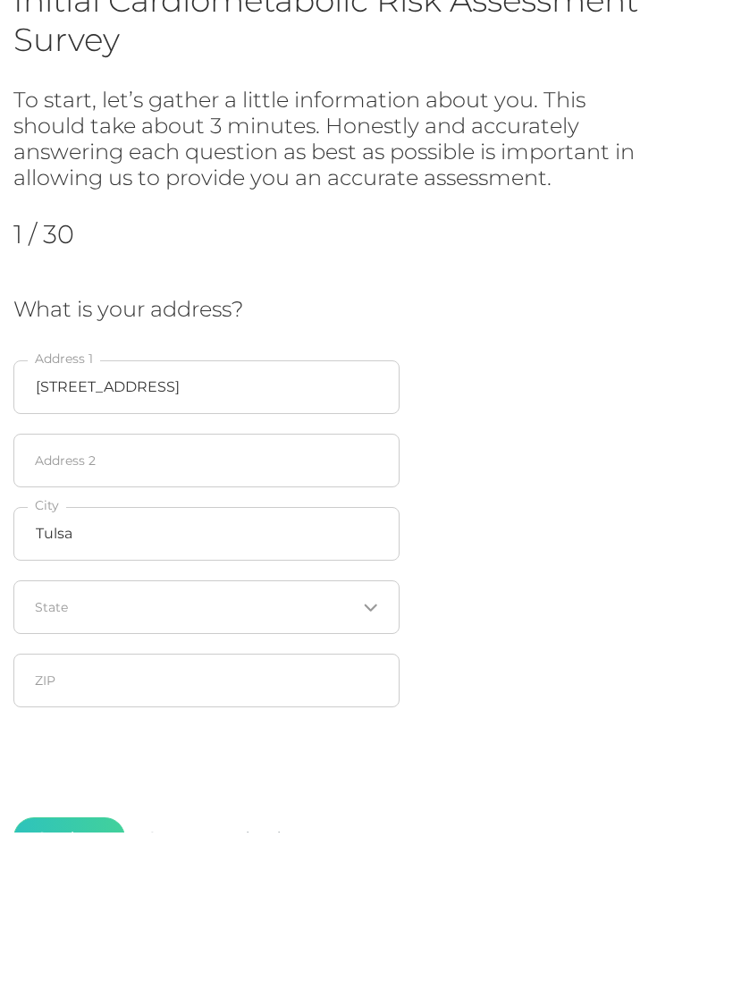
click at [74, 755] on input "Search for option" at bounding box center [196, 764] width 321 height 18
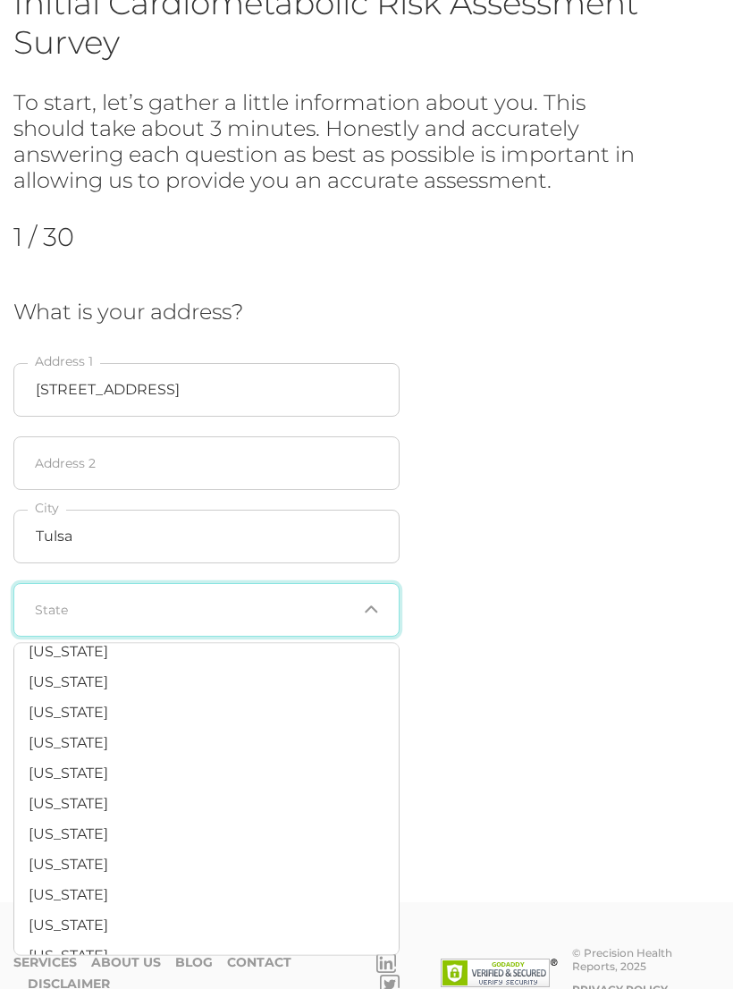
scroll to position [1049, 0]
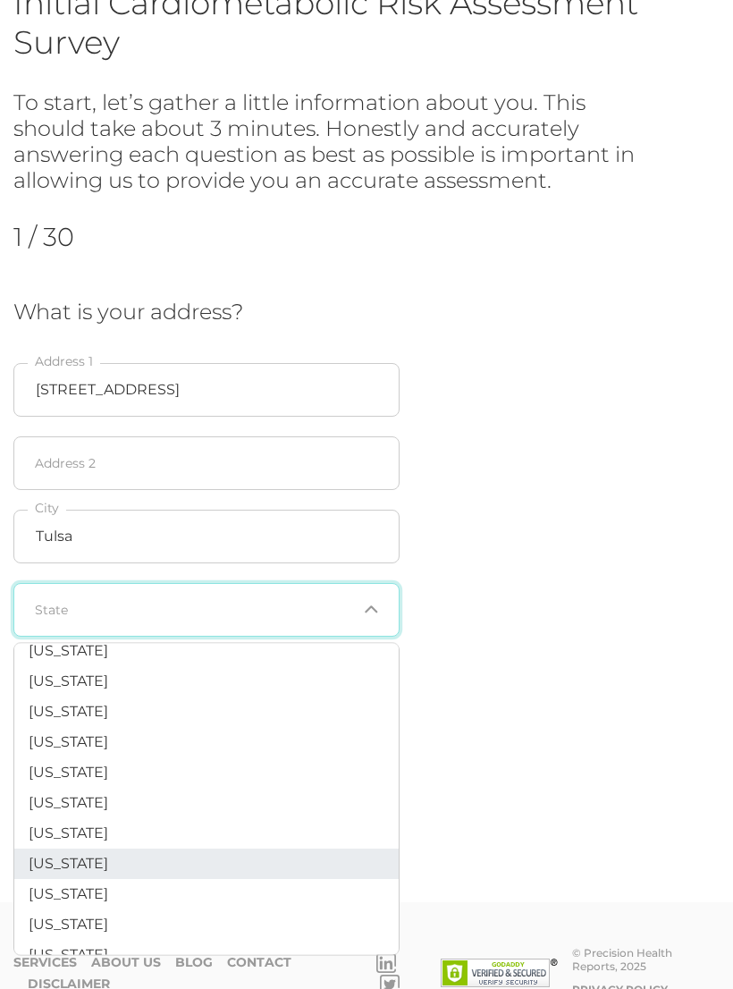
click at [47, 855] on span "Oklahoma" at bounding box center [69, 863] width 80 height 17
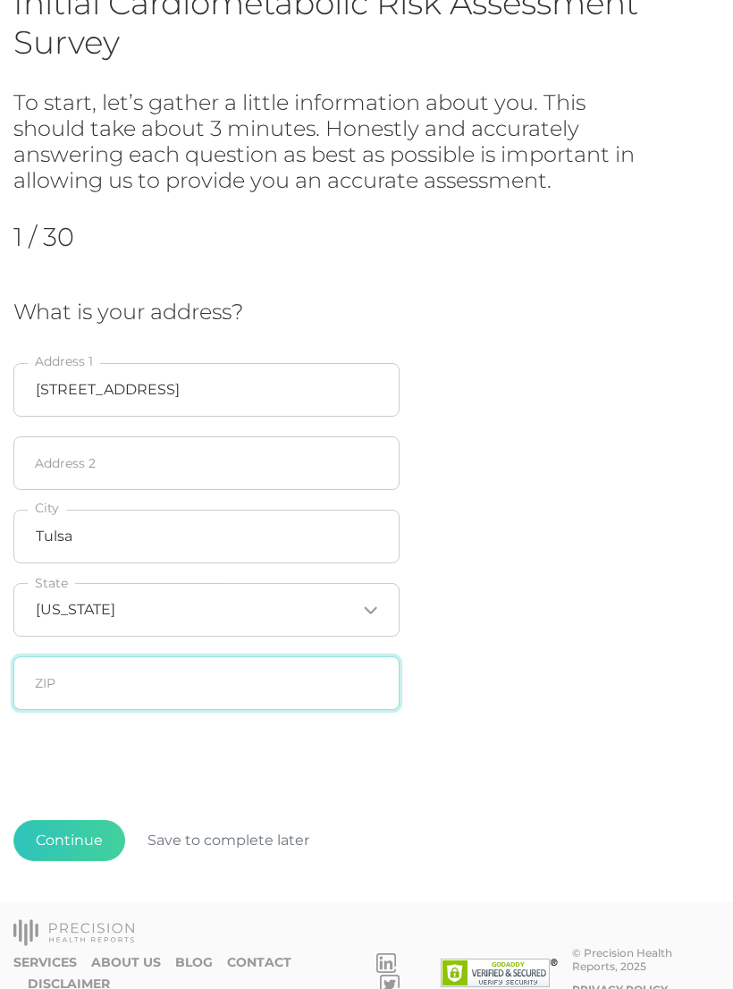
click at [50, 694] on input "text" at bounding box center [206, 683] width 386 height 54
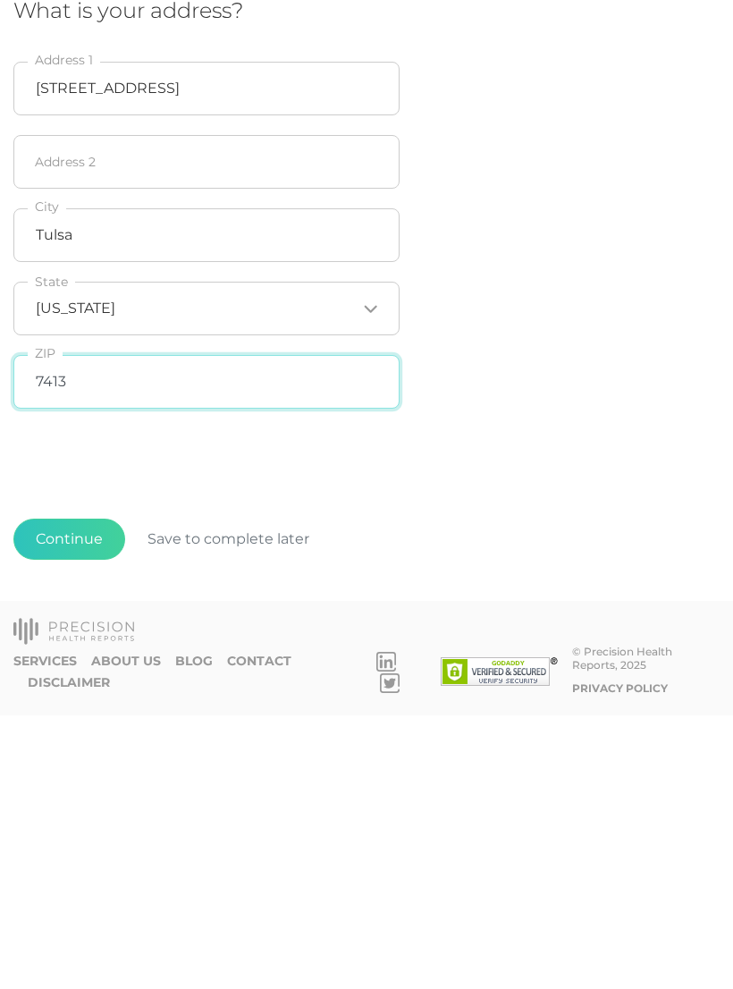
type input "74133"
click at [50, 792] on button "Continue" at bounding box center [69, 812] width 112 height 41
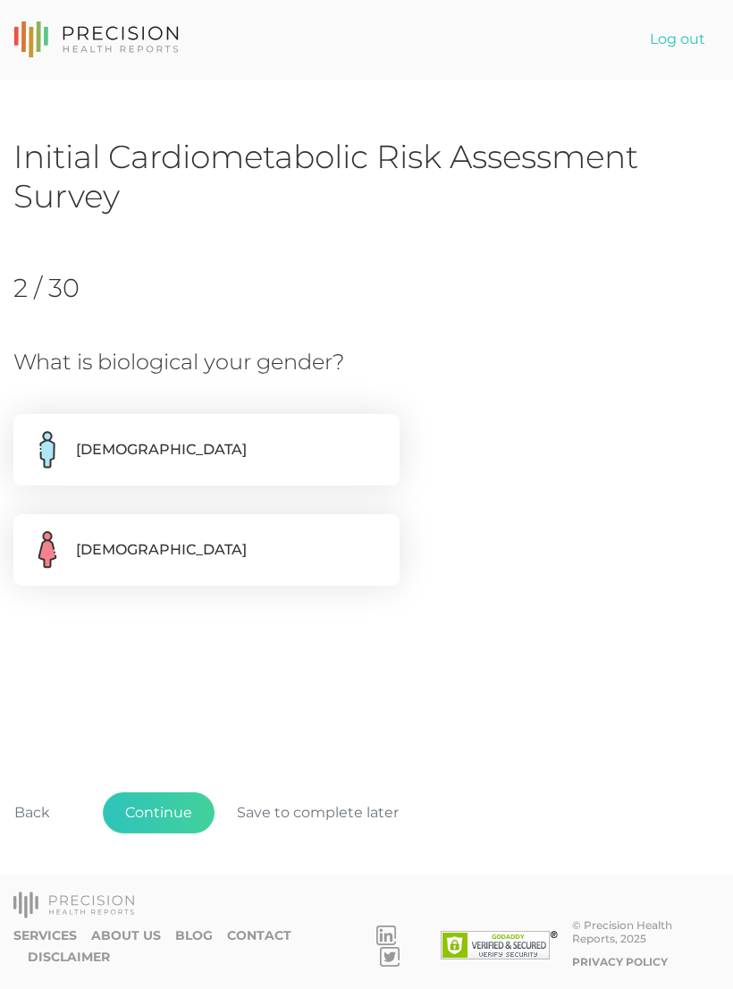
click at [85, 449] on label "Male" at bounding box center [206, 450] width 386 height 72
click at [28, 432] on input "Male" at bounding box center [20, 423] width 14 height 18
radio input "true"
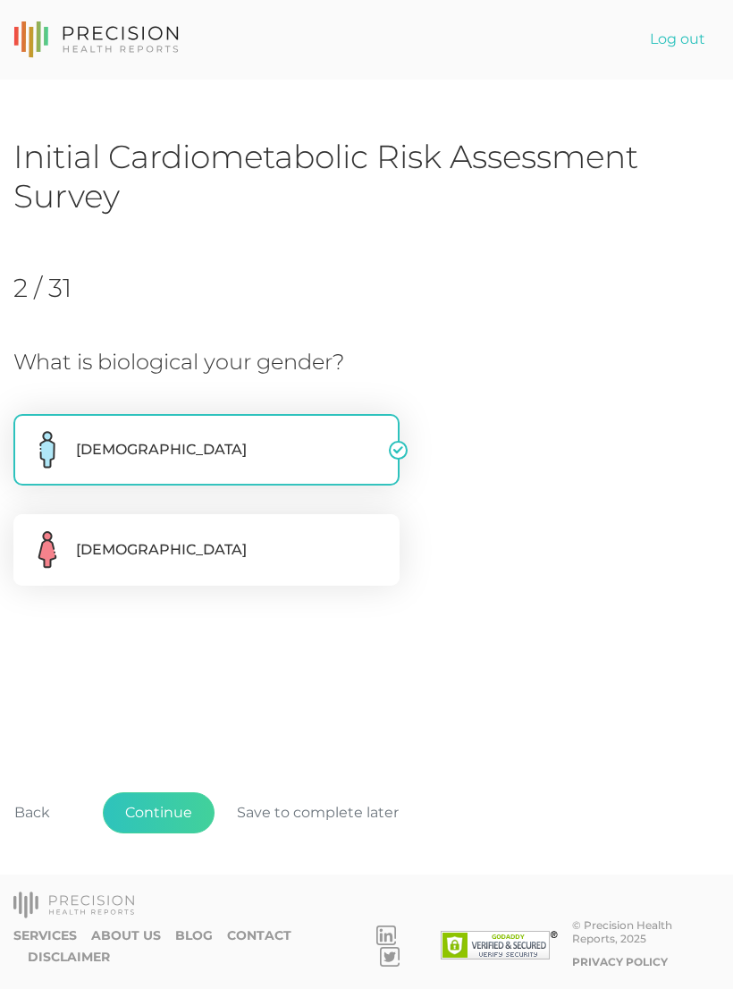
click at [149, 833] on button "Continue" at bounding box center [159, 812] width 112 height 41
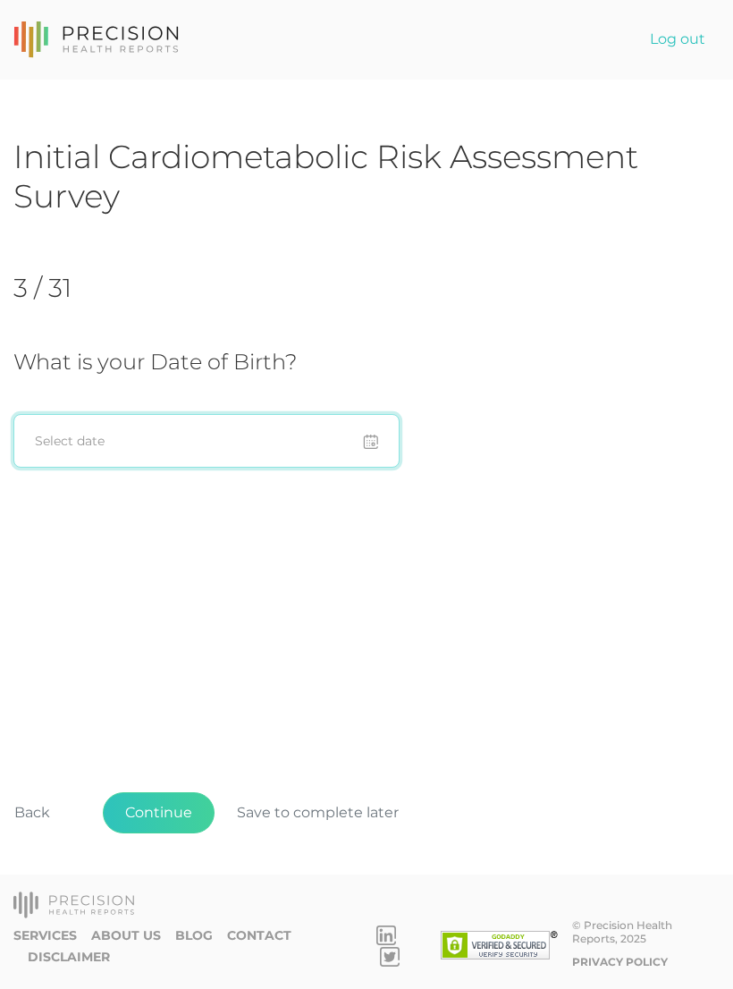
click at [55, 431] on input at bounding box center [206, 441] width 386 height 54
type input "1"
type input "12/10/1977"
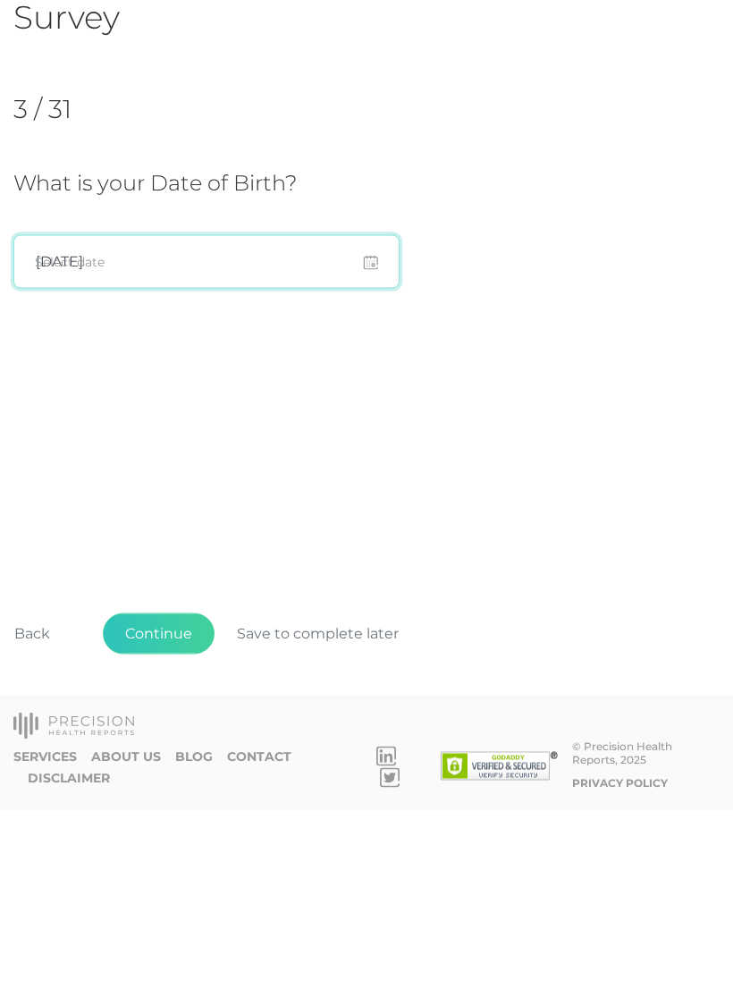
scroll to position [28, 0]
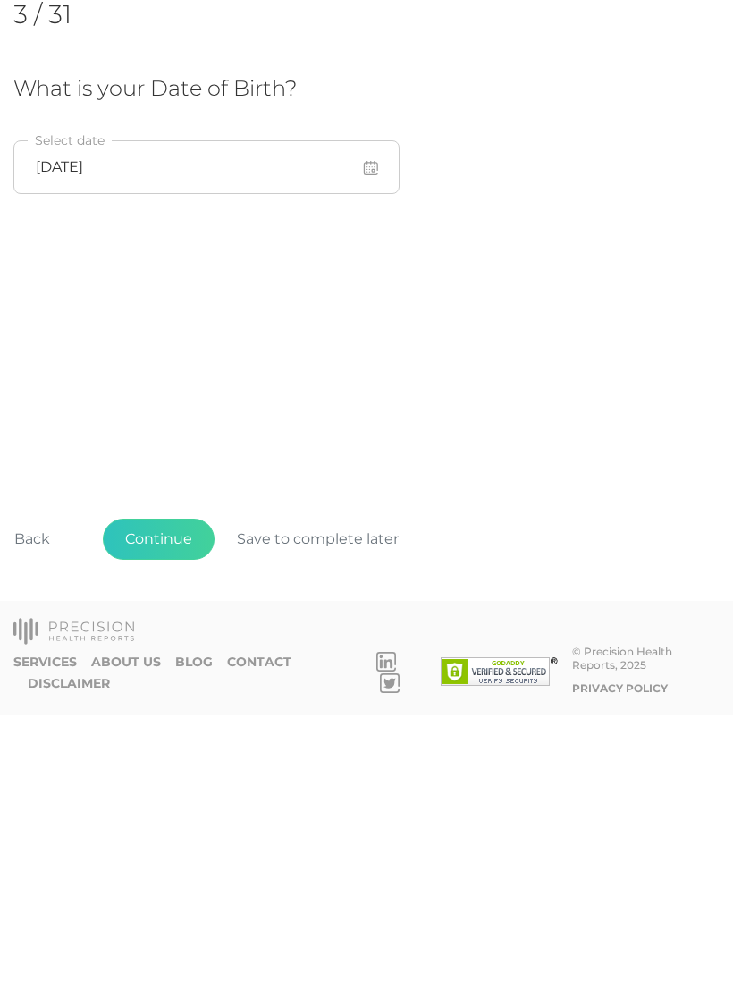
click at [166, 792] on button "Continue" at bounding box center [159, 812] width 112 height 41
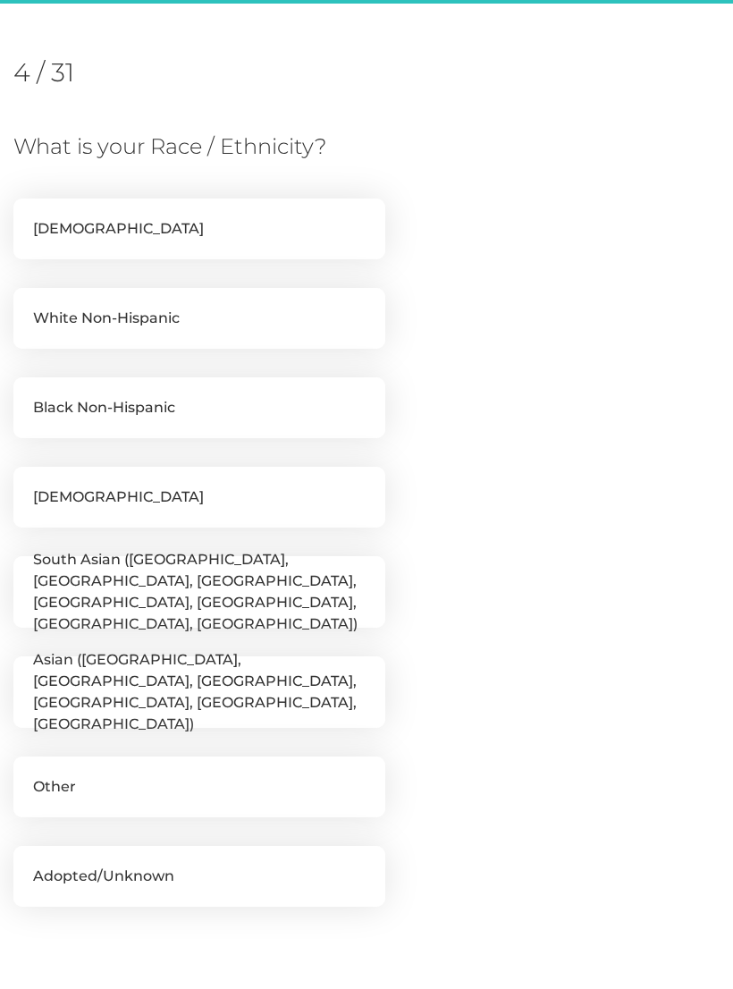
scroll to position [244, 0]
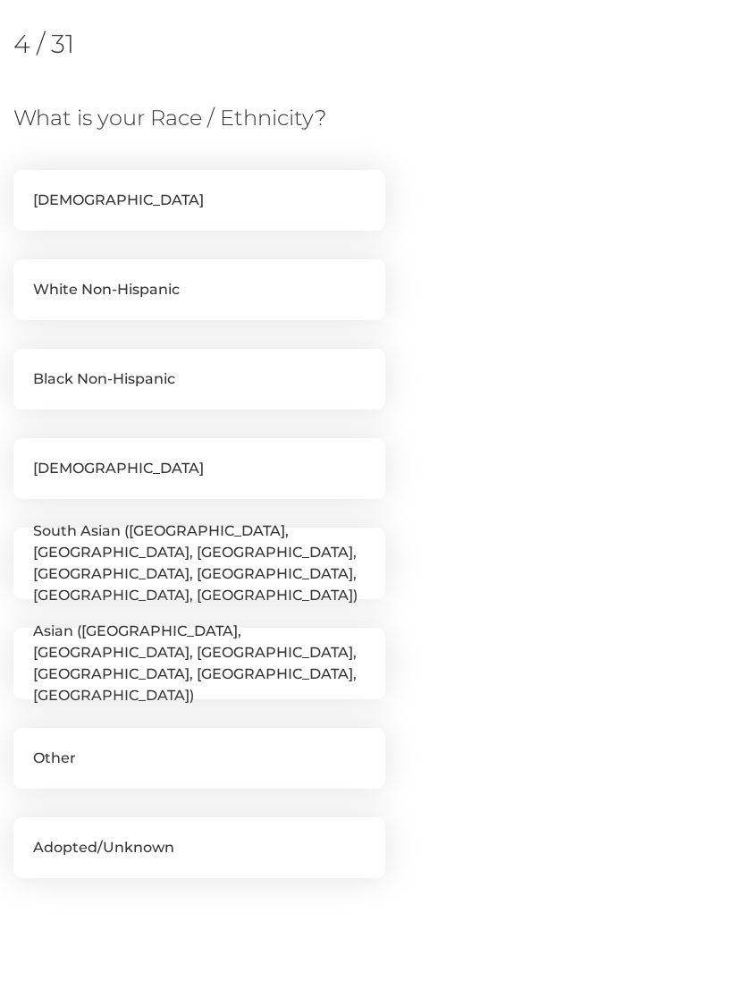
click at [71, 288] on label "White Non-Hispanic" at bounding box center [199, 289] width 372 height 61
click at [28, 277] on input "White Non-Hispanic" at bounding box center [20, 268] width 14 height 18
checkbox input "true"
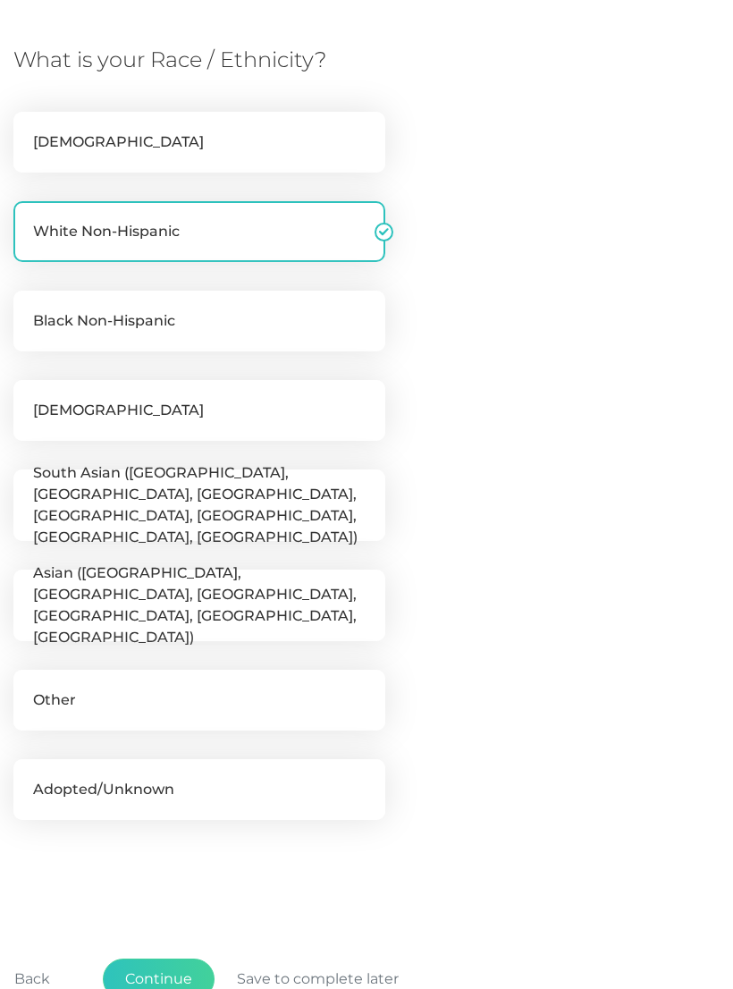
scroll to position [439, 0]
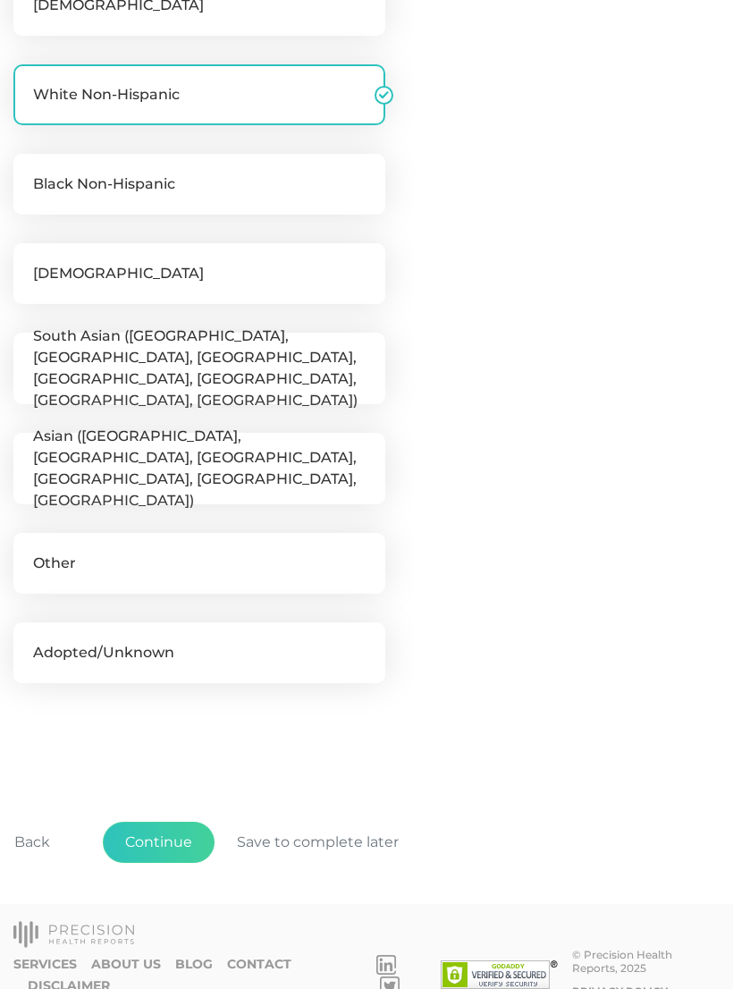
click at [163, 841] on button "Continue" at bounding box center [159, 842] width 112 height 41
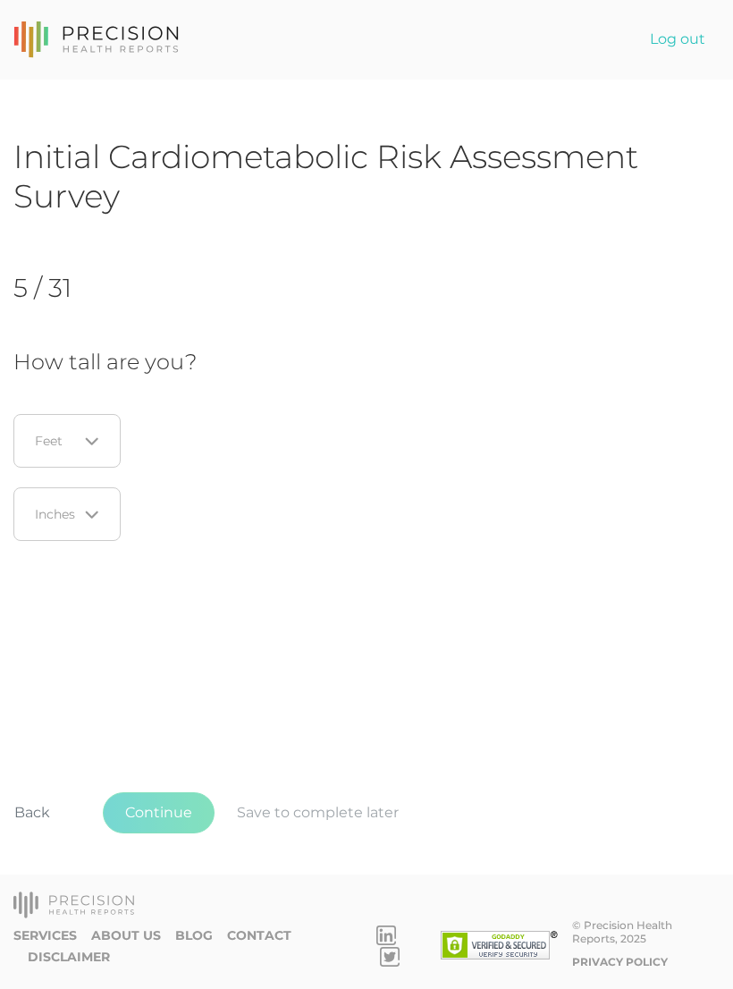
scroll to position [0, 0]
click at [50, 441] on input "Search for option" at bounding box center [57, 441] width 42 height 18
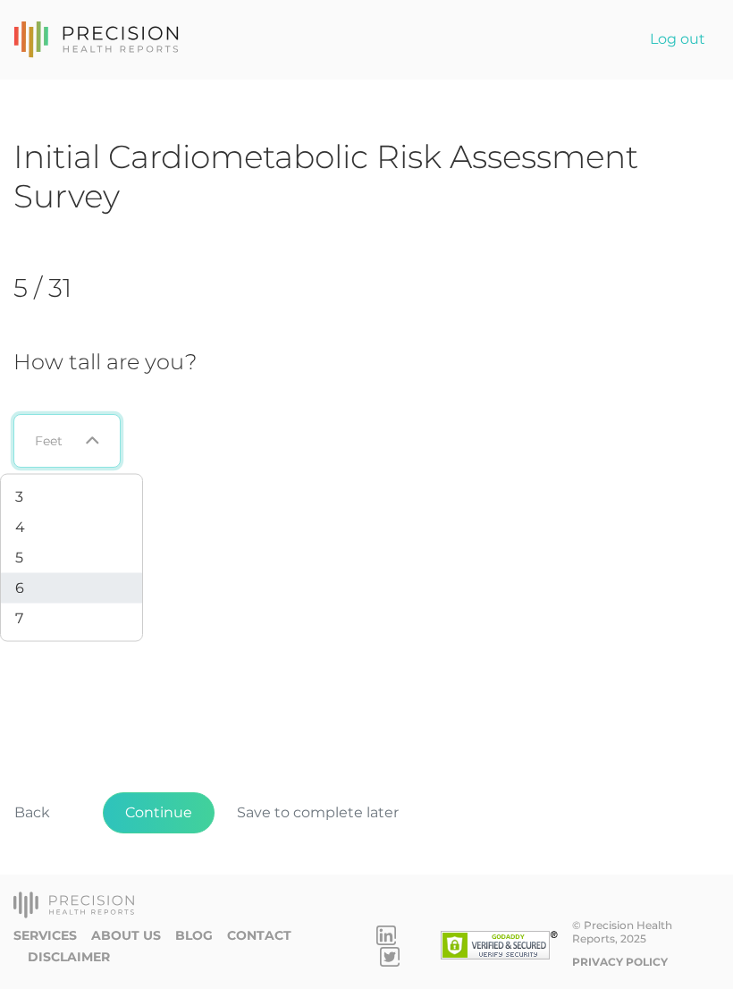
click at [13, 585] on li "6" at bounding box center [71, 588] width 141 height 30
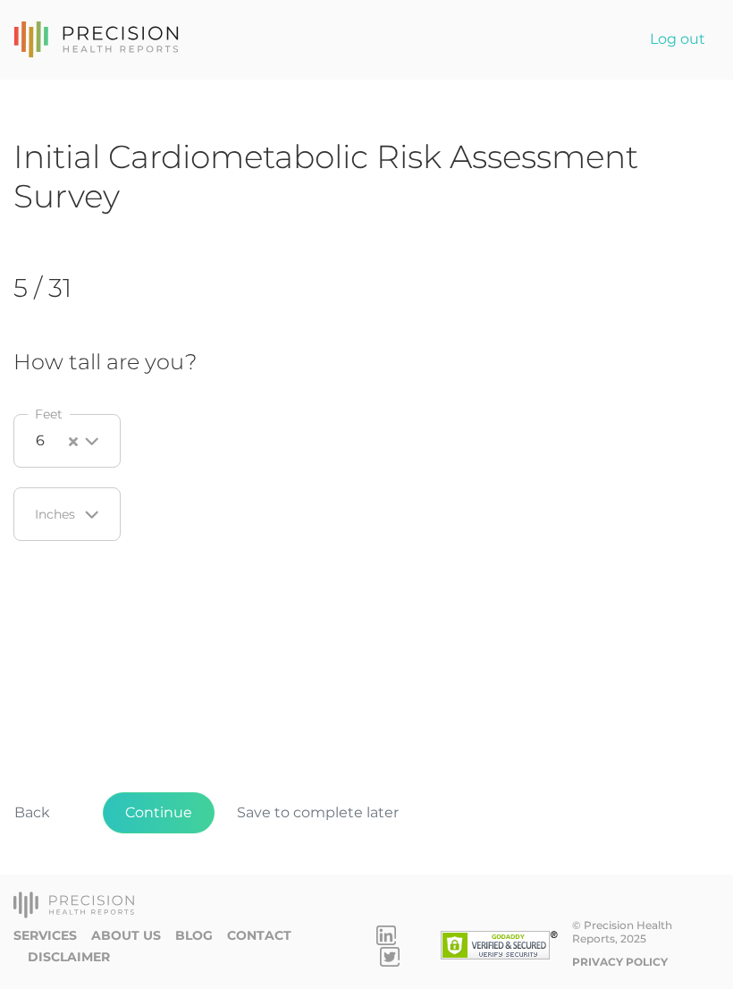
click at [42, 506] on input "Search for option" at bounding box center [57, 514] width 42 height 18
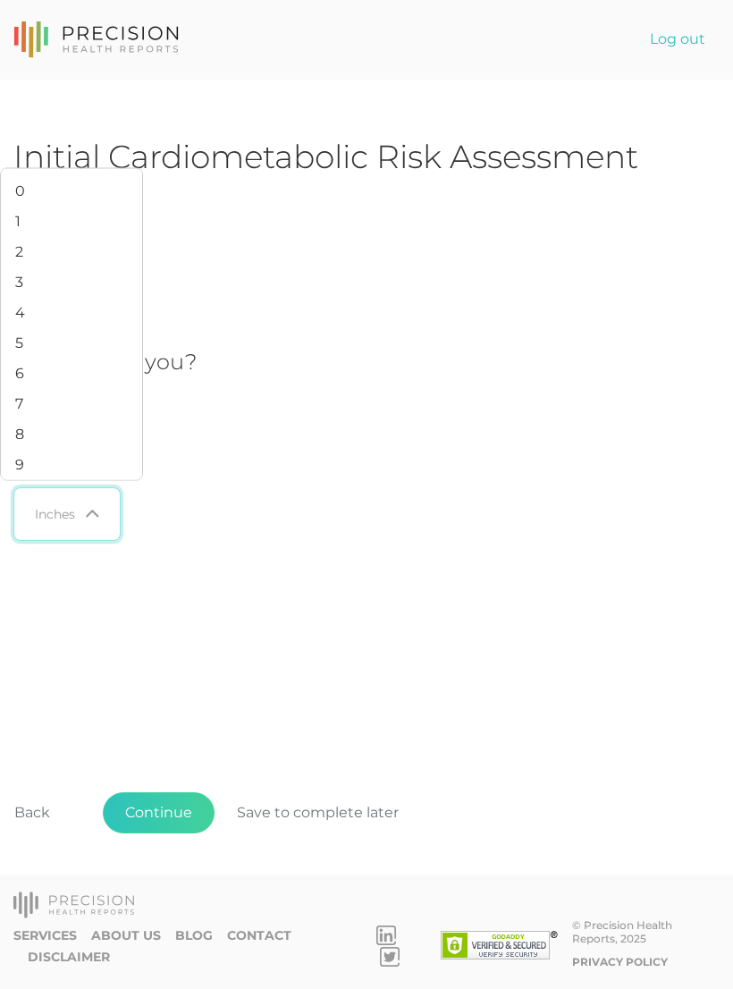
click at [22, 259] on span "2" at bounding box center [19, 250] width 8 height 17
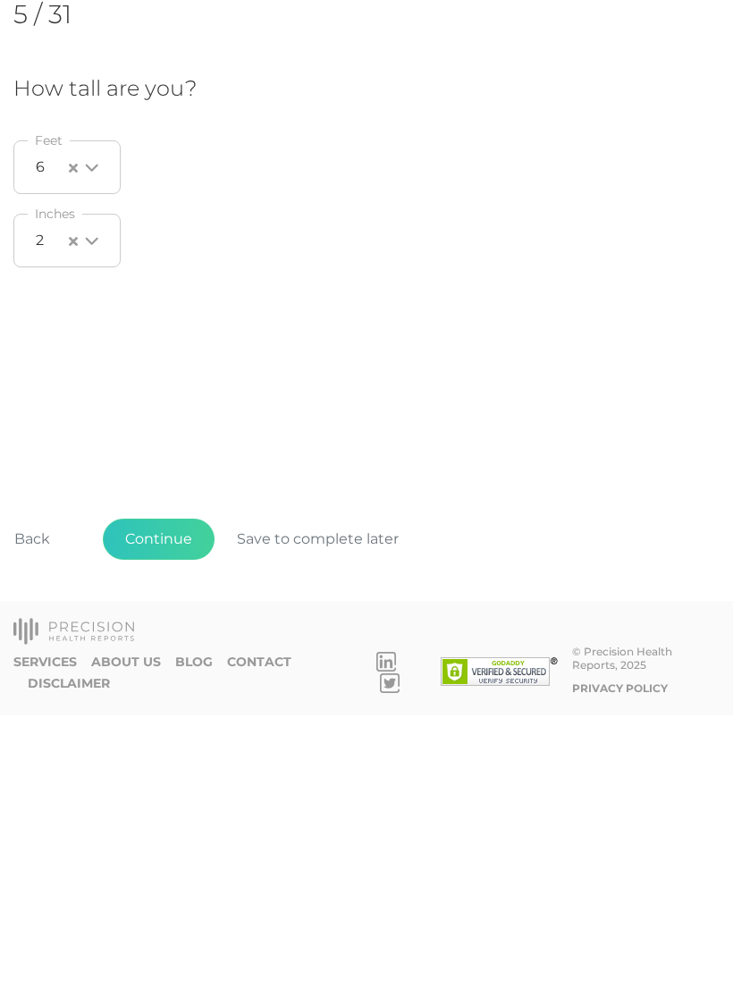
scroll to position [28, 0]
click at [160, 792] on button "Continue" at bounding box center [159, 812] width 112 height 41
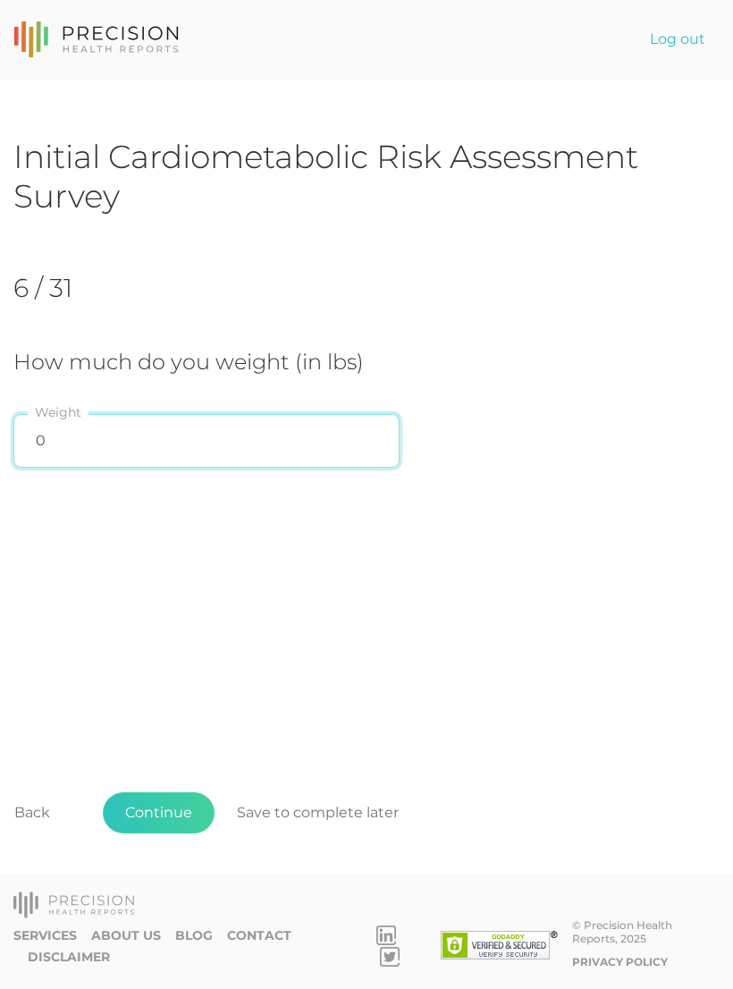
click at [78, 435] on input "0" at bounding box center [206, 441] width 386 height 54
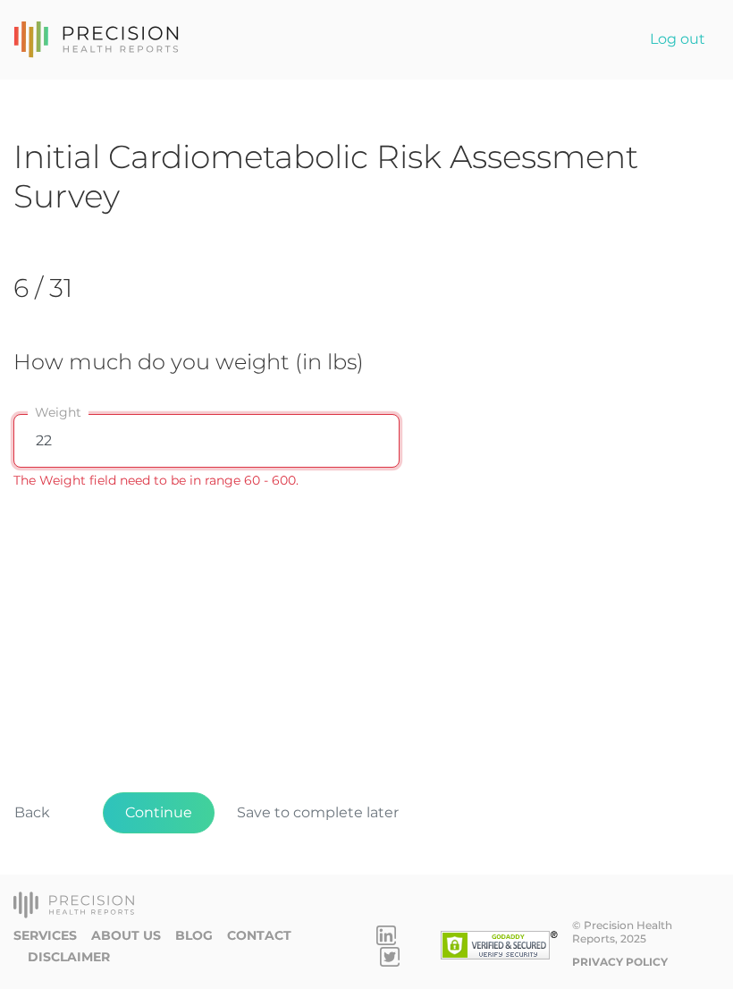
type input "228"
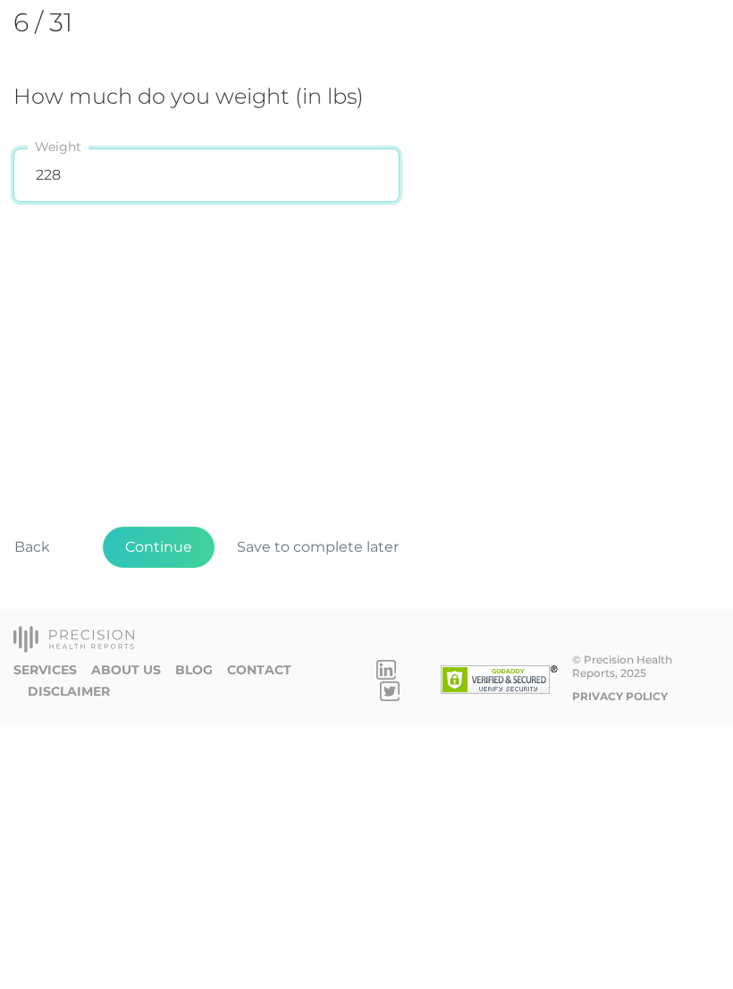
scroll to position [28, 0]
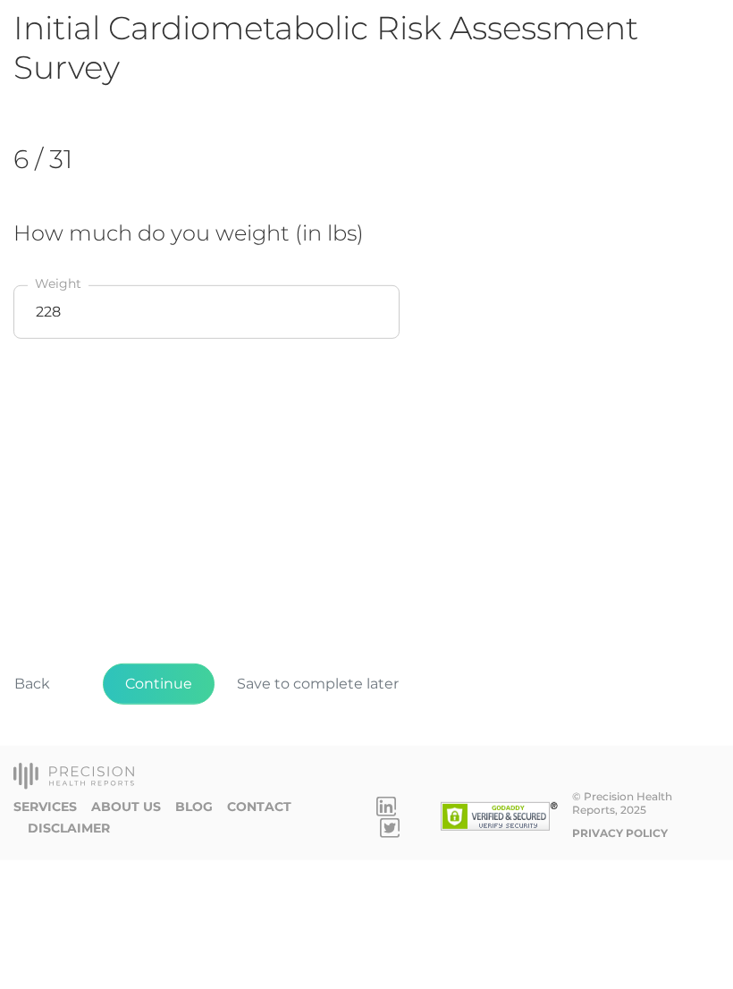
click at [142, 792] on button "Continue" at bounding box center [159, 812] width 112 height 41
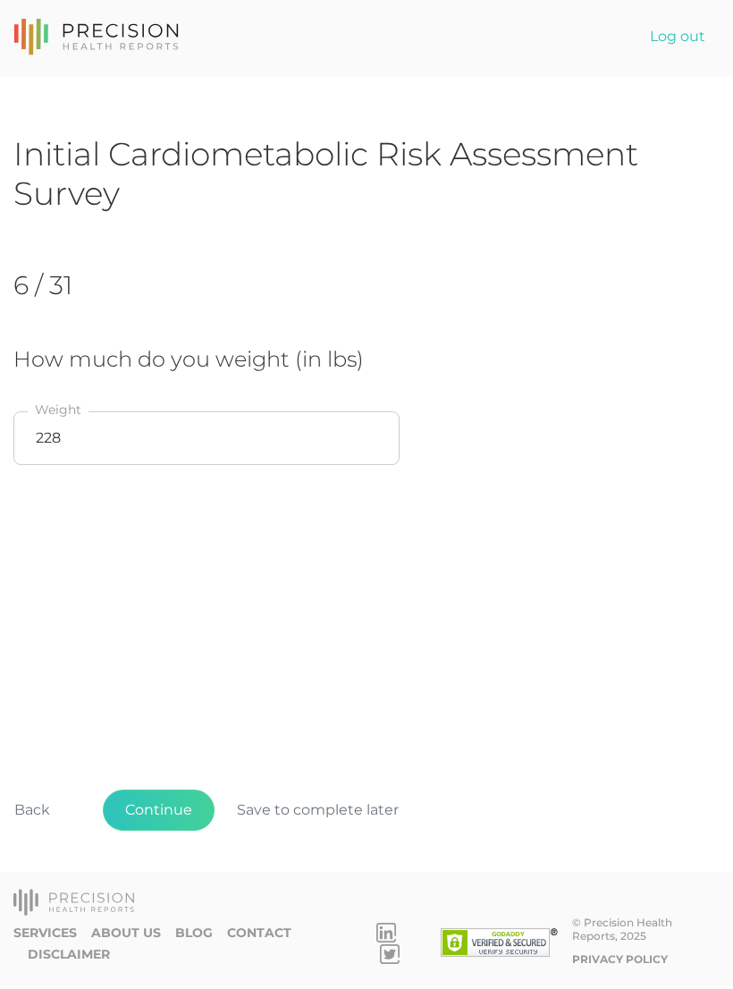
scroll to position [0, 0]
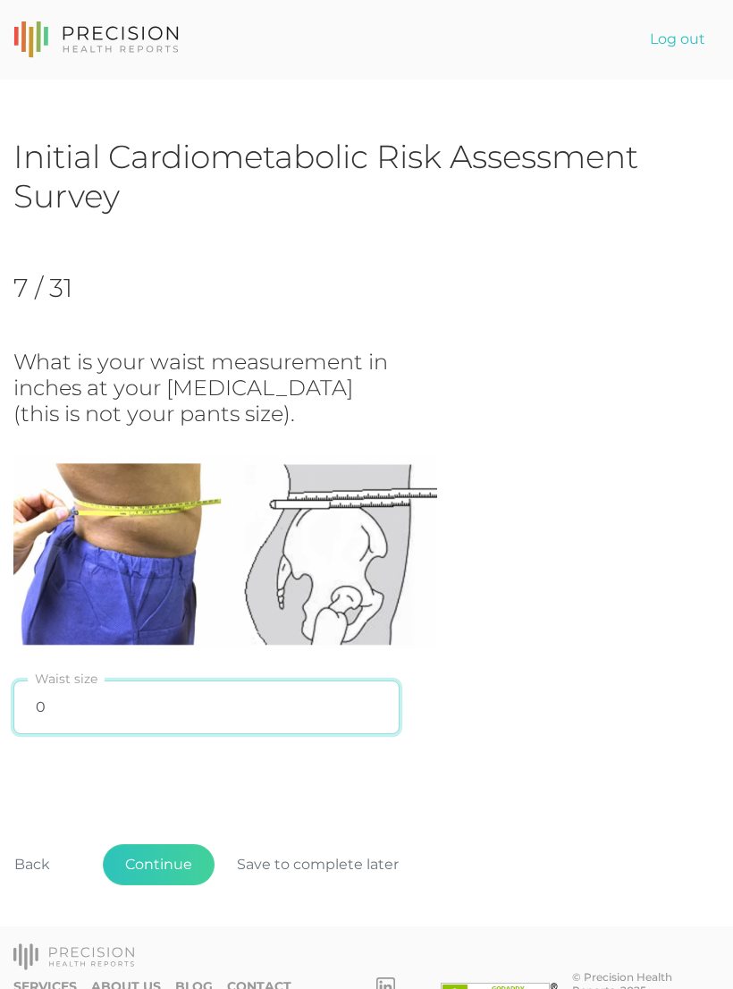
click at [72, 683] on input "0" at bounding box center [206, 708] width 386 height 54
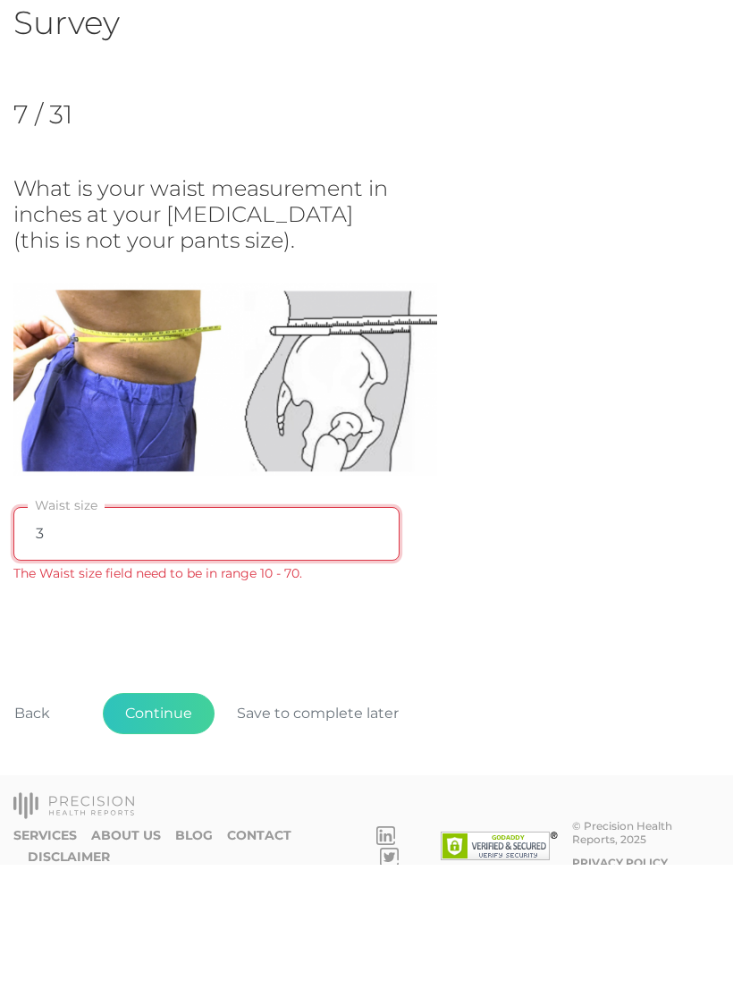
type input "38"
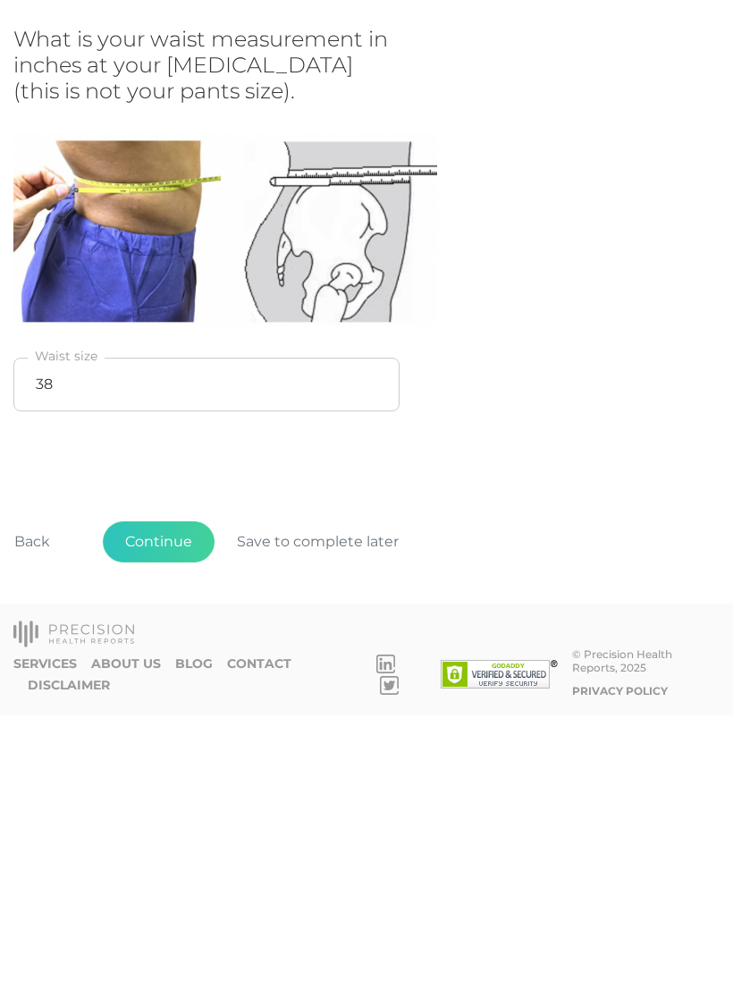
click at [157, 795] on button "Continue" at bounding box center [159, 815] width 112 height 41
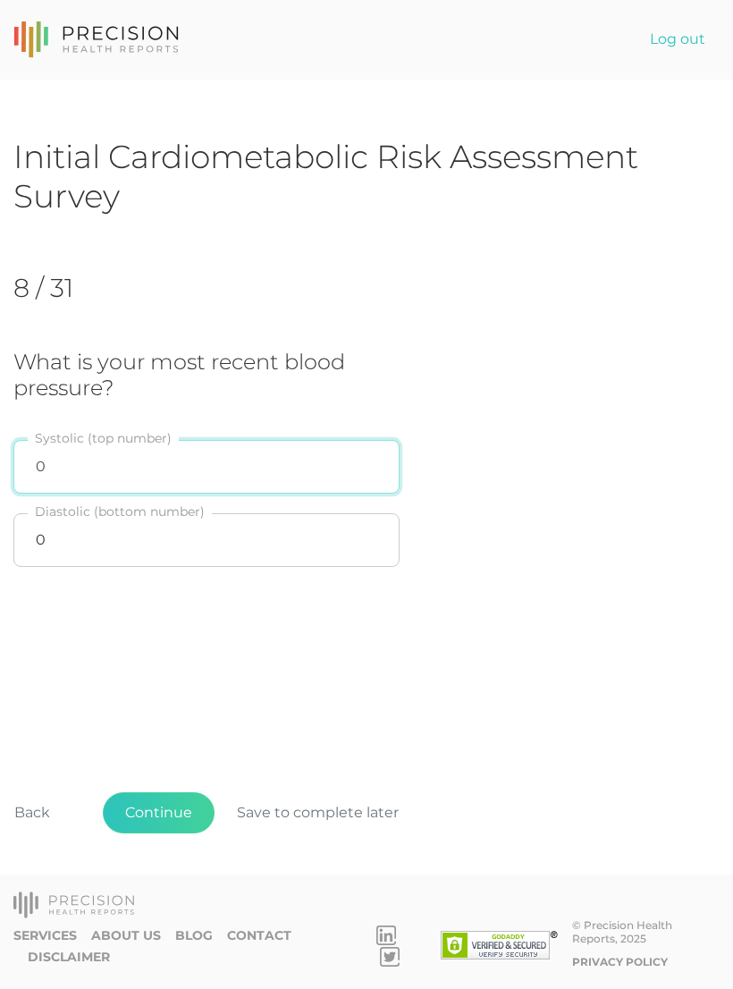
click at [64, 472] on input "0" at bounding box center [206, 467] width 386 height 54
type input "Q"
type input "125"
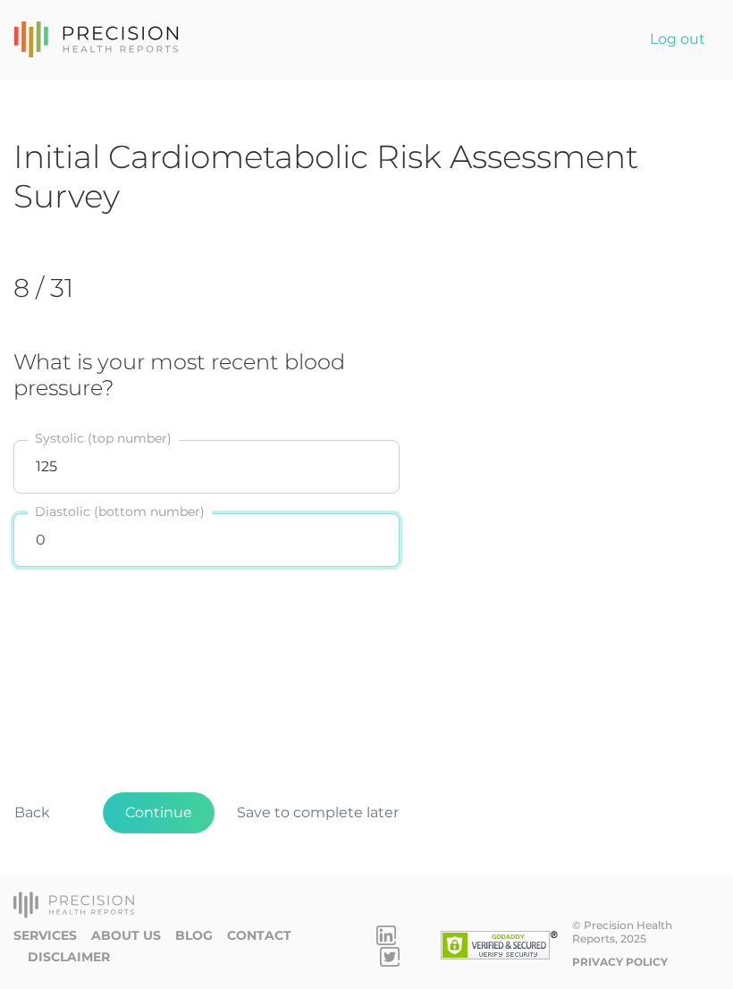
click at [114, 553] on input "0" at bounding box center [206, 540] width 386 height 54
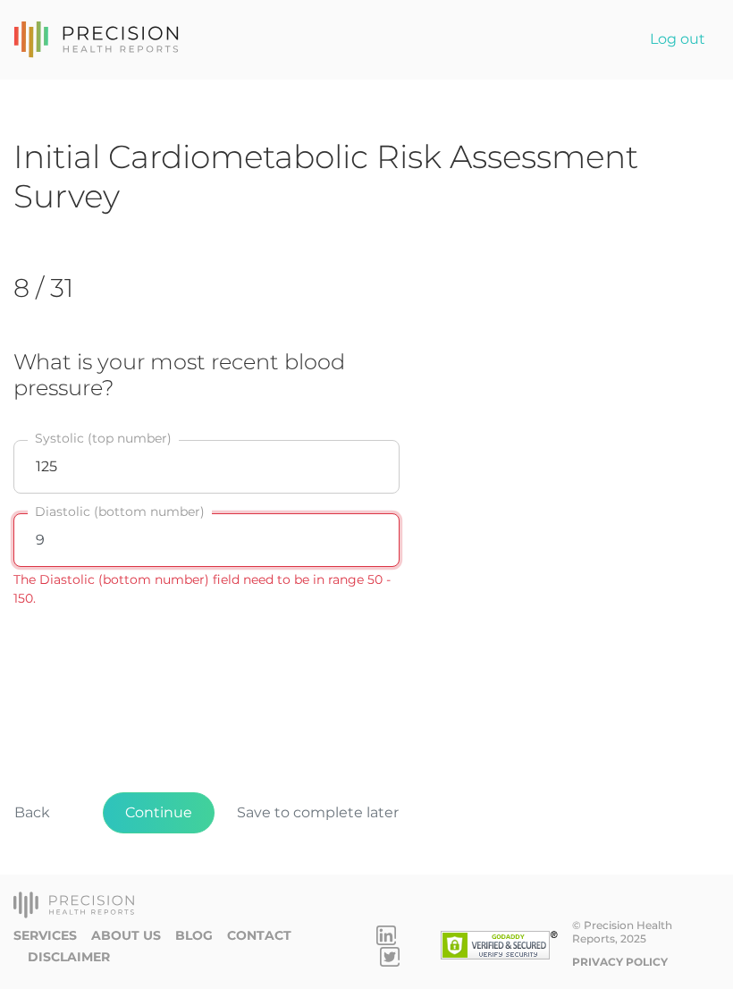
type input "90"
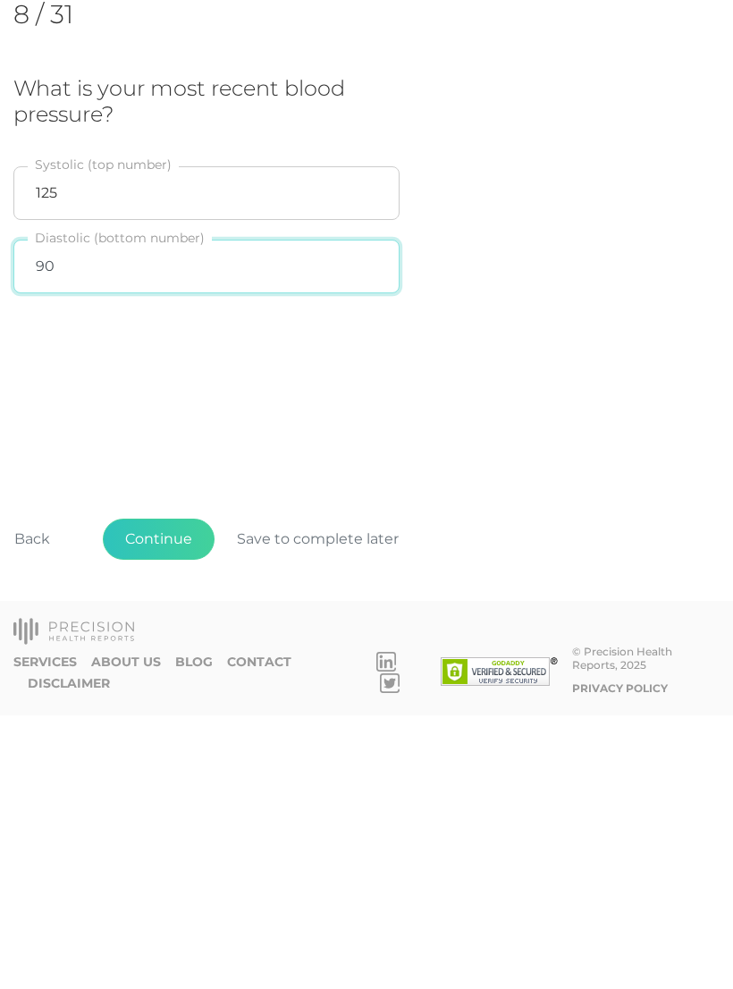
scroll to position [28, 0]
click at [143, 792] on button "Continue" at bounding box center [159, 812] width 112 height 41
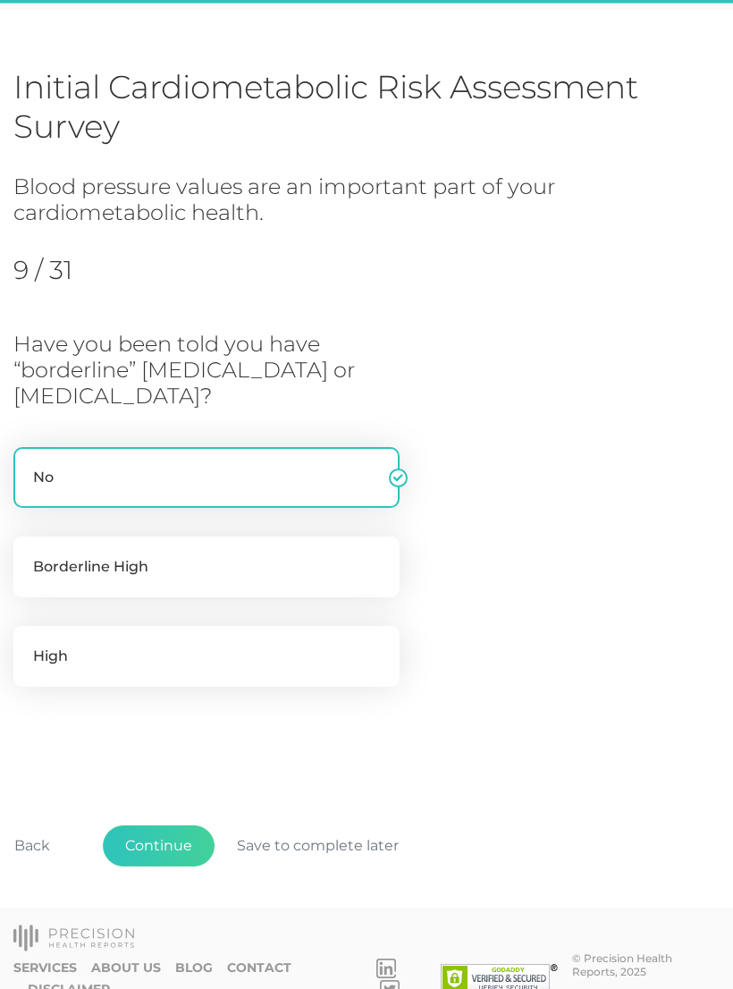
scroll to position [71, 0]
click at [200, 652] on label "High" at bounding box center [206, 655] width 386 height 61
click at [28, 643] on input "High" at bounding box center [20, 634] width 14 height 18
radio input "true"
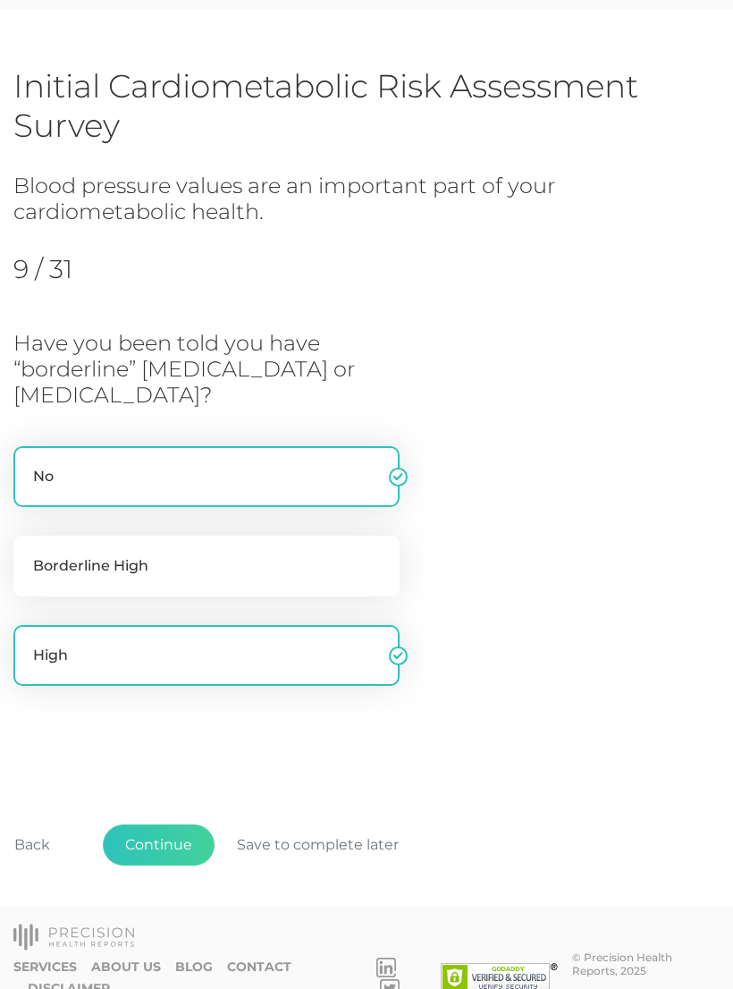
radio input "false"
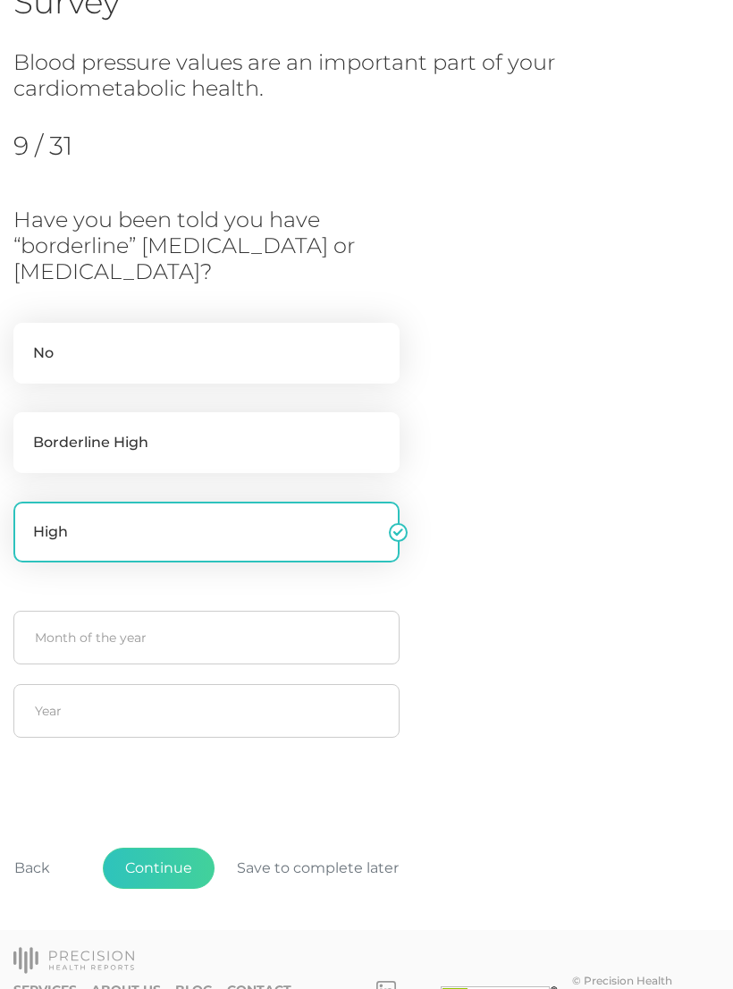
scroll to position [219, 0]
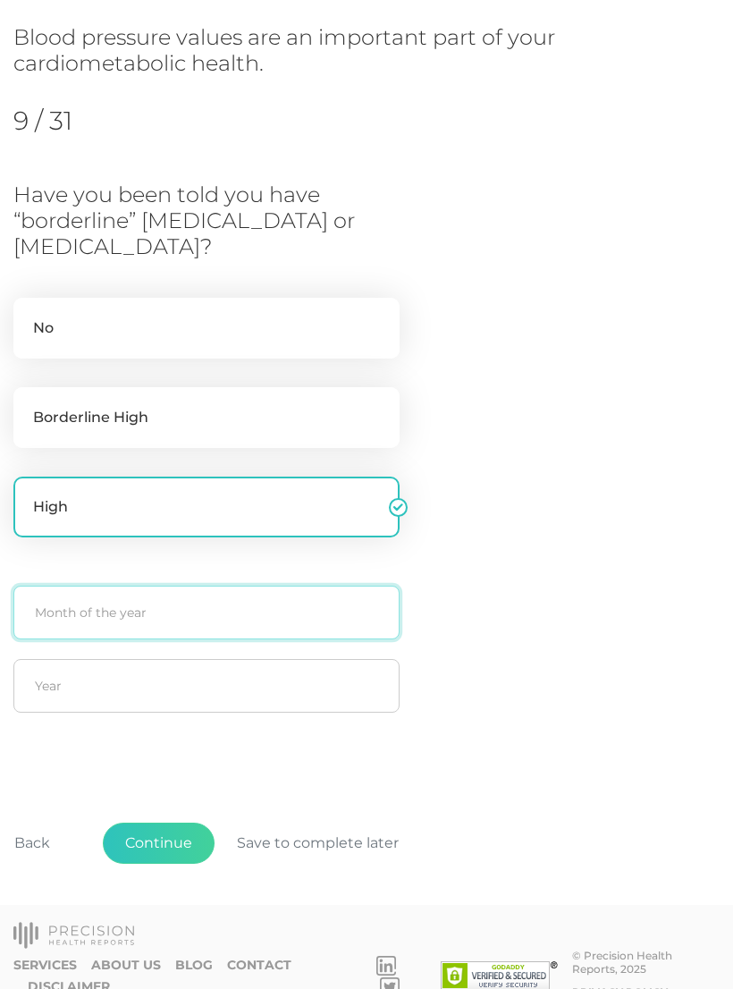
click at [135, 623] on input "text" at bounding box center [206, 613] width 386 height 54
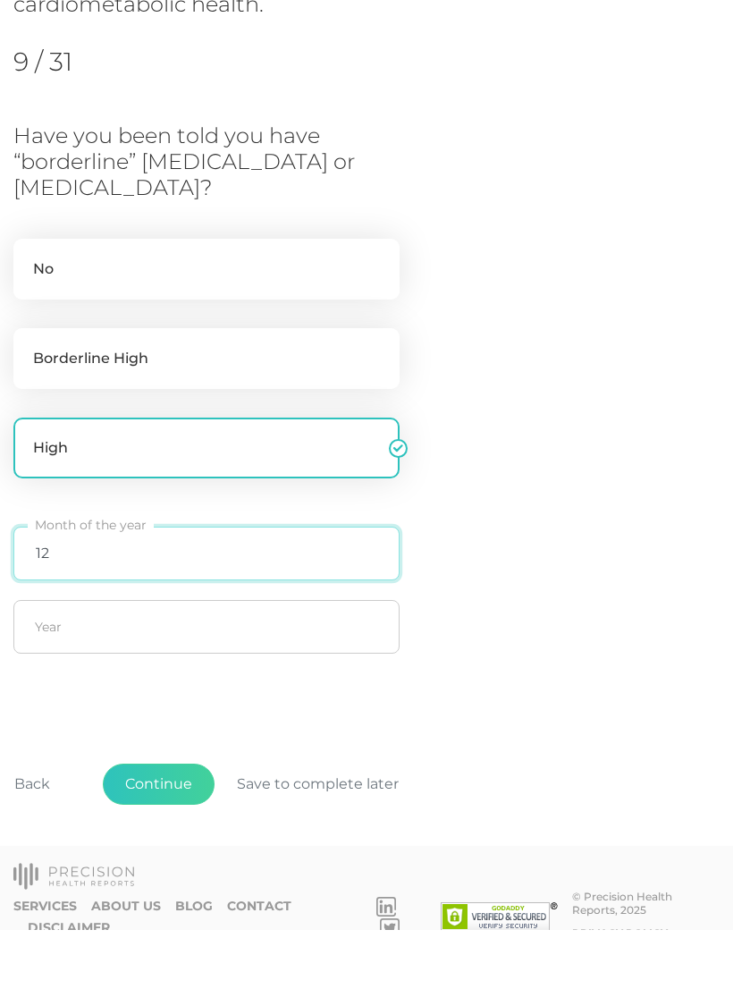
type input "12"
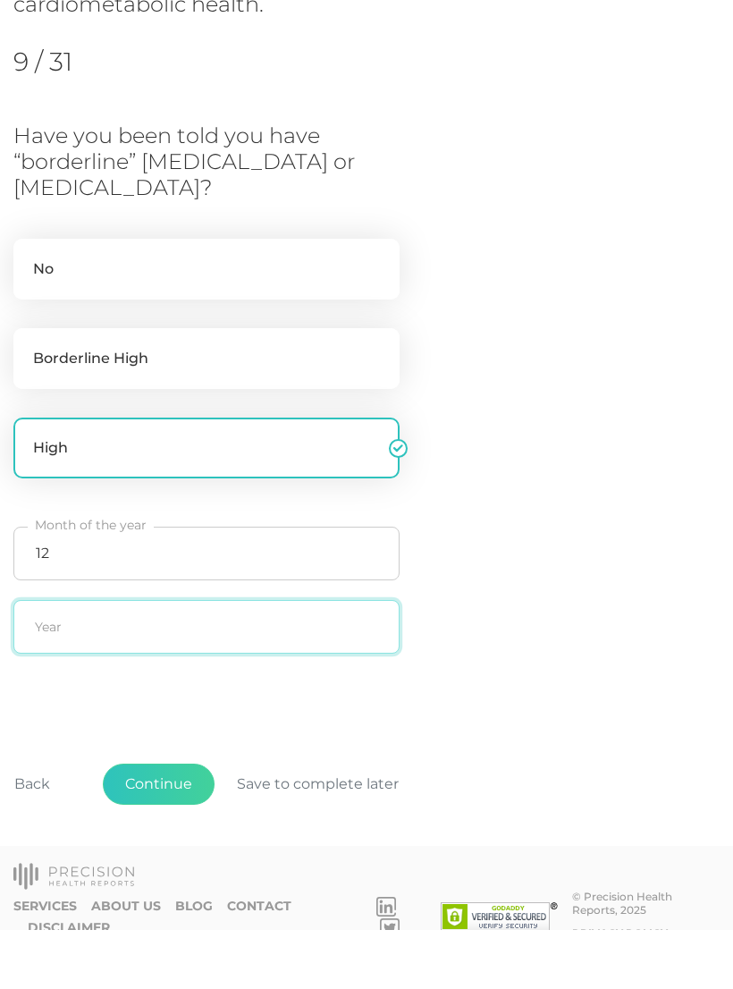
click at [182, 659] on input "text" at bounding box center [206, 686] width 386 height 54
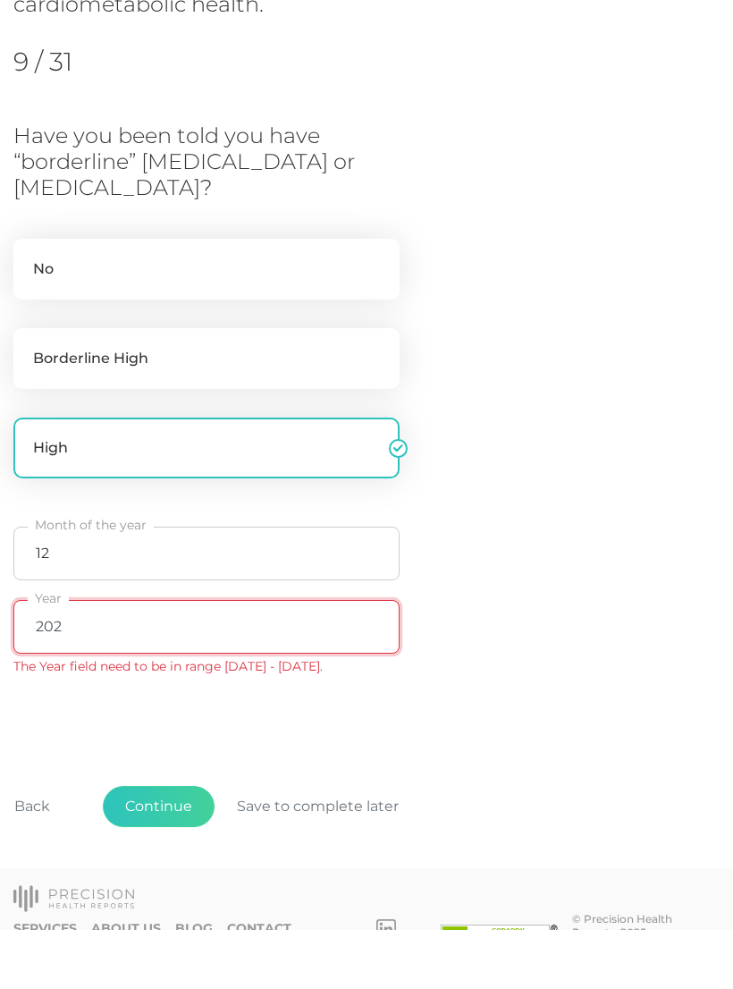
type input "2022"
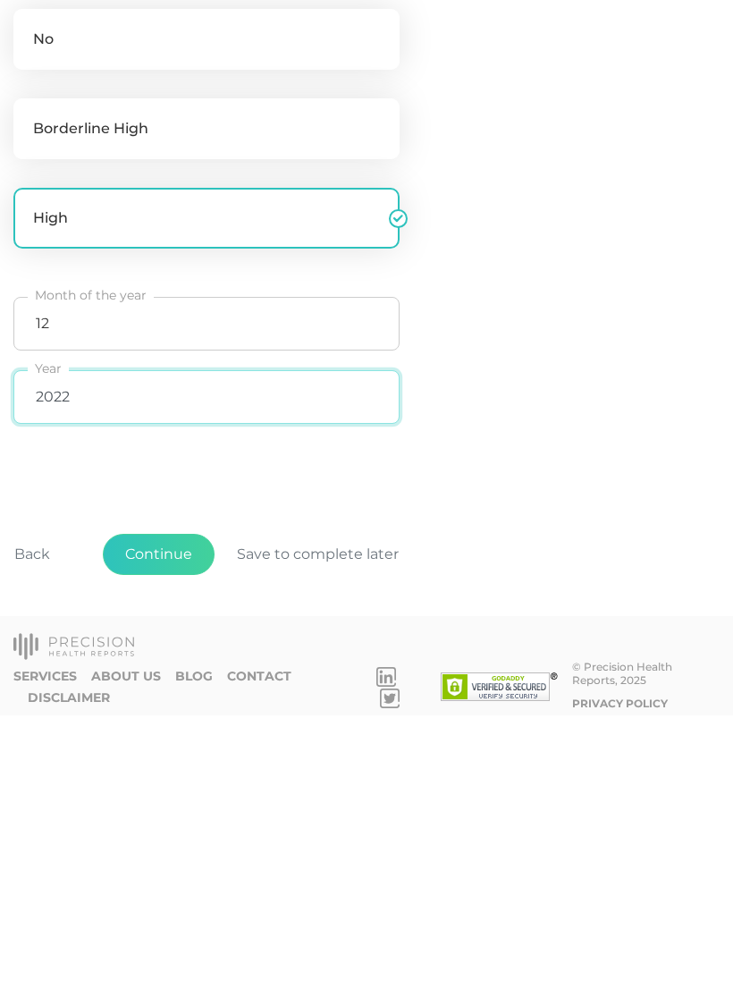
scroll to position [247, 0]
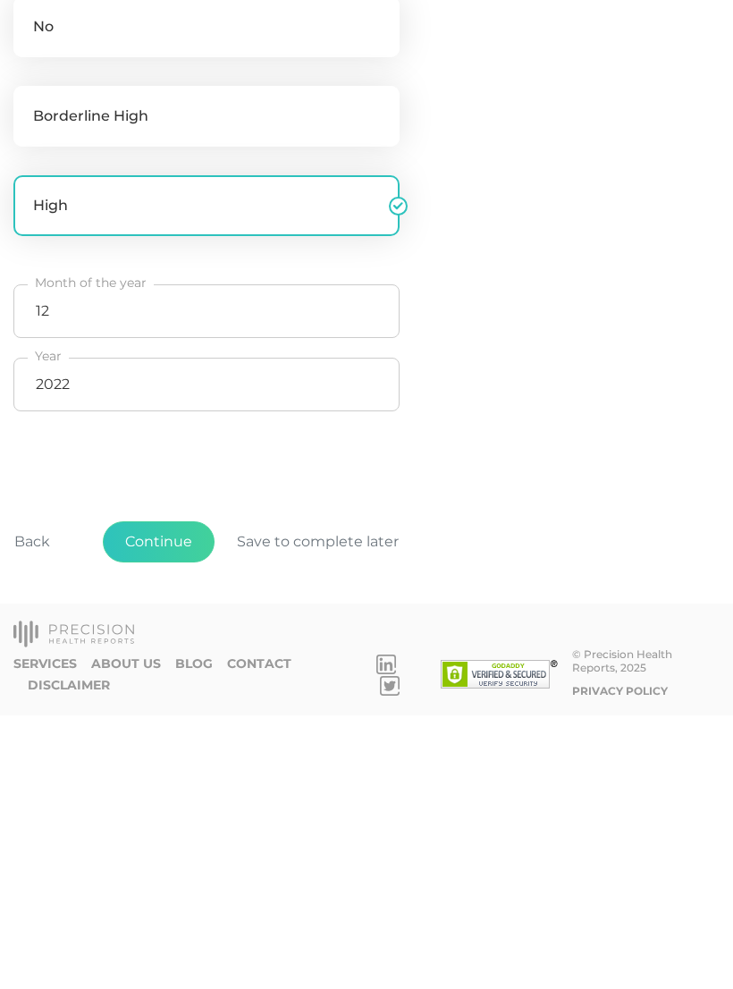
click at [141, 795] on button "Continue" at bounding box center [159, 815] width 112 height 41
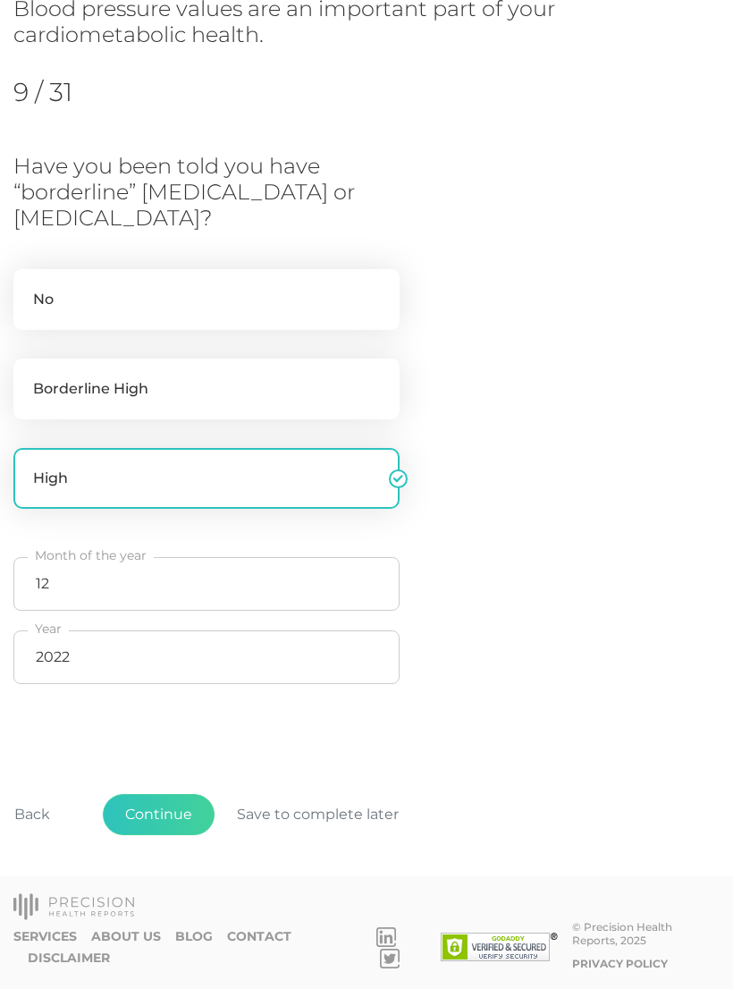
scroll to position [0, 0]
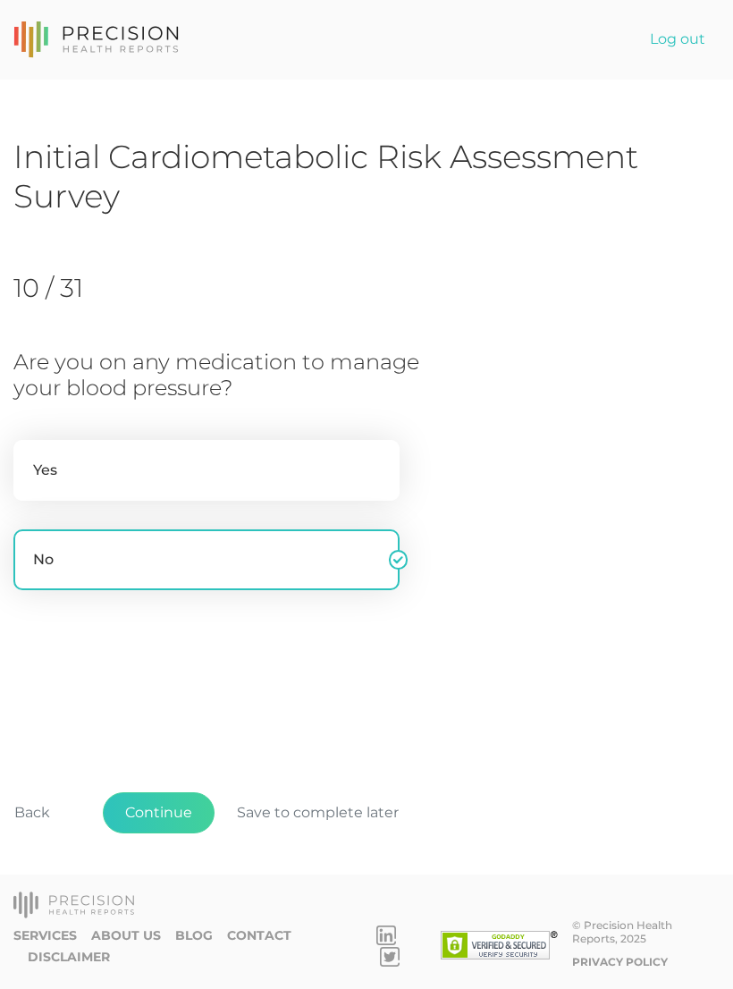
click at [65, 454] on label "Yes" at bounding box center [206, 470] width 386 height 61
click at [28, 454] on input "Yes" at bounding box center [20, 449] width 14 height 18
radio input "true"
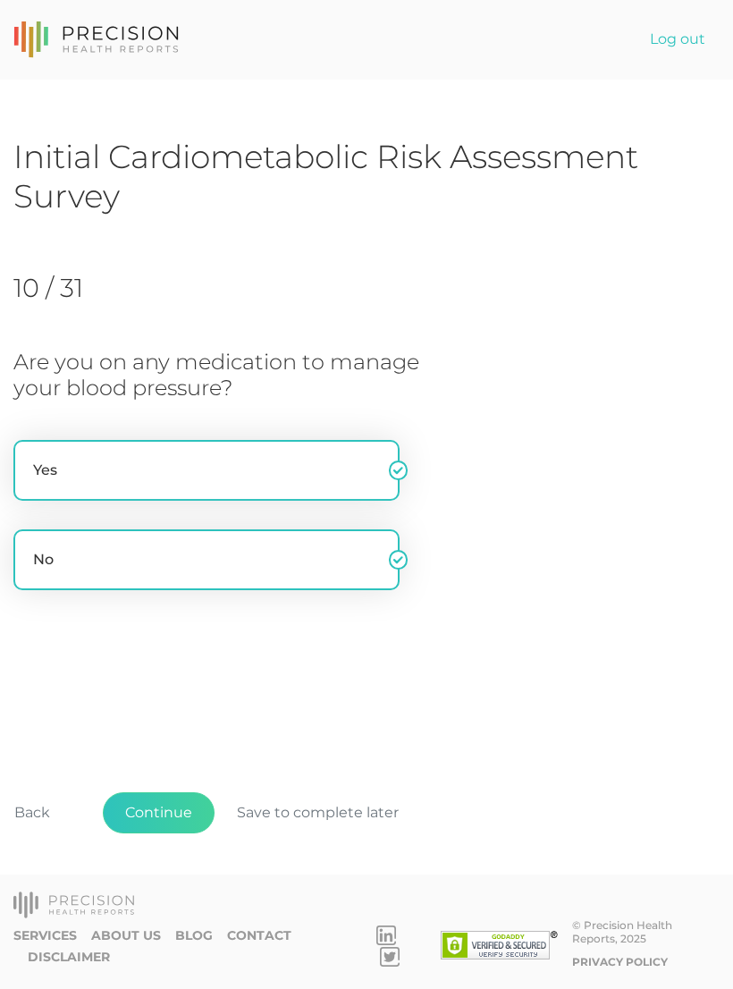
radio input "false"
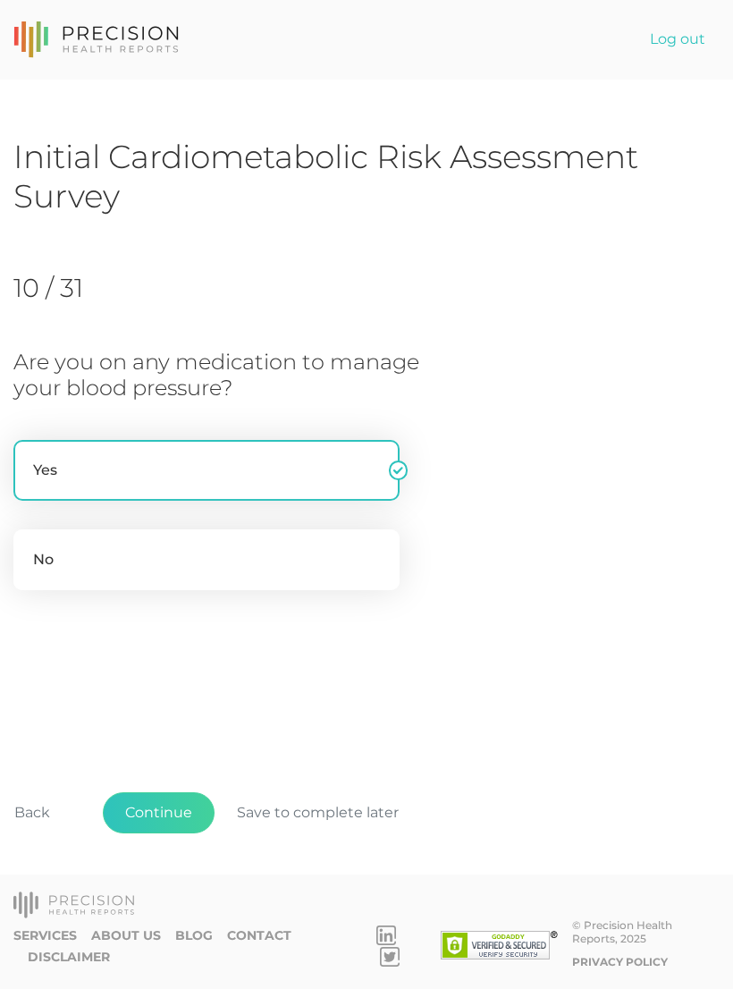
click at [148, 833] on button "Continue" at bounding box center [159, 812] width 112 height 41
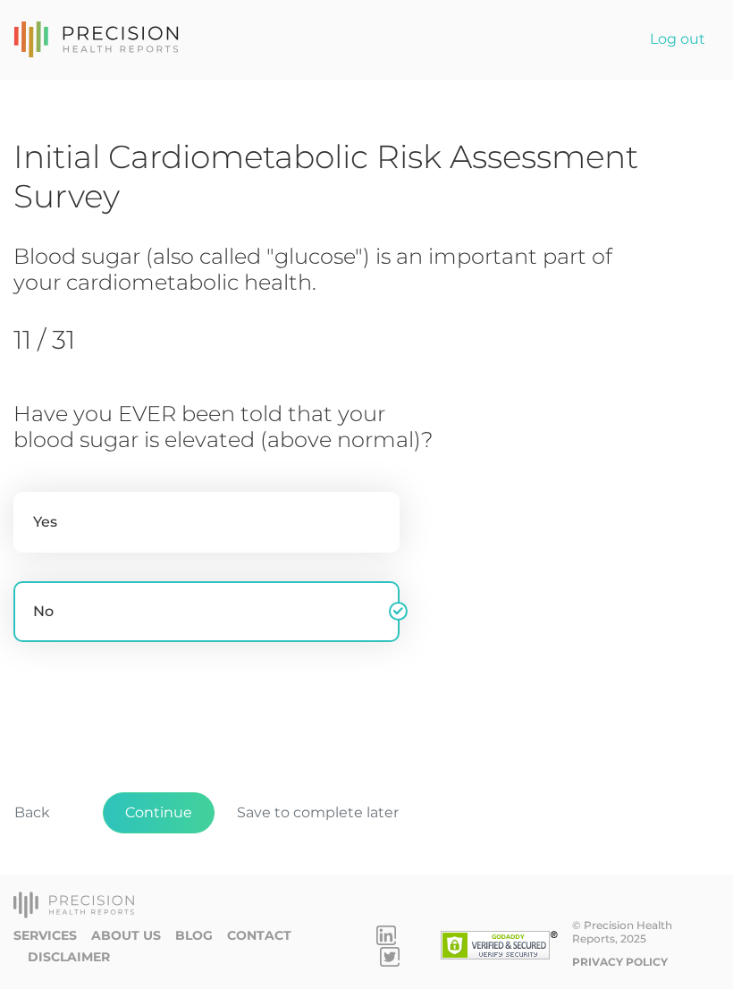
click at [150, 833] on button "Continue" at bounding box center [159, 812] width 112 height 41
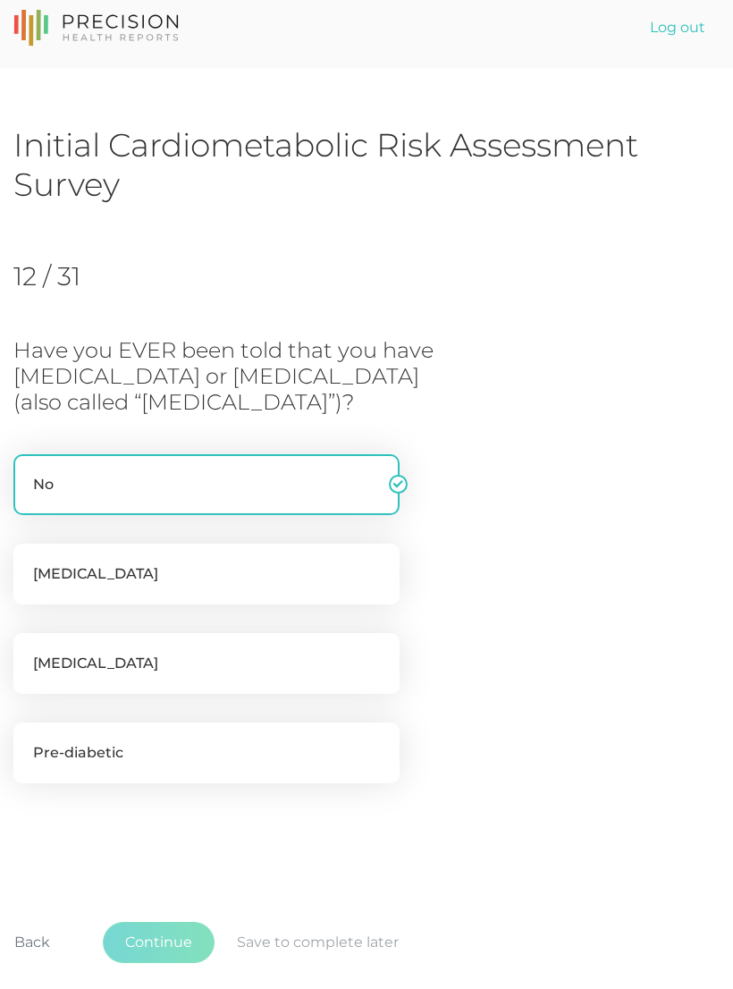
scroll to position [110, 0]
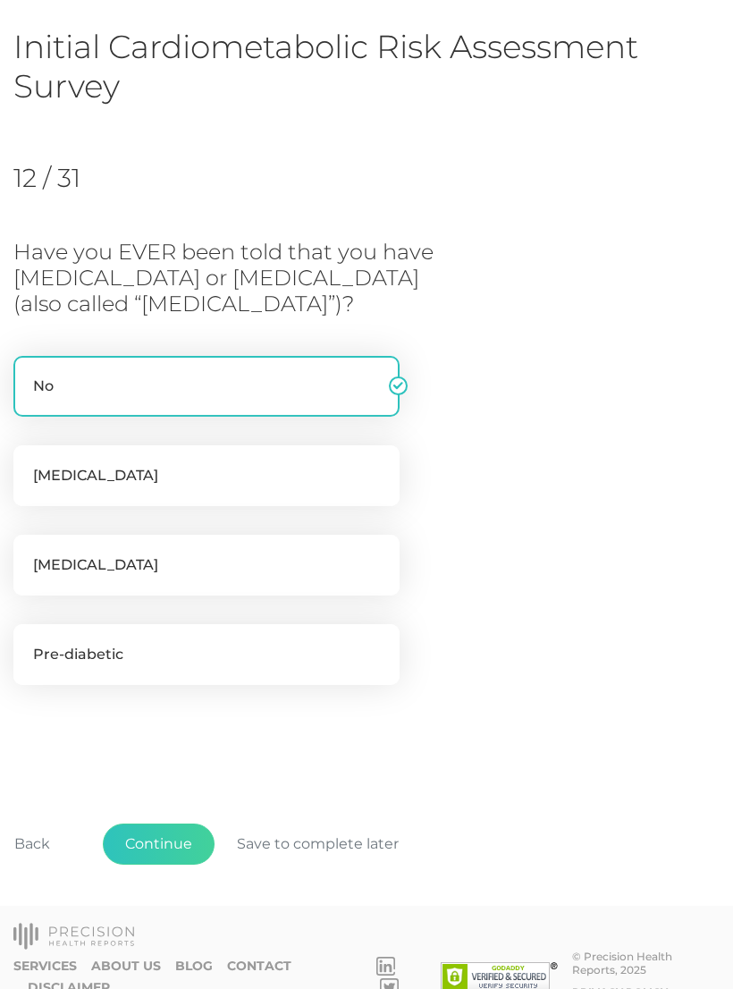
click at [60, 654] on label "Pre-diabetic" at bounding box center [206, 654] width 386 height 61
click at [28, 642] on input "Pre-diabetic" at bounding box center [20, 633] width 14 height 18
checkbox input "true"
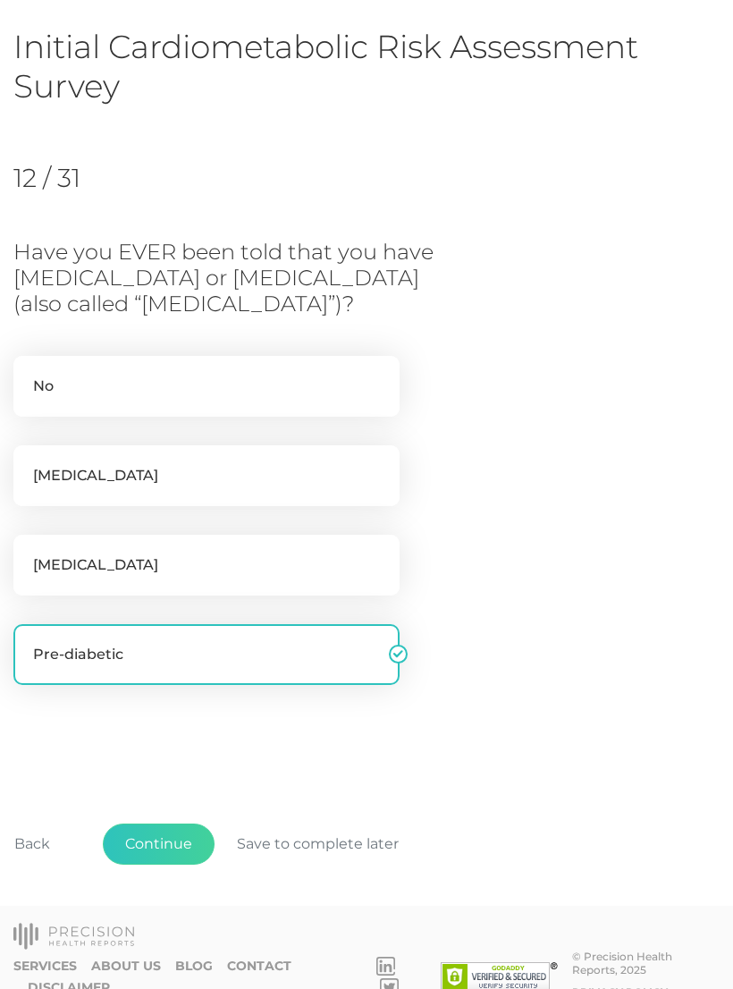
checkbox input "false"
click at [150, 847] on button "Continue" at bounding box center [159, 844] width 112 height 41
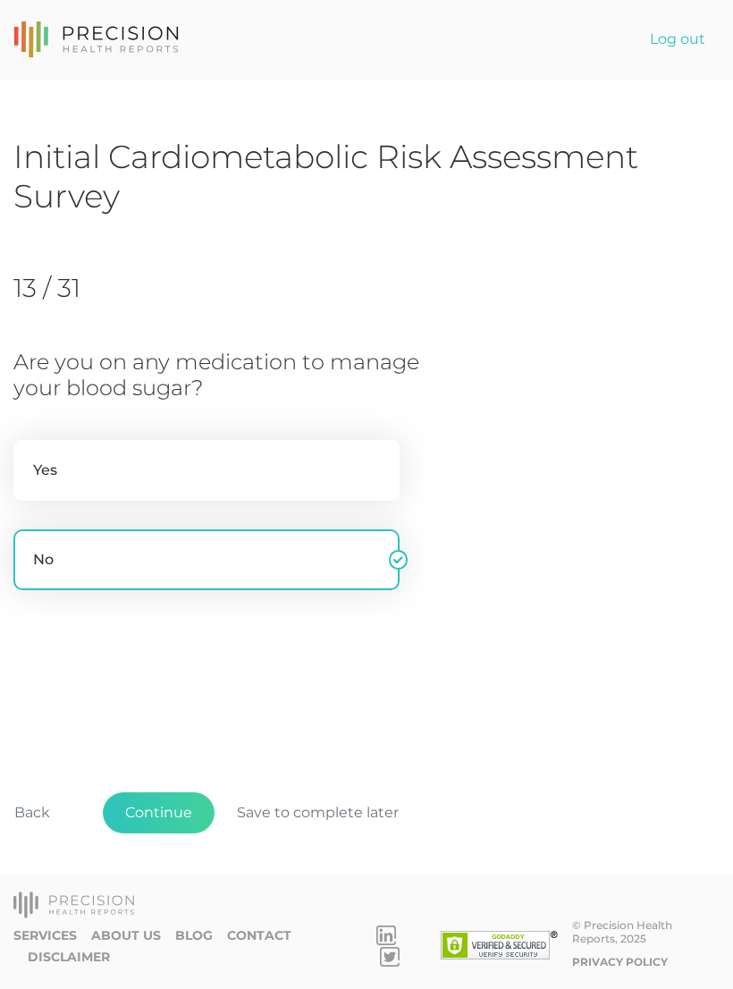
click at [165, 832] on button "Continue" at bounding box center [159, 812] width 112 height 41
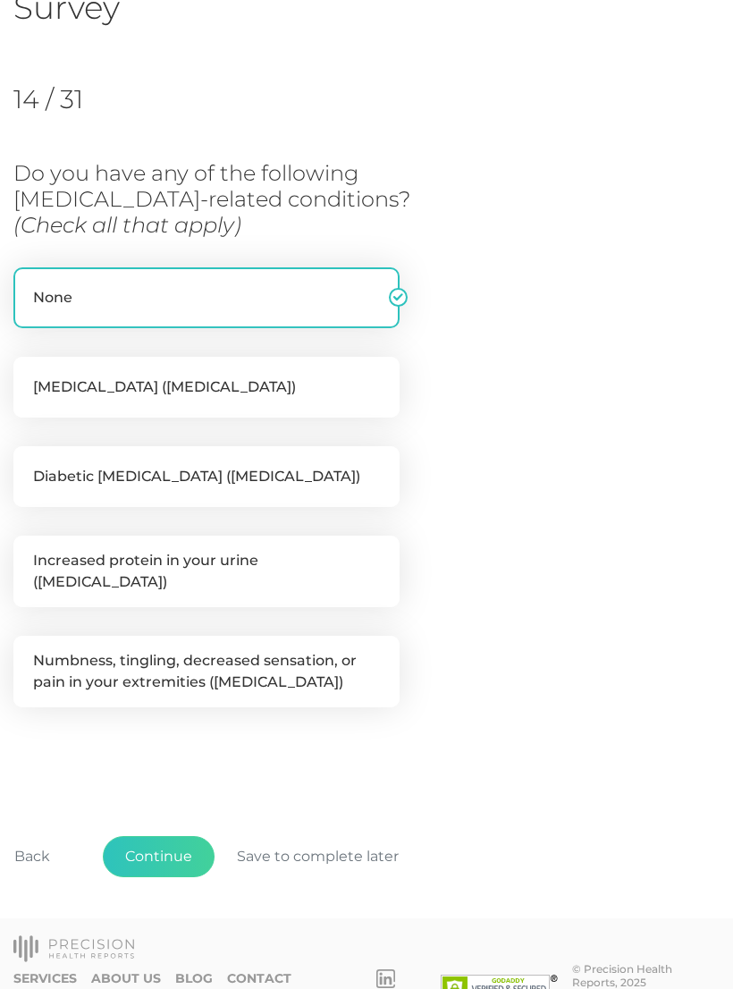
scroll to position [190, 0]
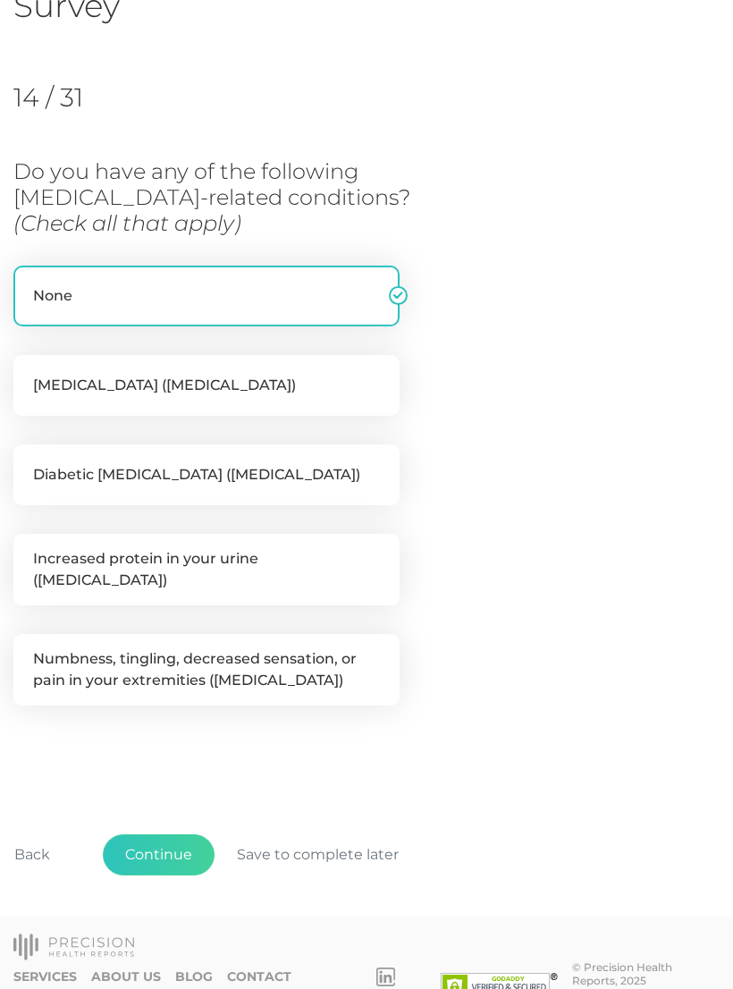
click at [148, 843] on button "Continue" at bounding box center [159, 854] width 112 height 41
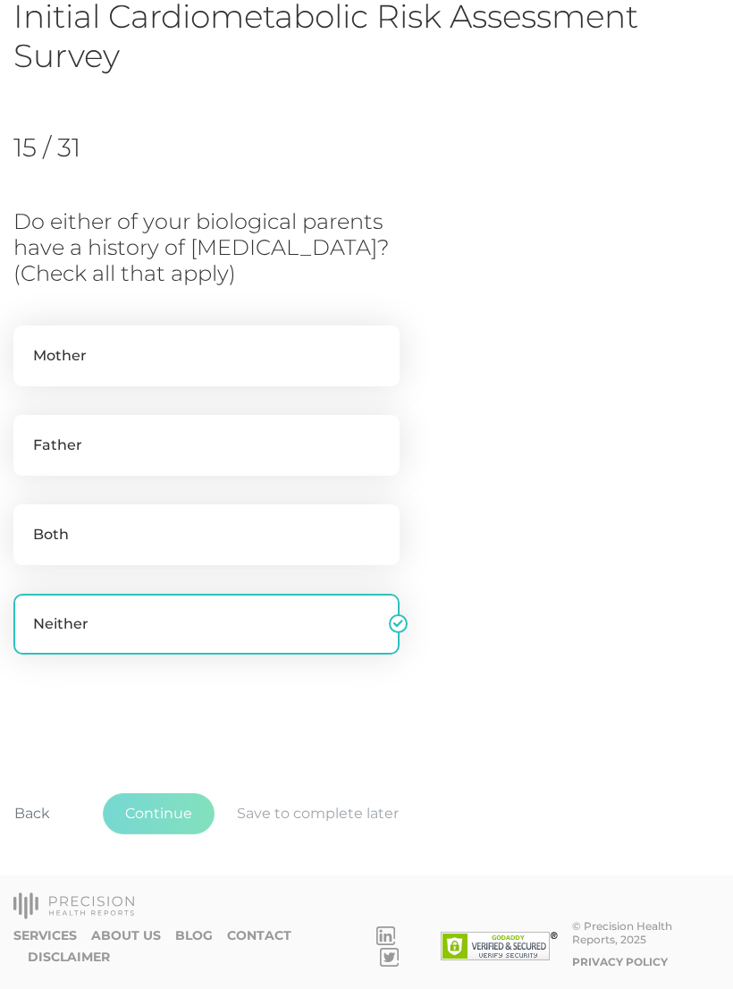
scroll to position [110, 0]
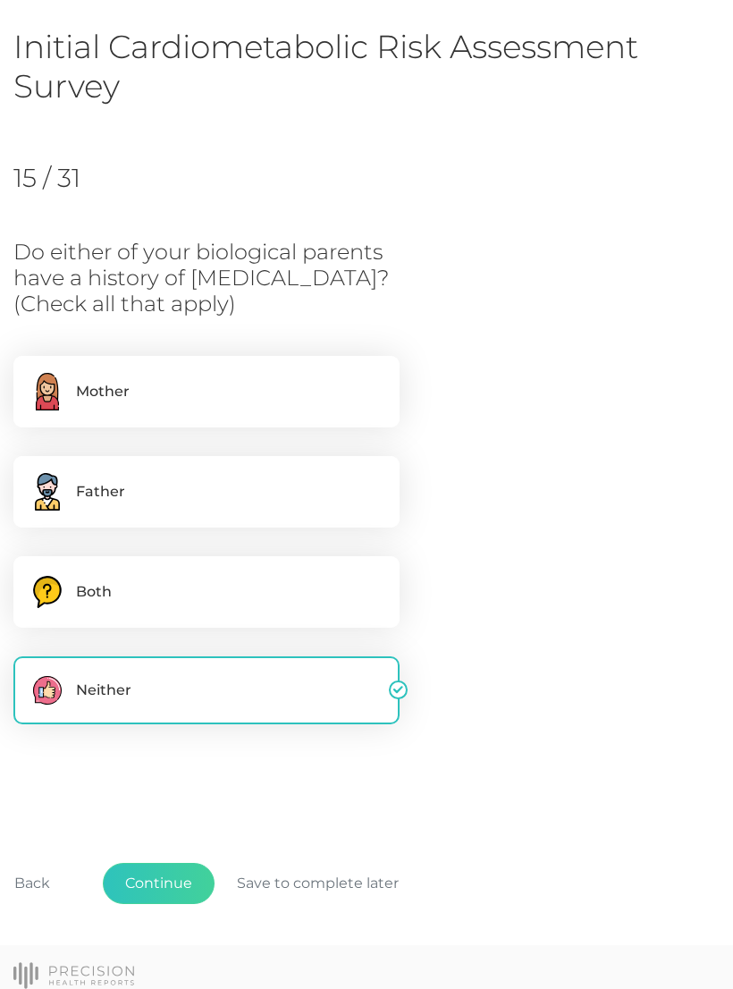
click at [135, 872] on button "Continue" at bounding box center [159, 883] width 112 height 41
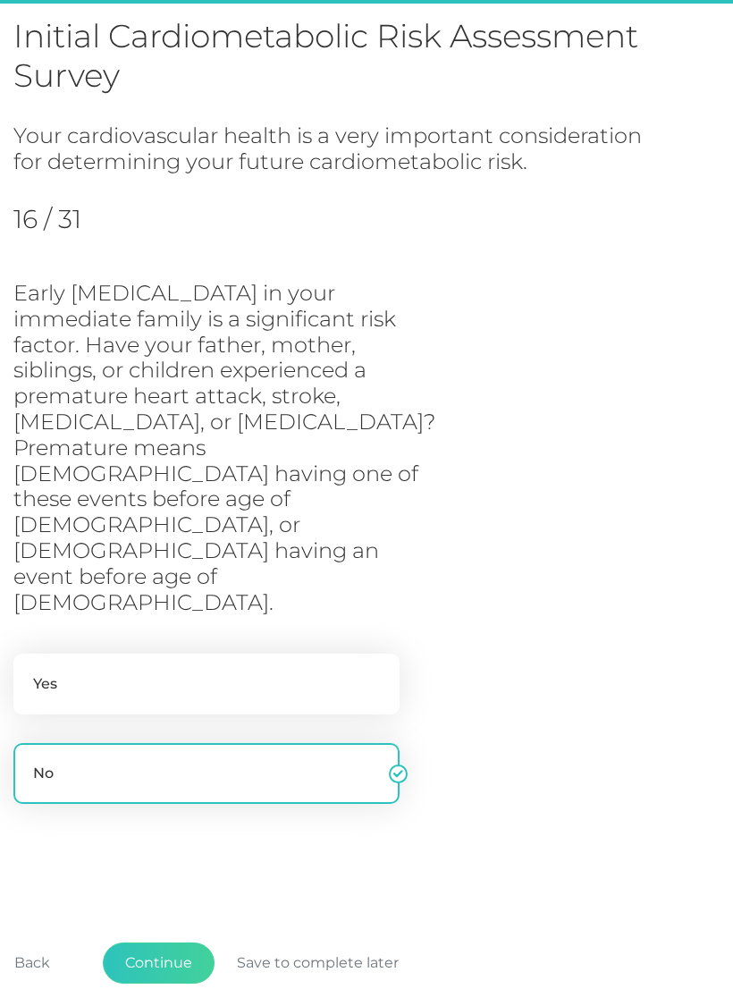
scroll to position [131, 0]
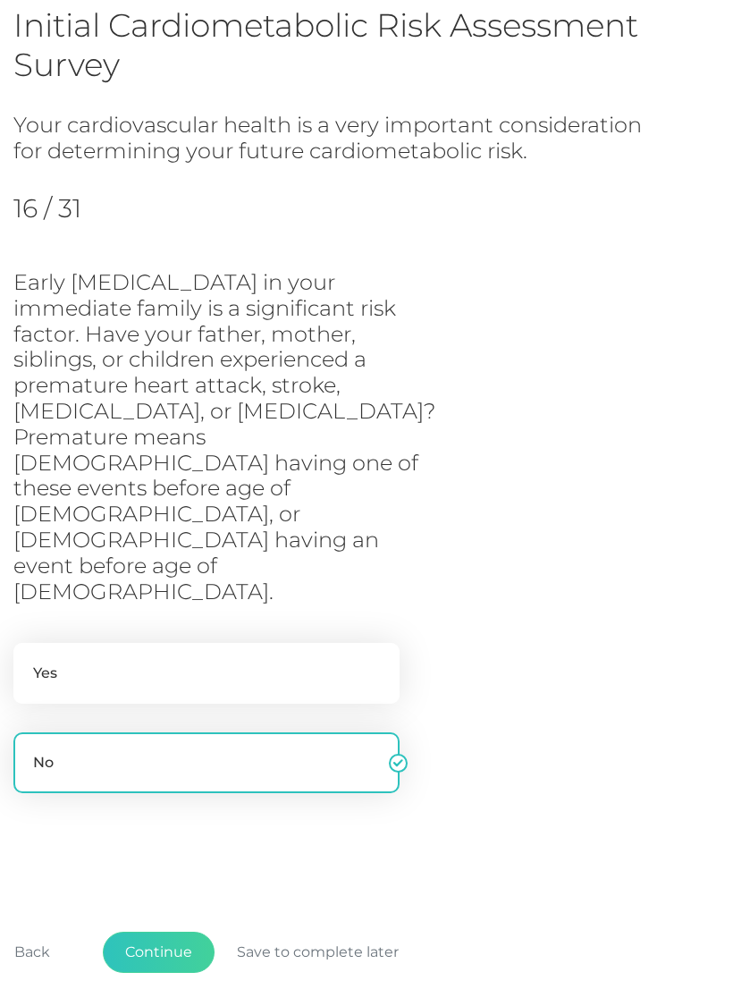
click at [156, 932] on button "Continue" at bounding box center [159, 952] width 112 height 41
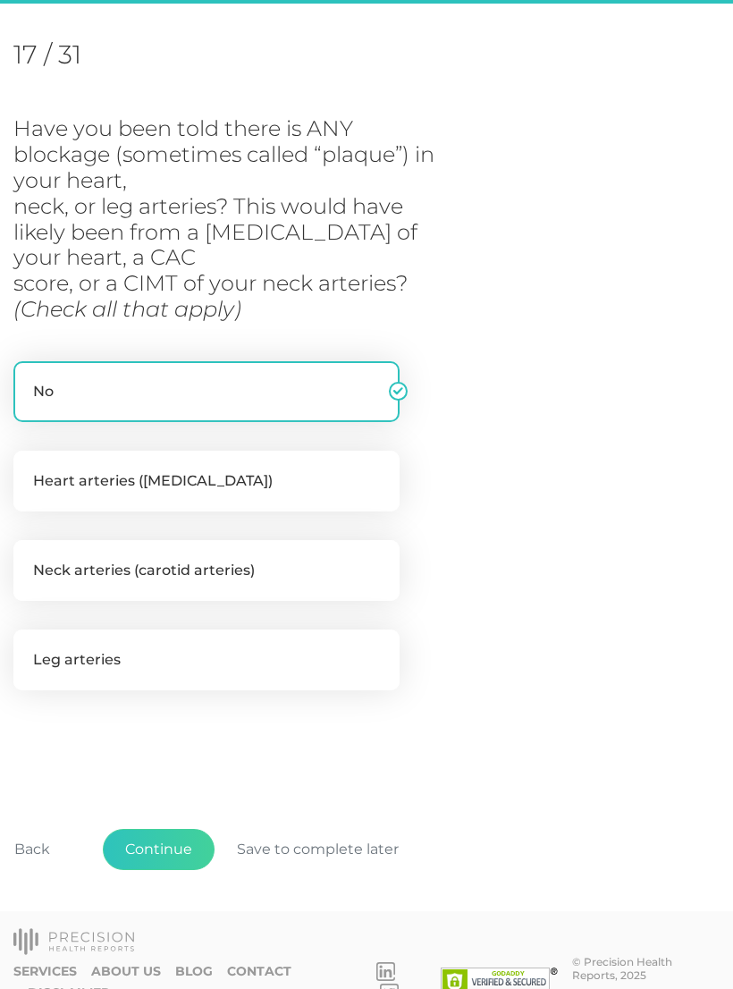
scroll to position [235, 0]
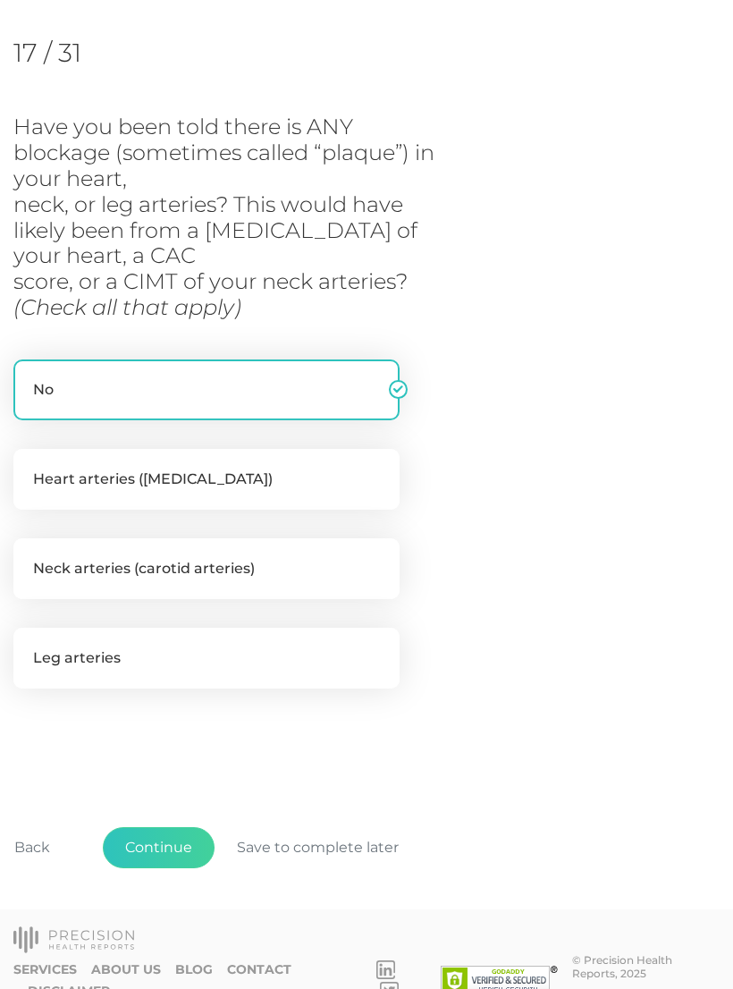
click at [162, 846] on button "Continue" at bounding box center [159, 847] width 112 height 41
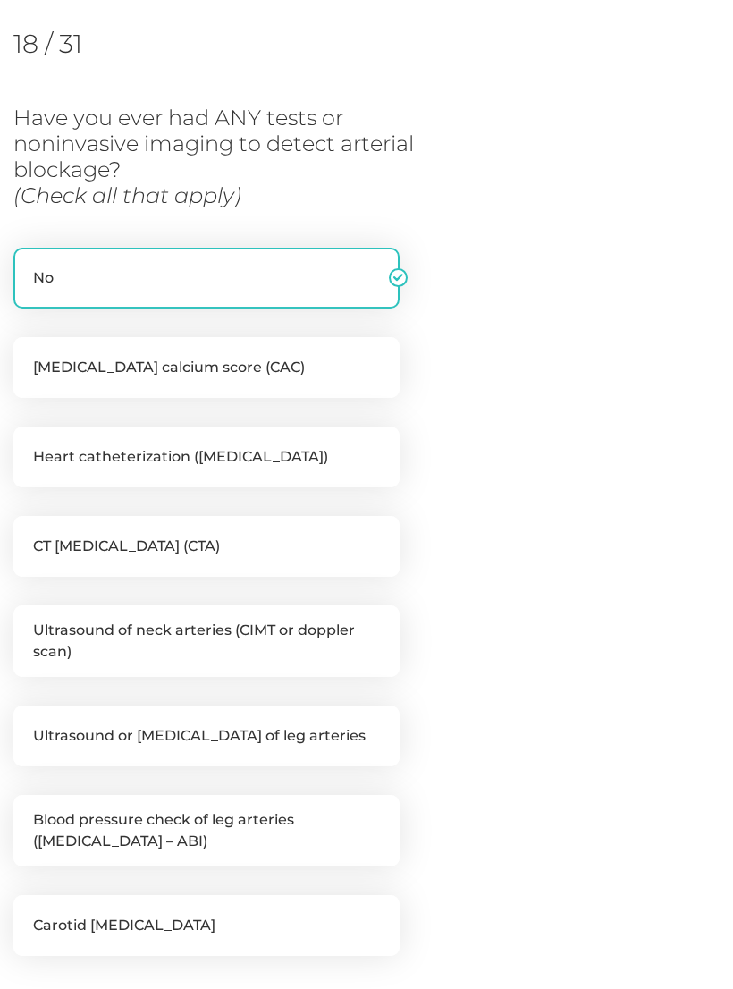
scroll to position [244, 0]
click at [52, 363] on label "Coronary artery calcium score (CAC)" at bounding box center [206, 367] width 386 height 61
click at [28, 355] on input "Coronary artery calcium score (CAC)" at bounding box center [20, 346] width 14 height 18
checkbox input "true"
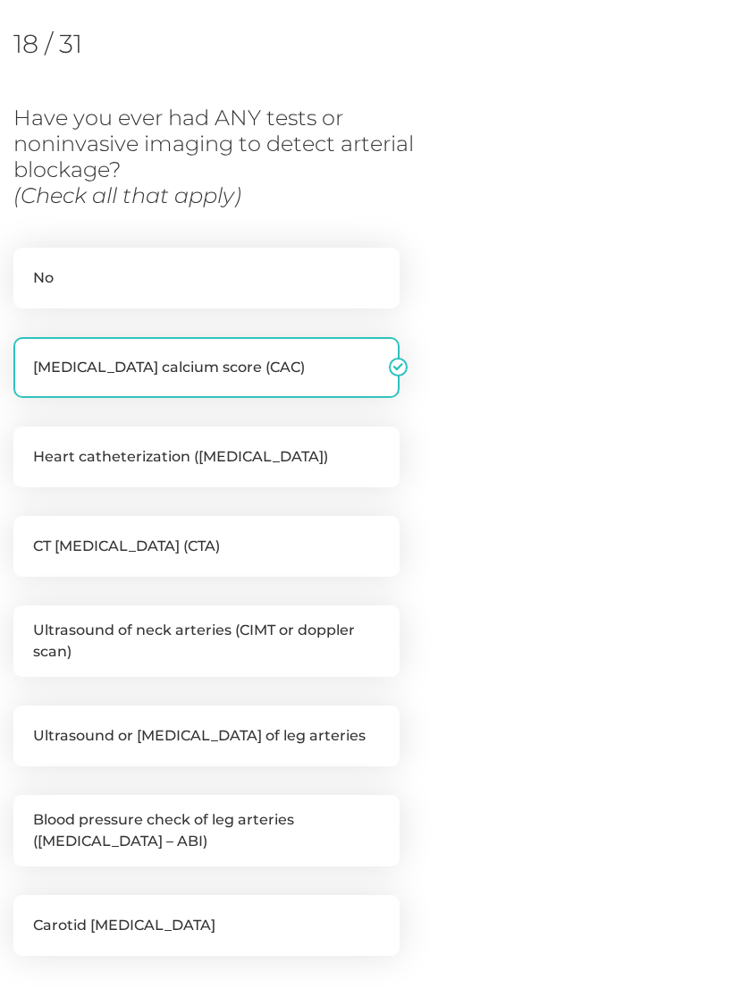
checkbox input "false"
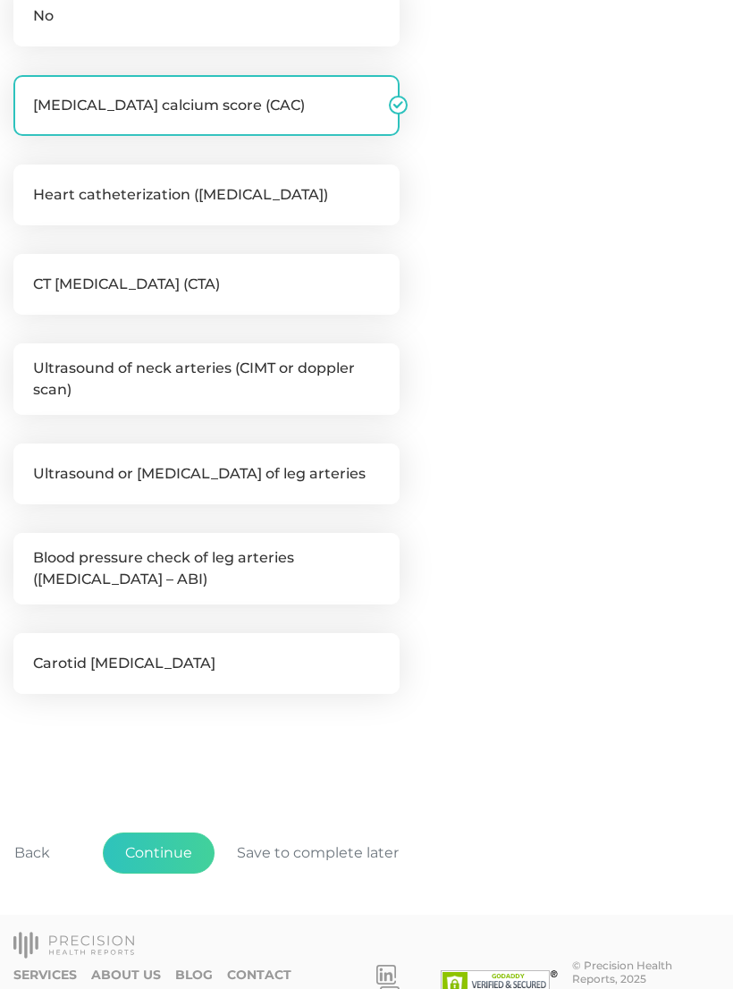
scroll to position [514, 0]
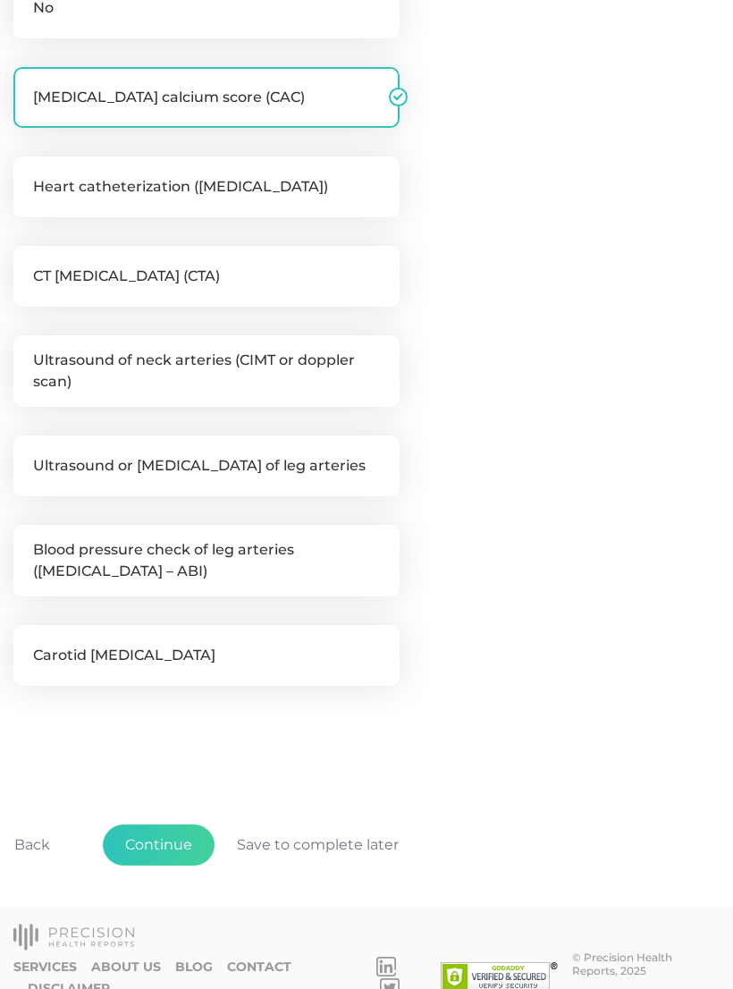
click at [159, 836] on button "Continue" at bounding box center [159, 845] width 112 height 41
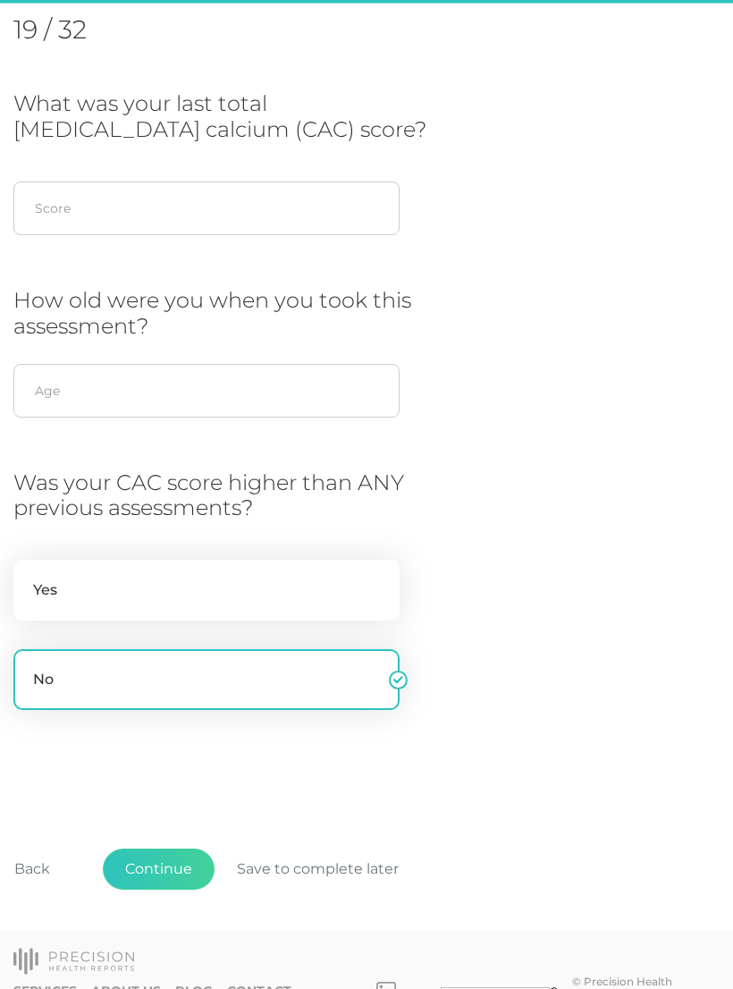
scroll to position [244, 0]
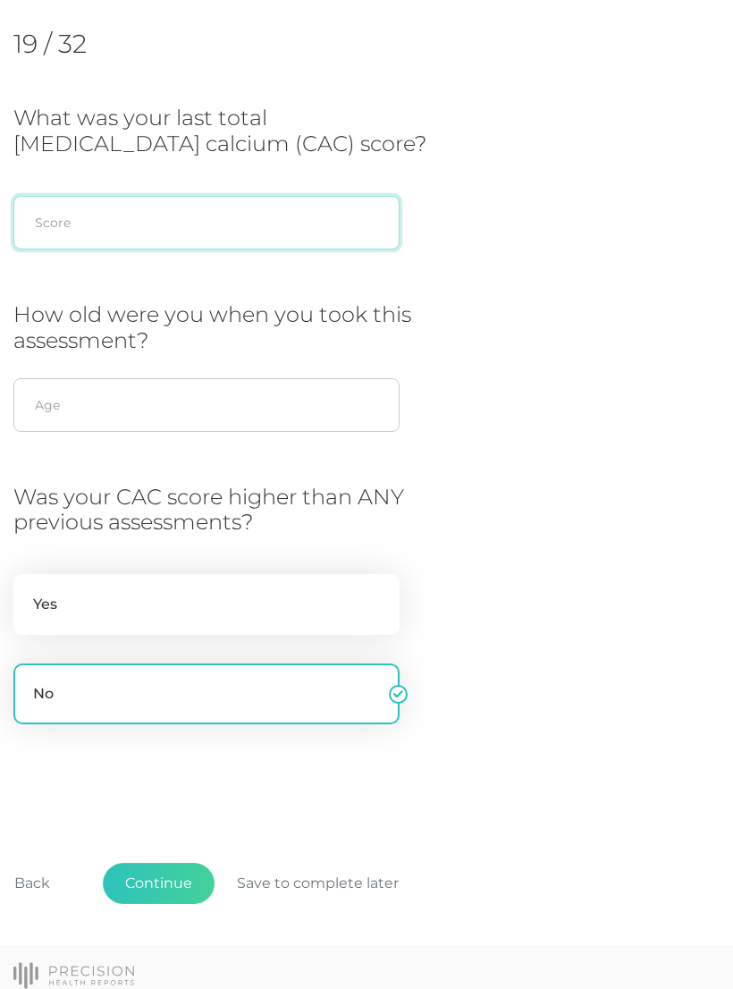
click at [50, 208] on input "text" at bounding box center [206, 223] width 386 height 54
type input "0"
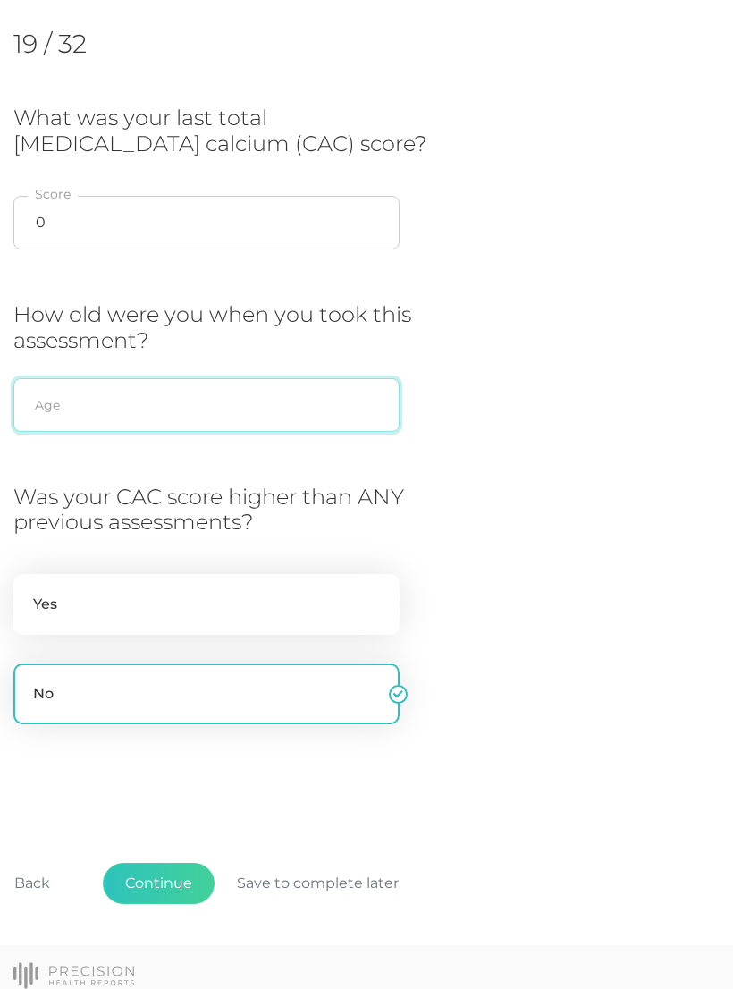
click at [113, 393] on input "text" at bounding box center [206, 405] width 386 height 54
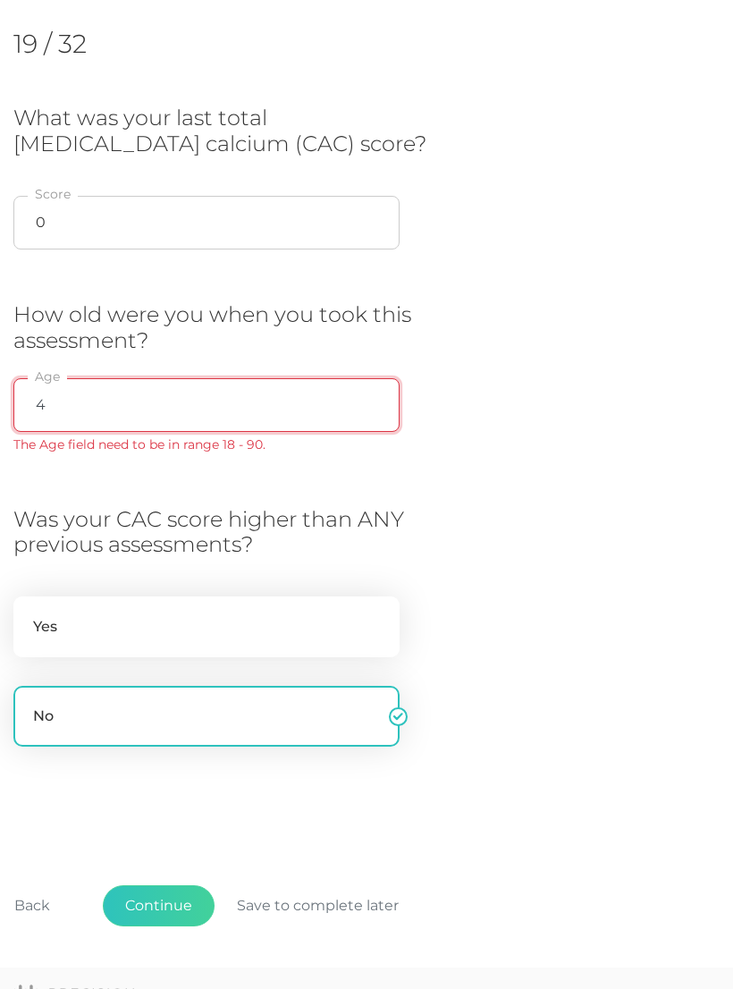
type input "46"
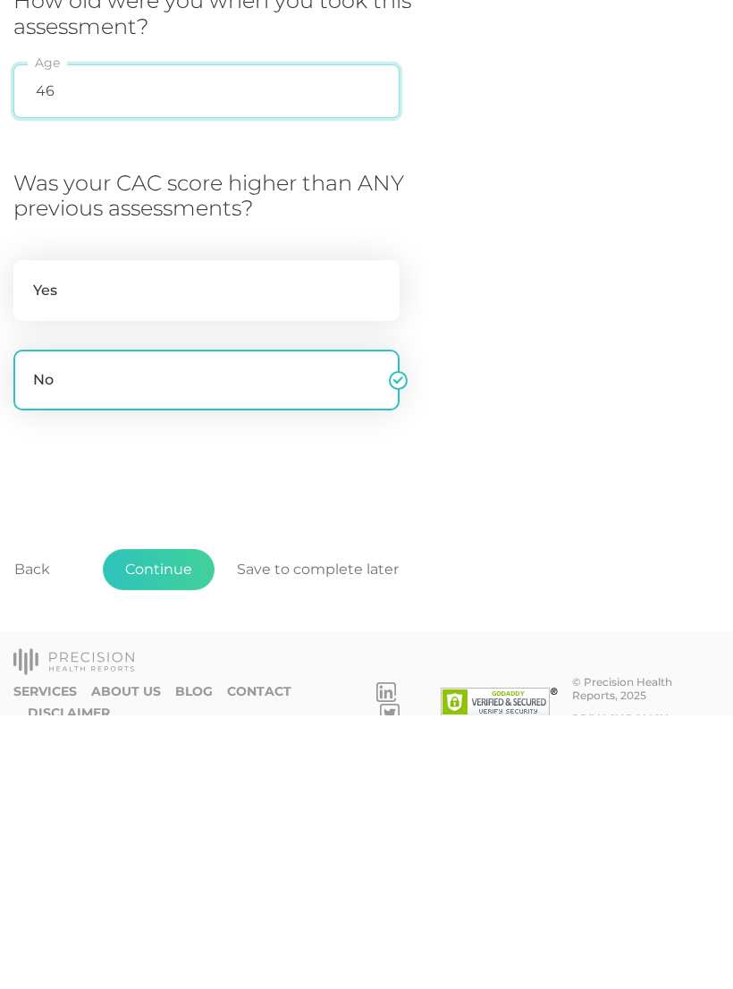
scroll to position [311, 0]
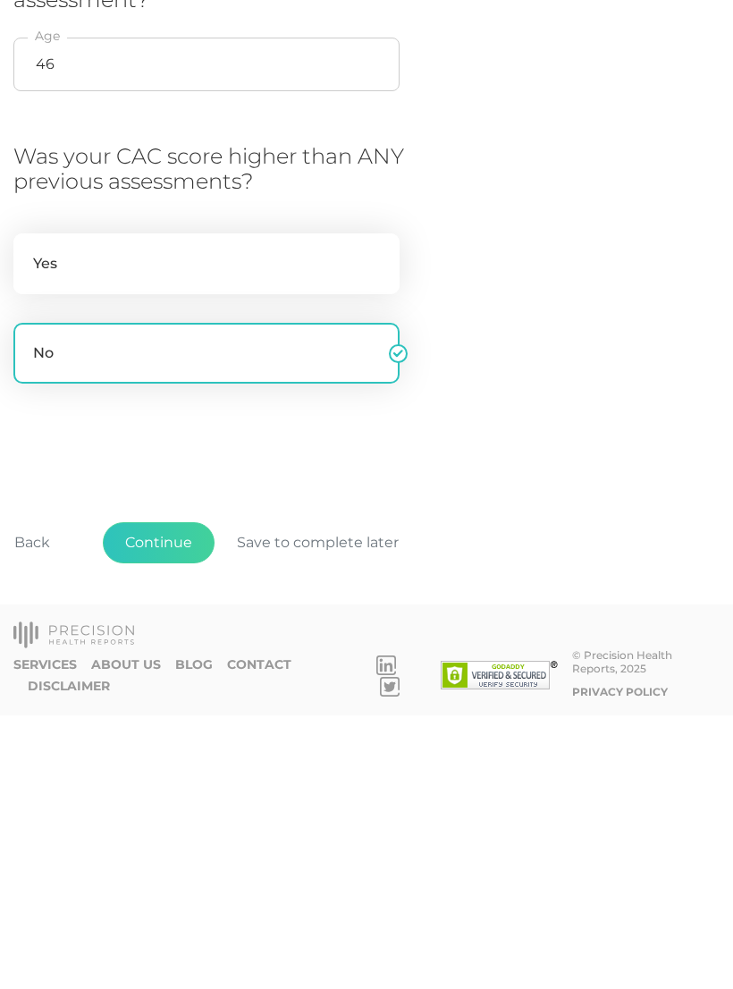
click at [152, 796] on button "Continue" at bounding box center [159, 816] width 112 height 41
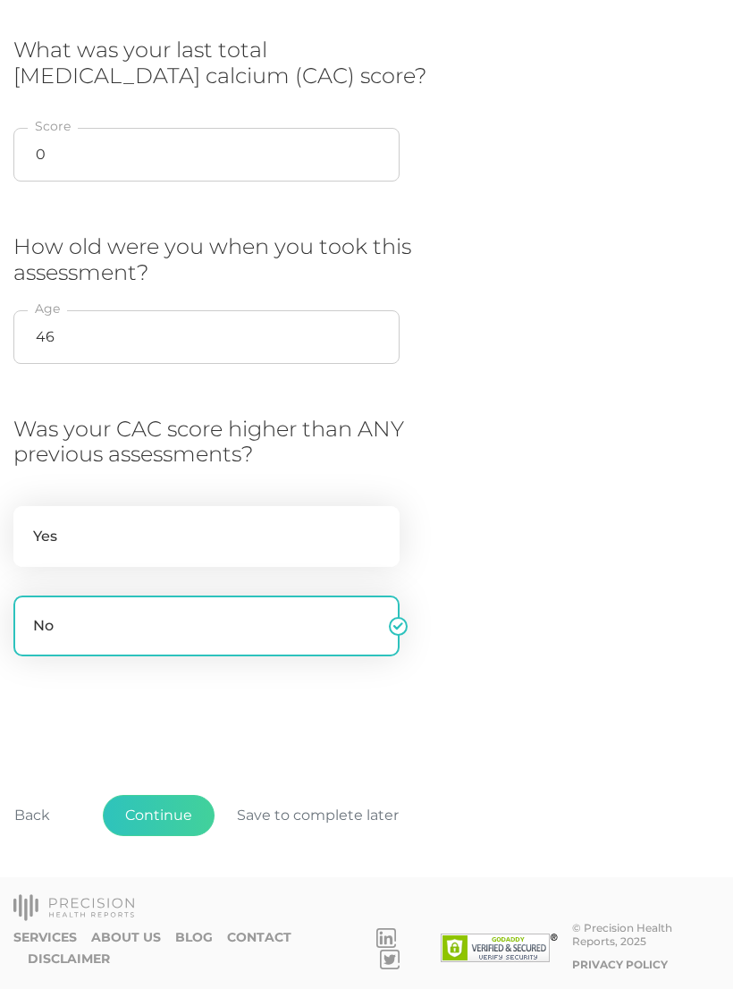
scroll to position [81, 0]
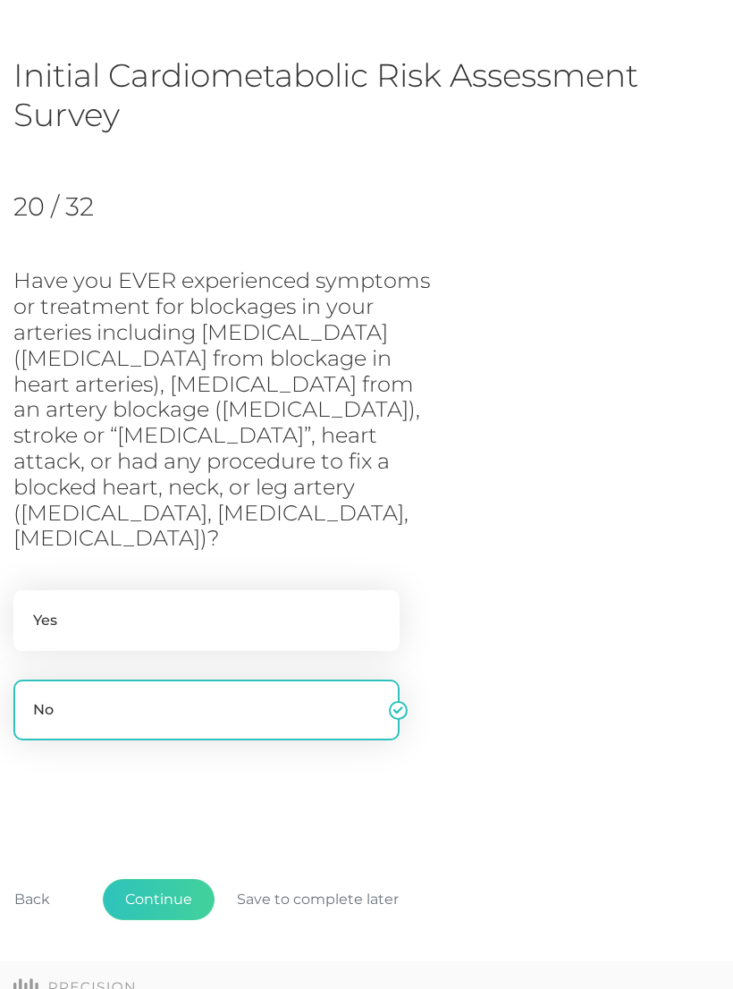
click at [173, 879] on button "Continue" at bounding box center [159, 899] width 112 height 41
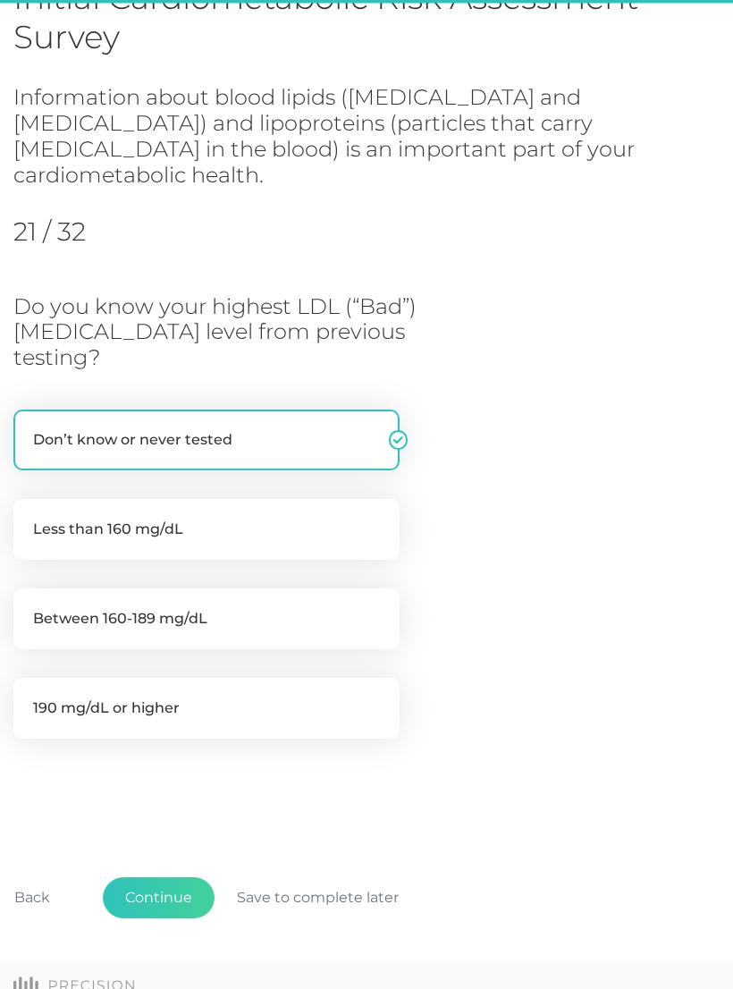
scroll to position [160, 0]
click at [367, 498] on label "Less than 160 mg/dL" at bounding box center [206, 528] width 386 height 61
click at [28, 498] on input "Less than 160 mg/dL" at bounding box center [20, 507] width 14 height 18
radio input "true"
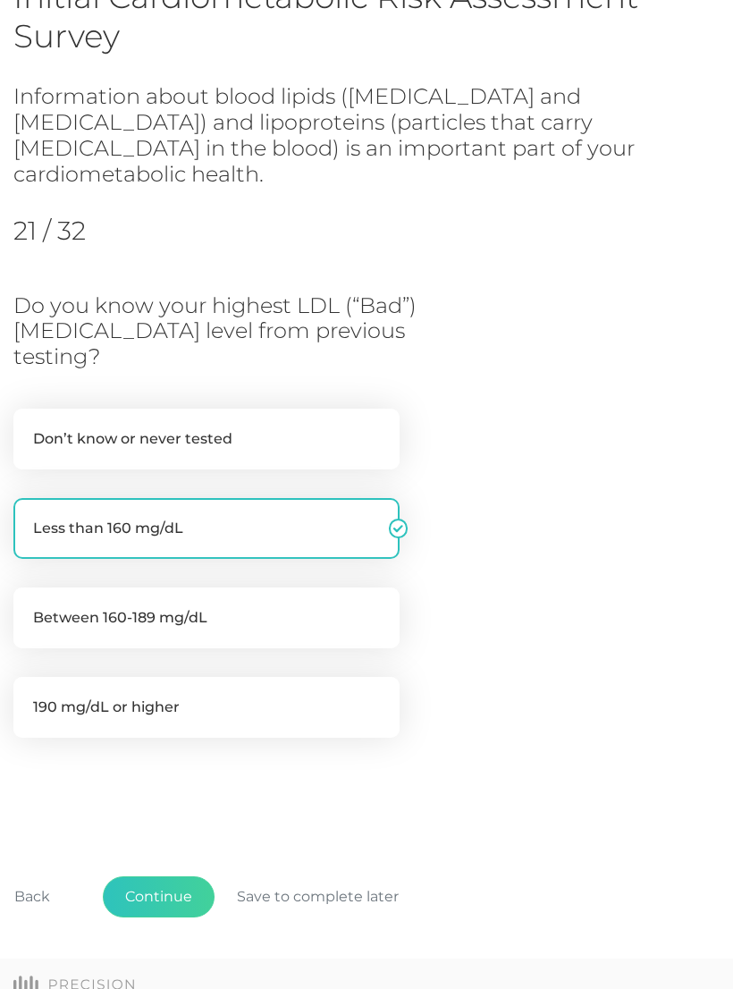
click at [182, 876] on button "Continue" at bounding box center [159, 896] width 112 height 41
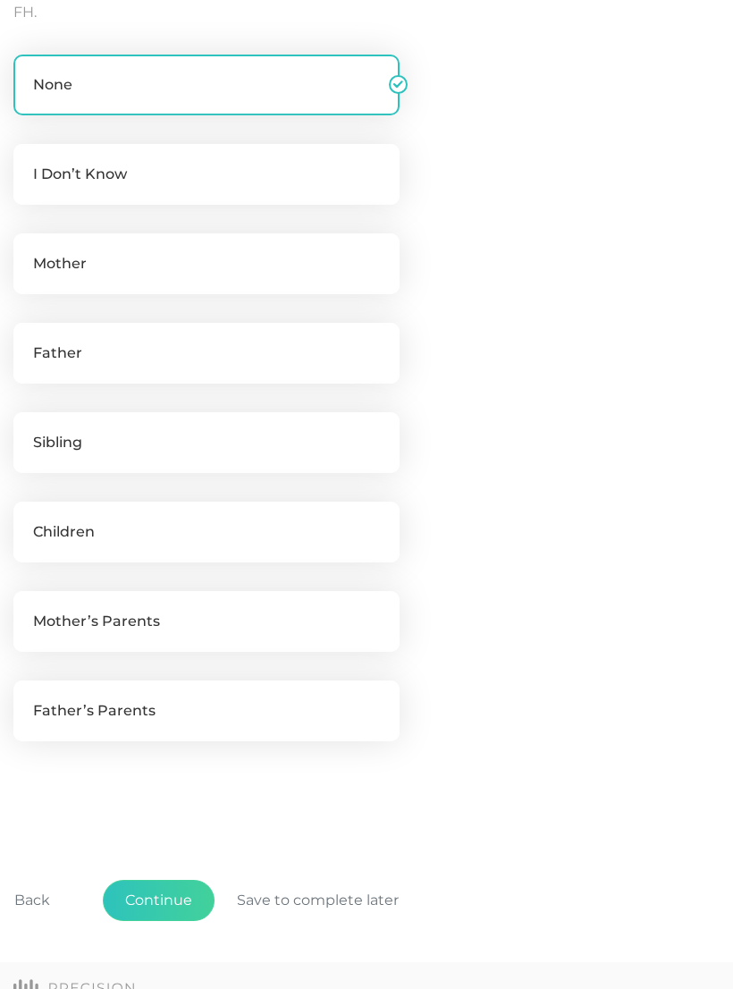
scroll to position [579, 0]
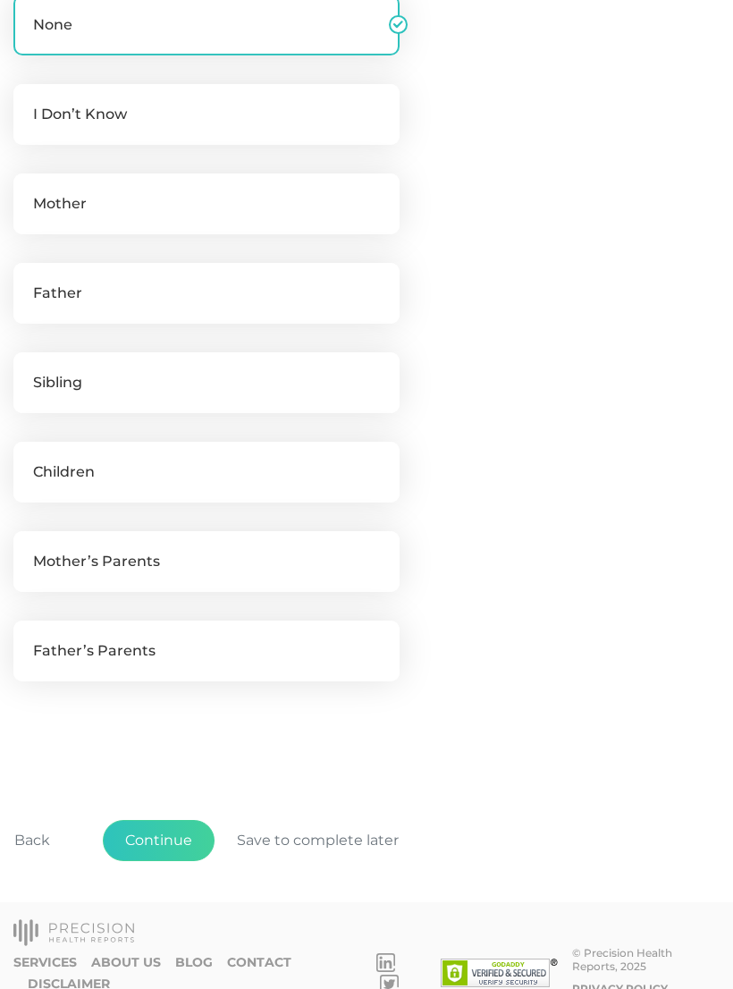
click at [191, 835] on button "Continue" at bounding box center [159, 840] width 112 height 41
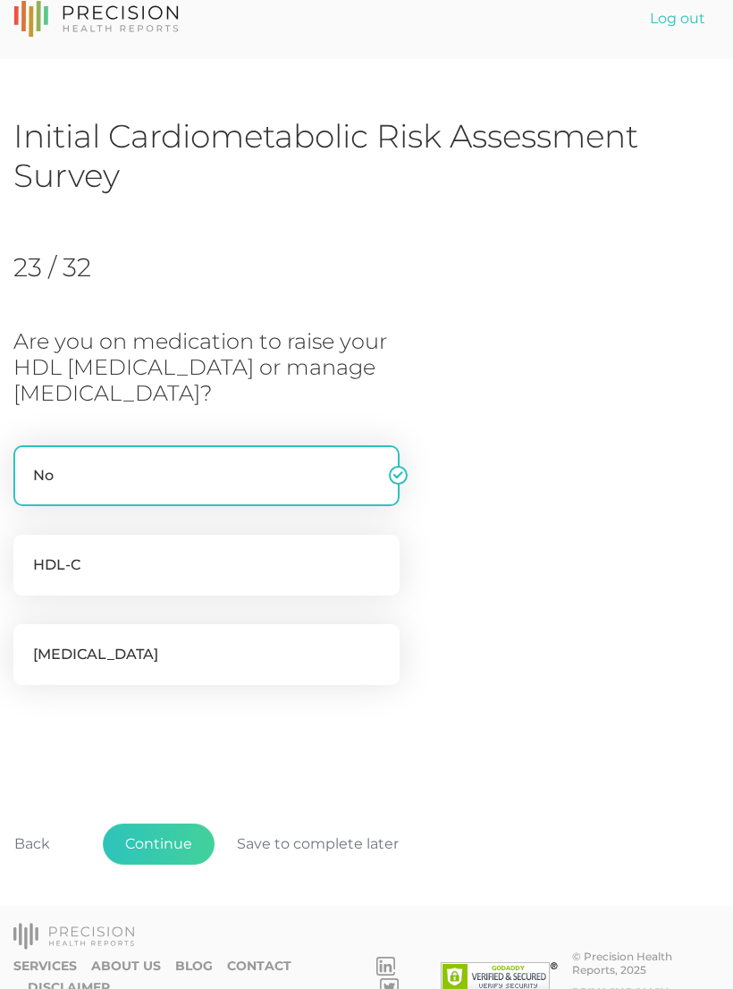
click at [181, 834] on button "Continue" at bounding box center [159, 844] width 112 height 41
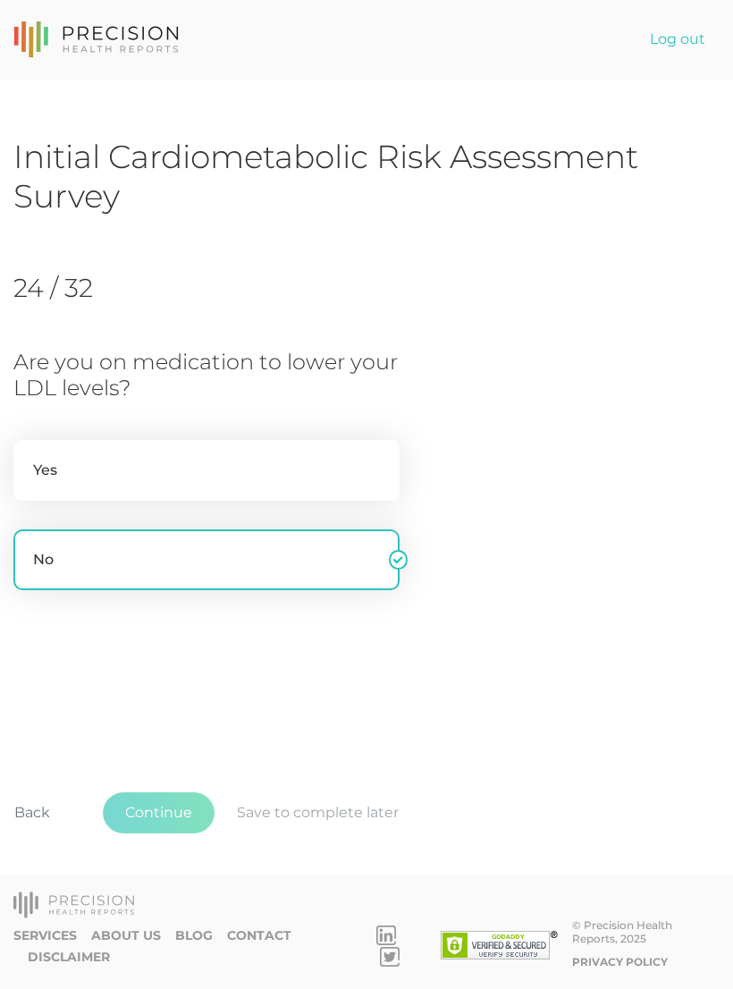
scroll to position [0, 0]
click at [177, 832] on button "Continue" at bounding box center [159, 812] width 112 height 41
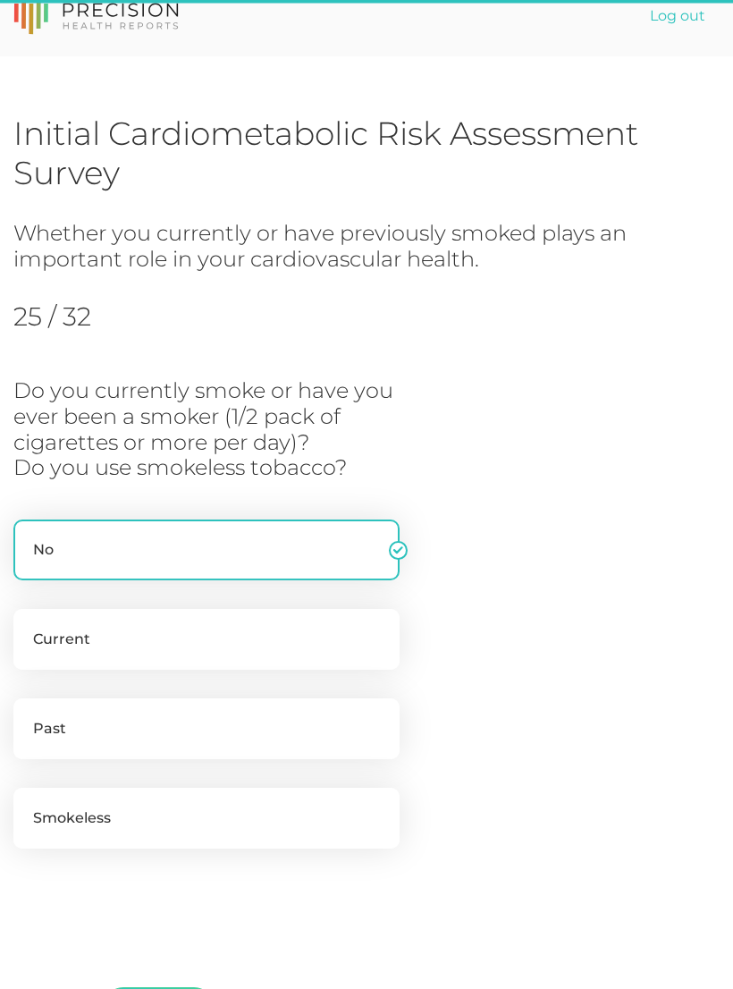
scroll to position [185, 0]
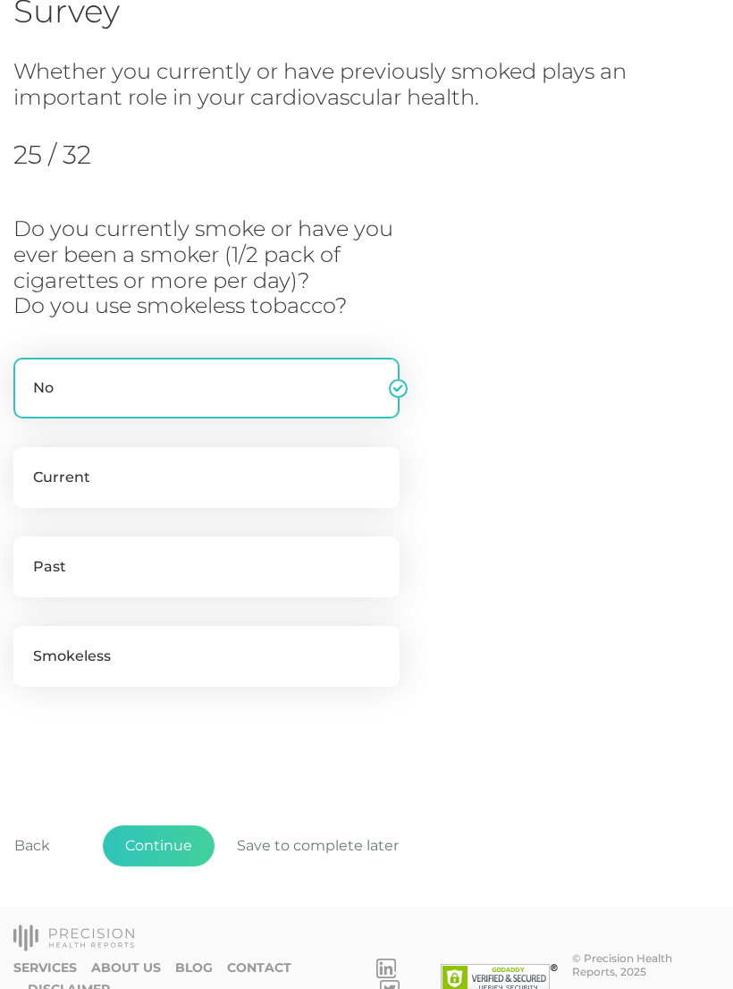
click at [185, 835] on button "Continue" at bounding box center [159, 845] width 112 height 41
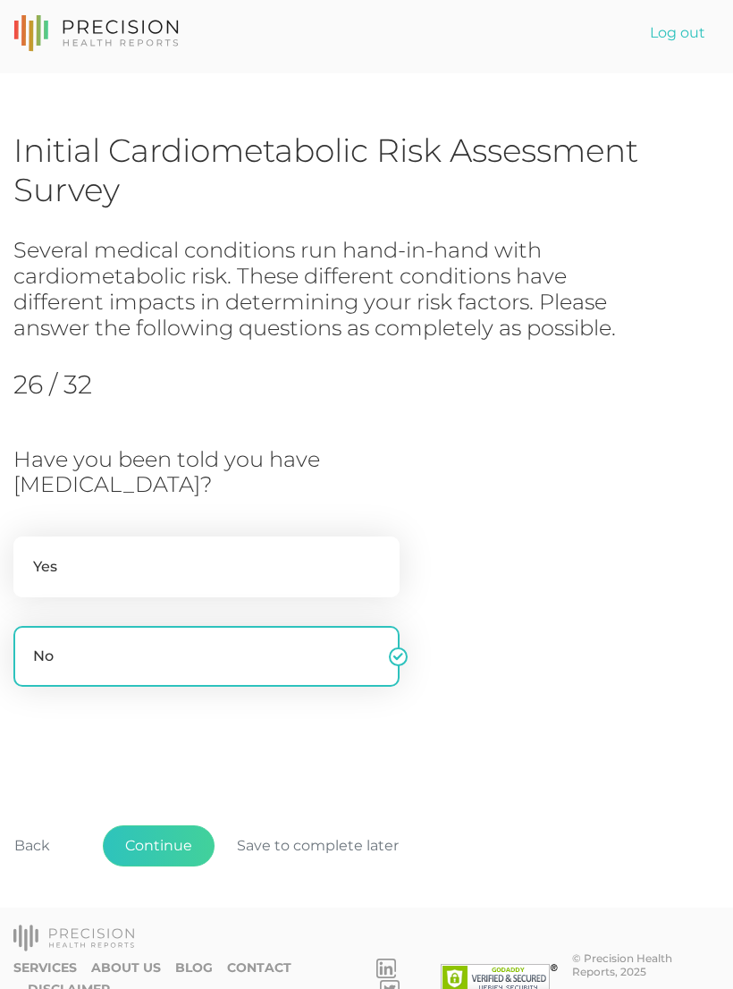
click at [190, 841] on button "Continue" at bounding box center [159, 845] width 112 height 41
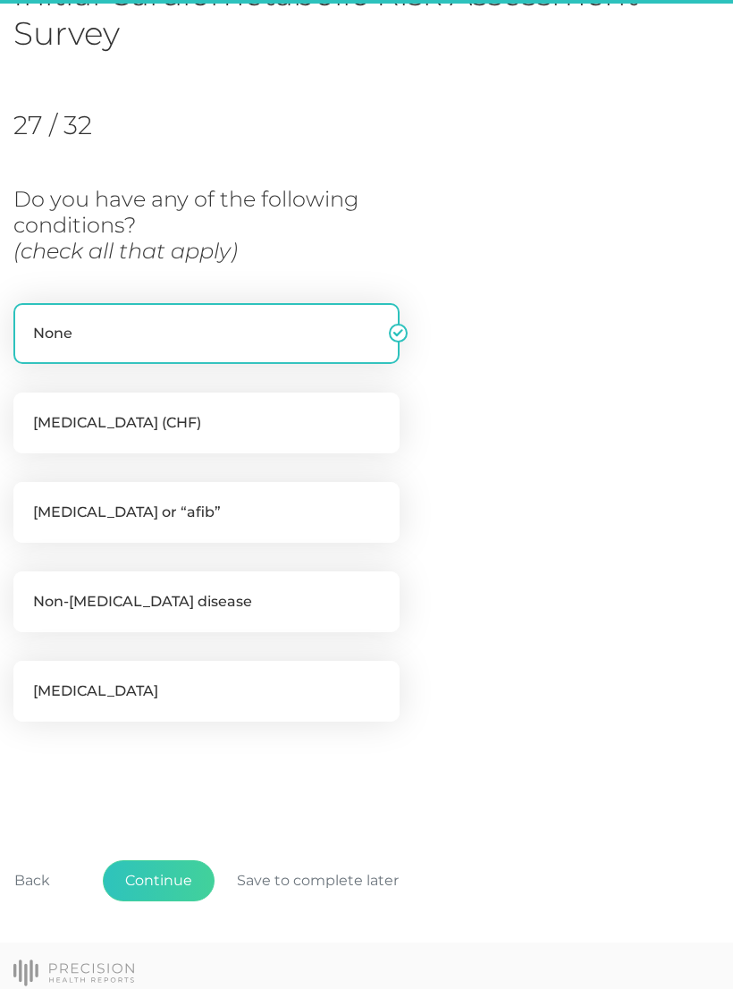
scroll to position [199, 0]
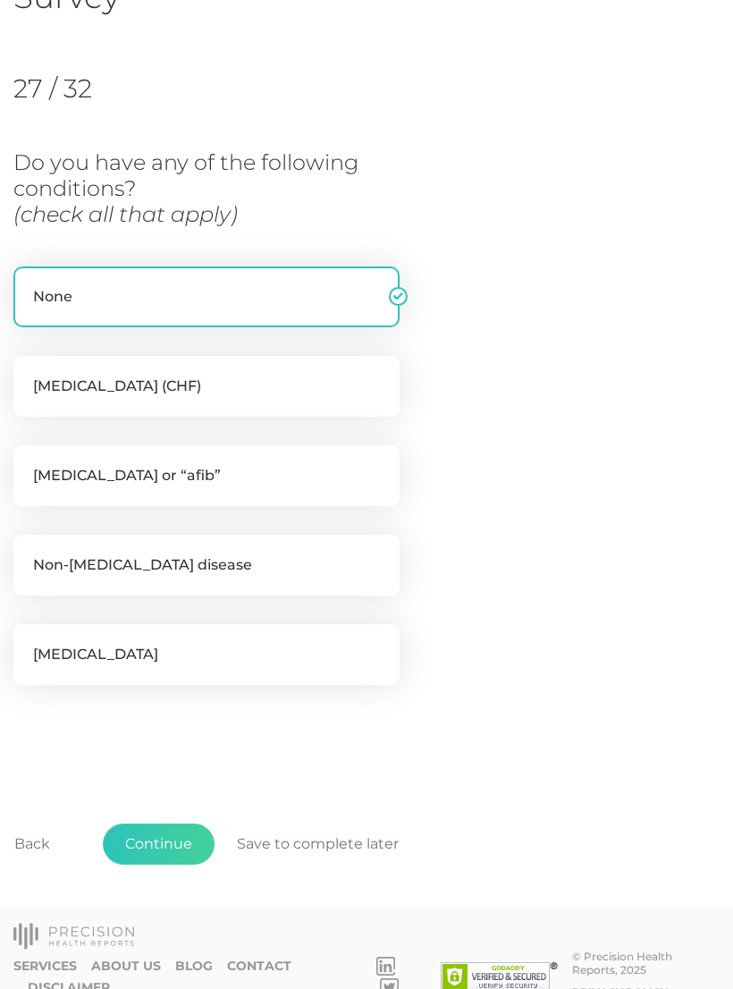
click at [185, 834] on button "Continue" at bounding box center [159, 844] width 112 height 41
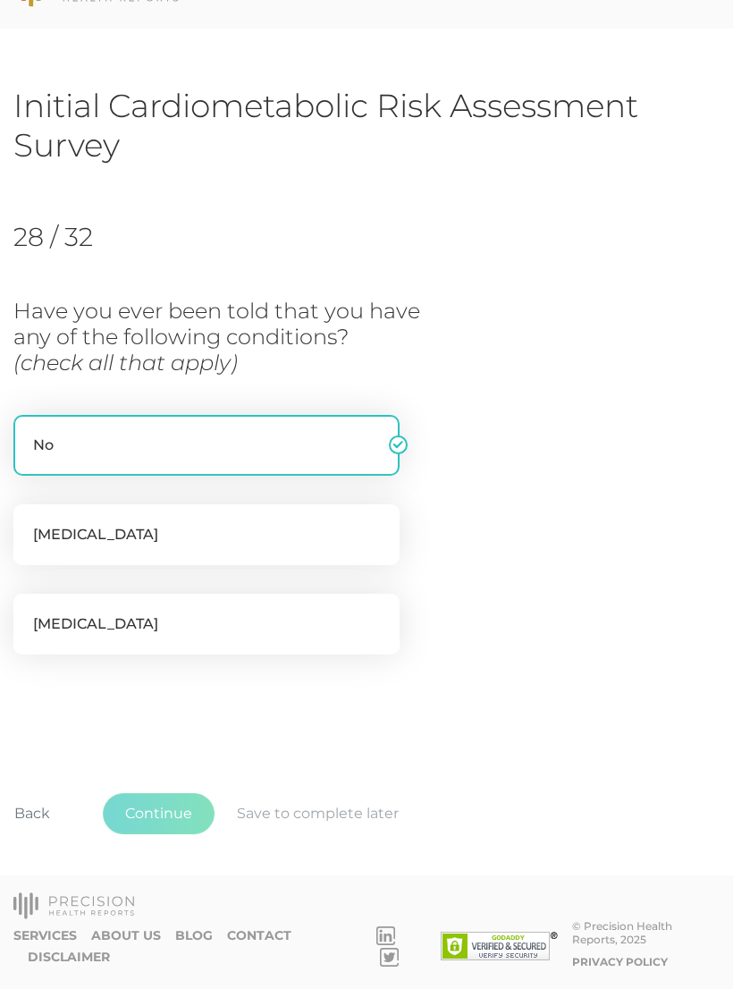
scroll to position [21, 0]
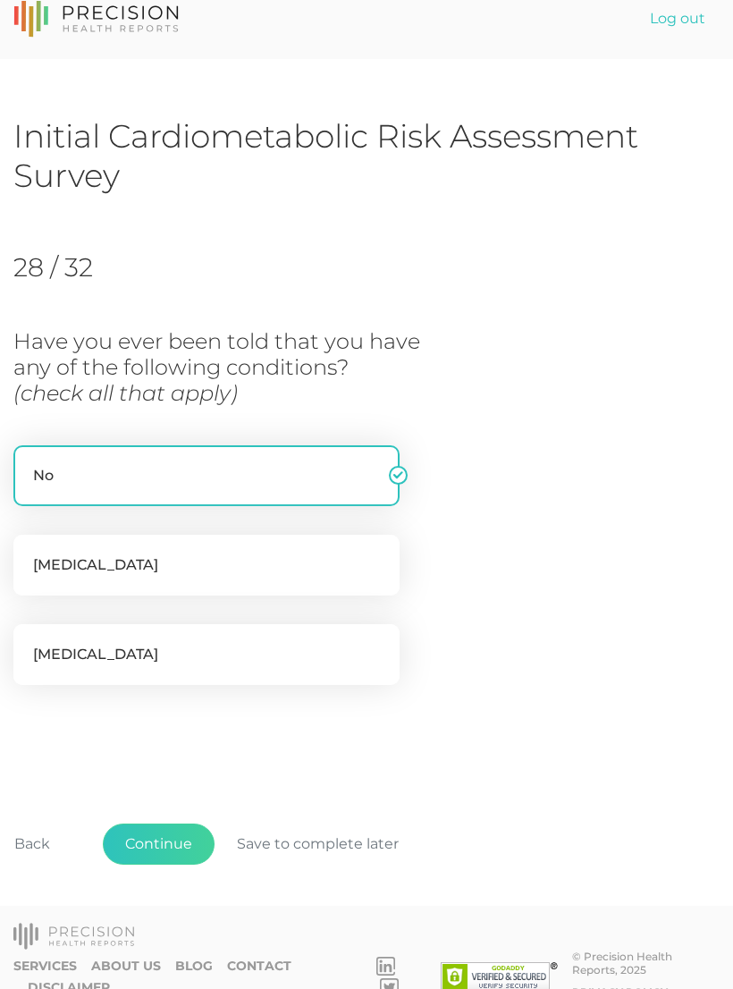
click at [190, 842] on button "Continue" at bounding box center [159, 844] width 112 height 41
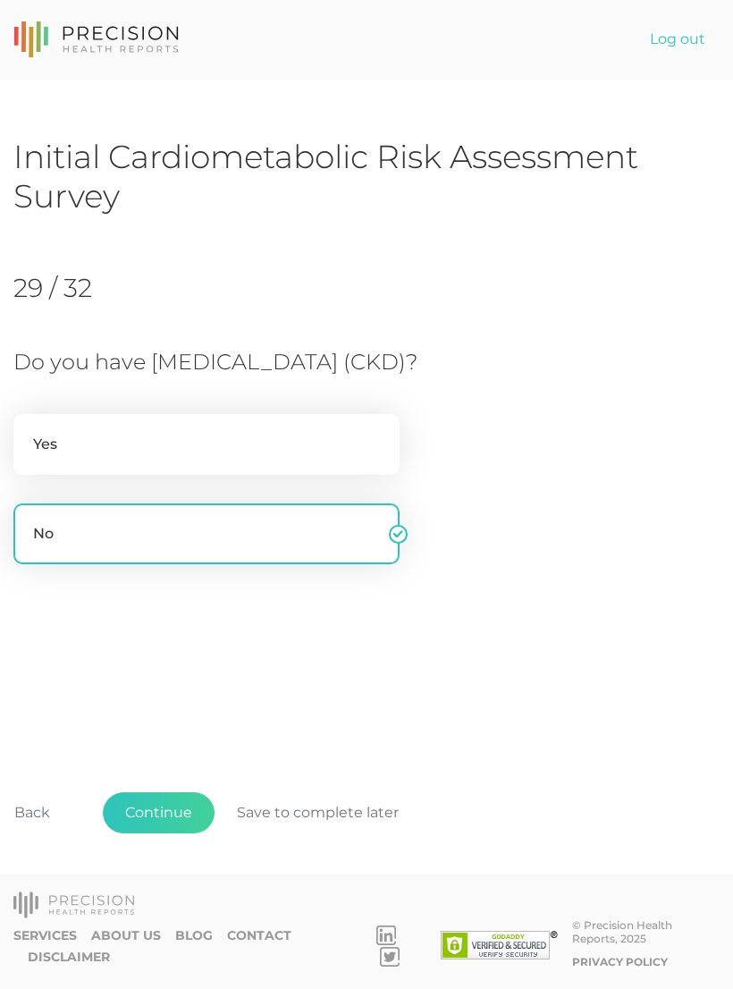
click at [188, 833] on button "Continue" at bounding box center [159, 812] width 112 height 41
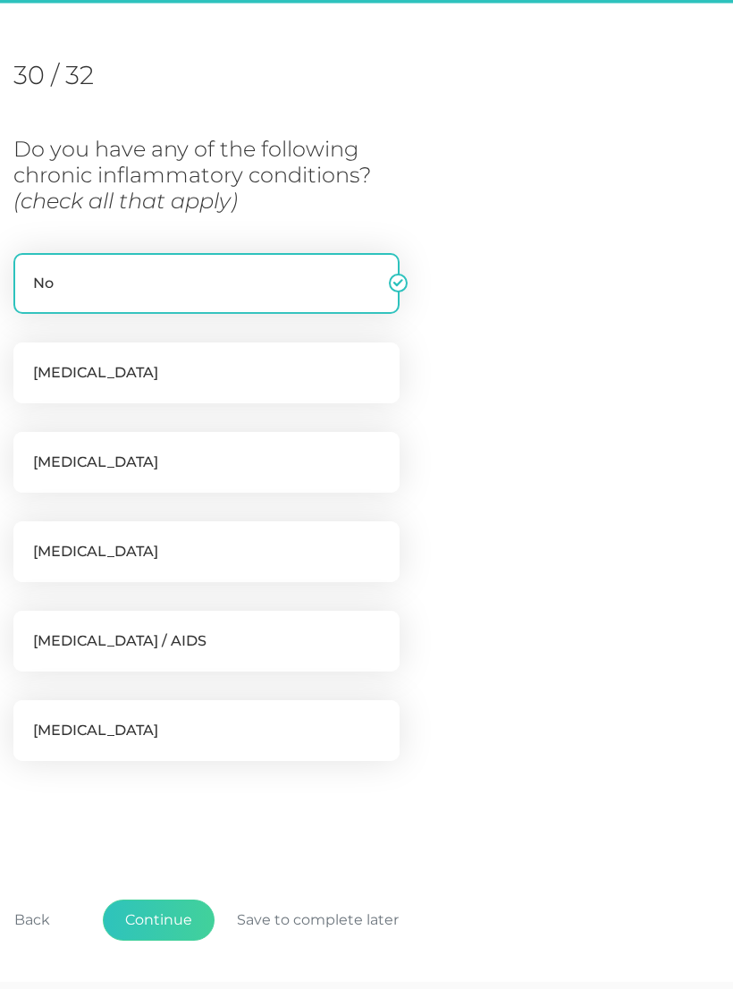
scroll to position [244, 0]
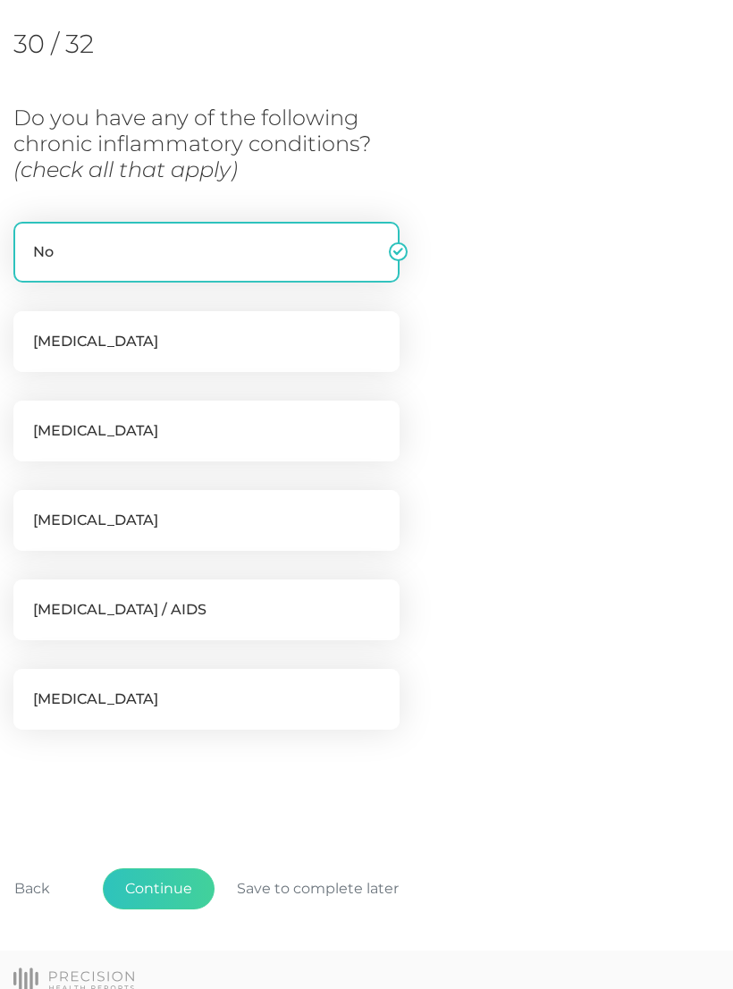
click at [182, 881] on button "Continue" at bounding box center [159, 888] width 112 height 41
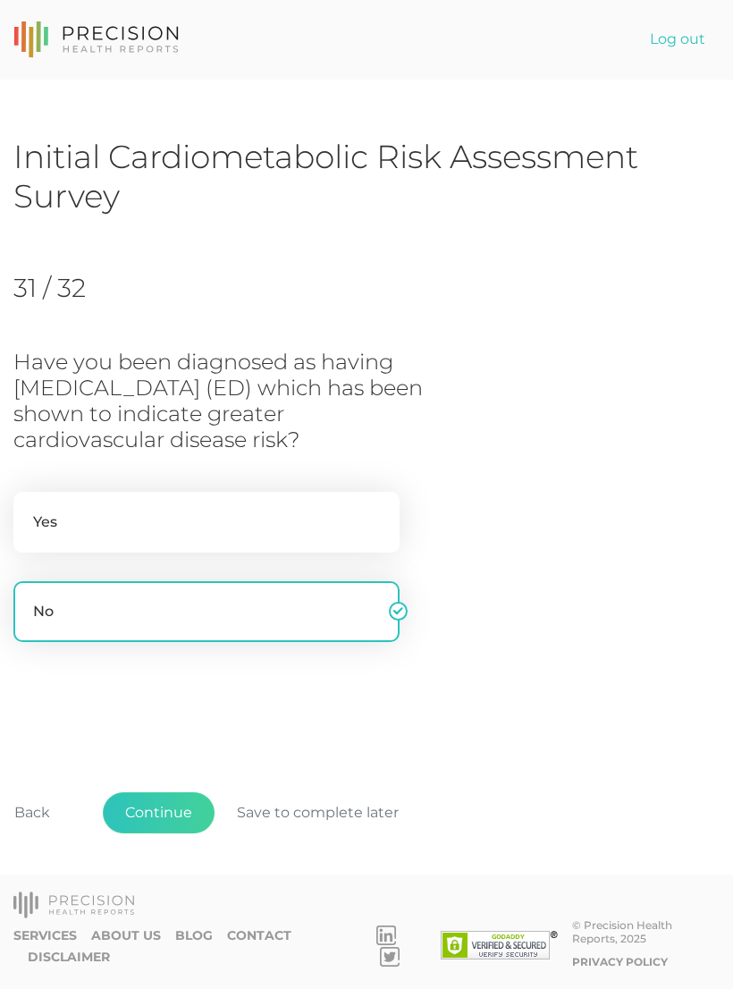
click at [179, 833] on button "Continue" at bounding box center [159, 812] width 112 height 41
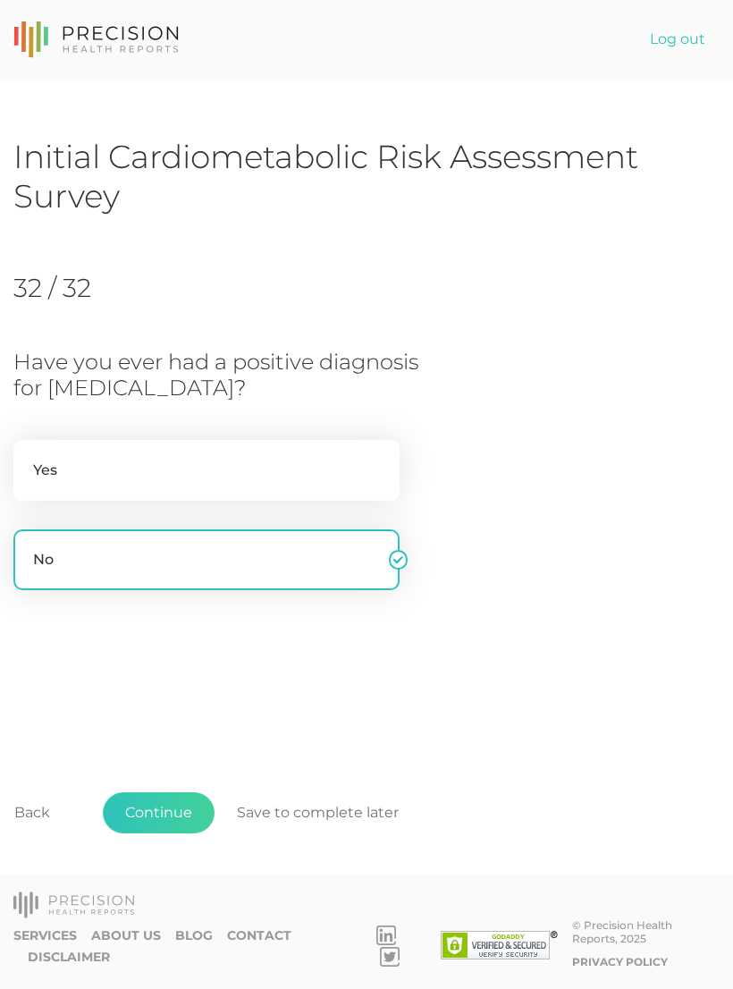
click at [323, 440] on label "Yes" at bounding box center [206, 470] width 386 height 61
click at [28, 440] on input "Yes" at bounding box center [20, 449] width 14 height 18
radio input "true"
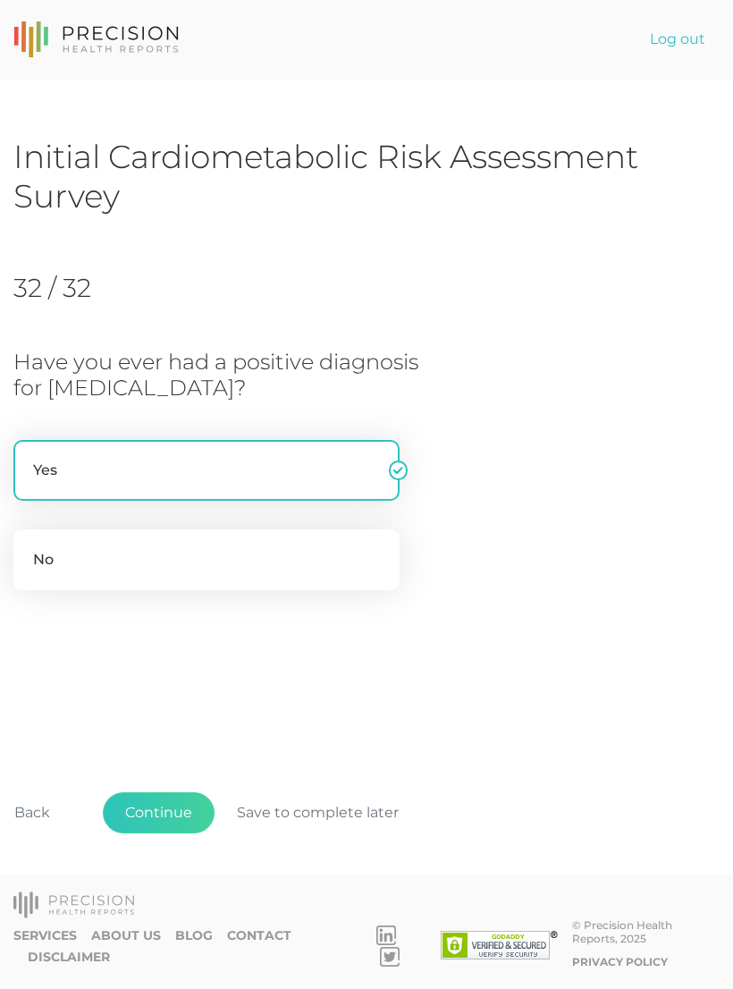
click at [177, 833] on button "Continue" at bounding box center [159, 812] width 112 height 41
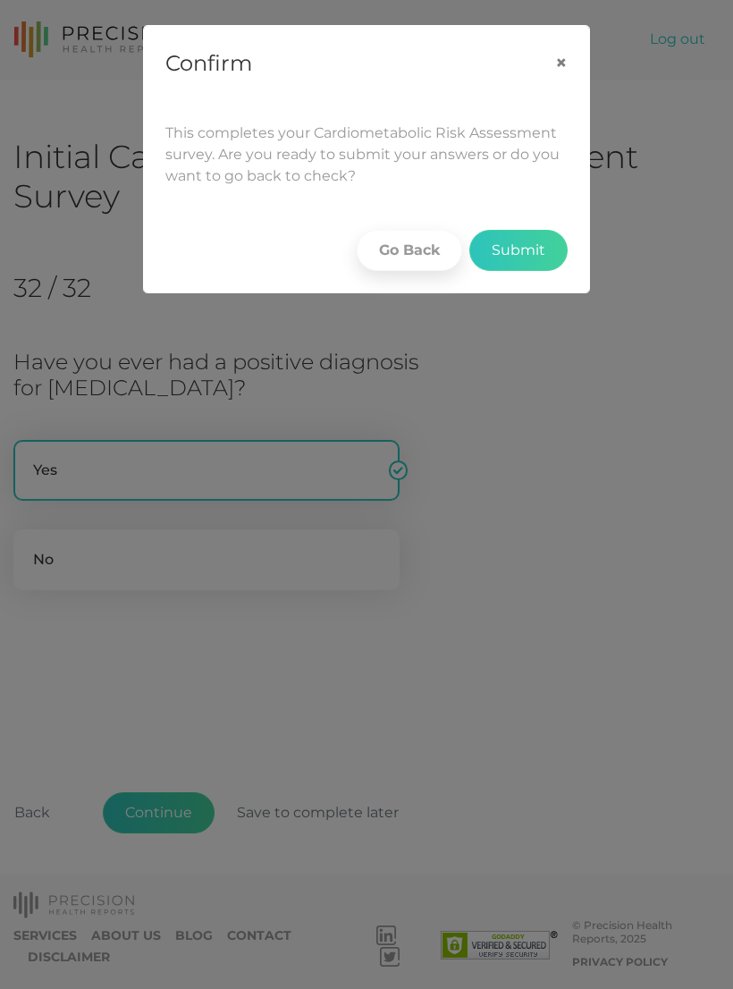
click at [546, 234] on button "Submit" at bounding box center [518, 250] width 98 height 41
